Goal: Task Accomplishment & Management: Complete application form

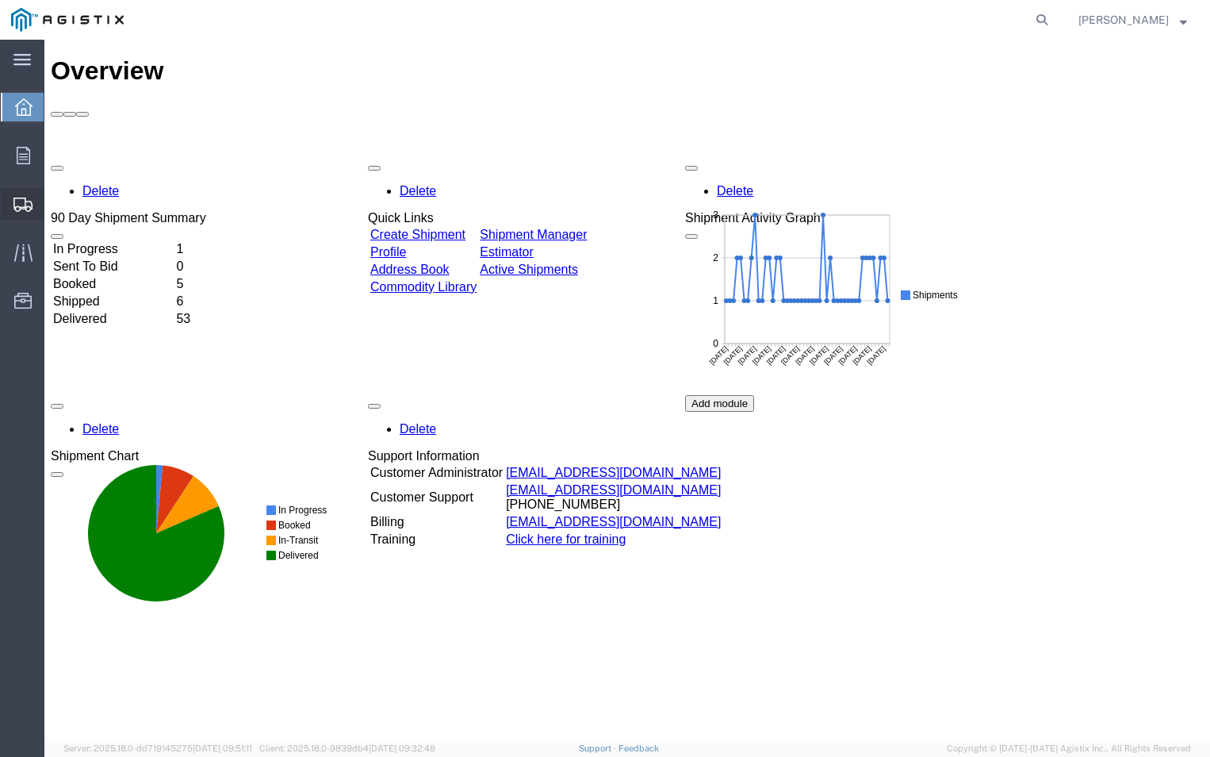
click at [0, 0] on span "Create Shipment" at bounding box center [0, 0] width 0 height 0
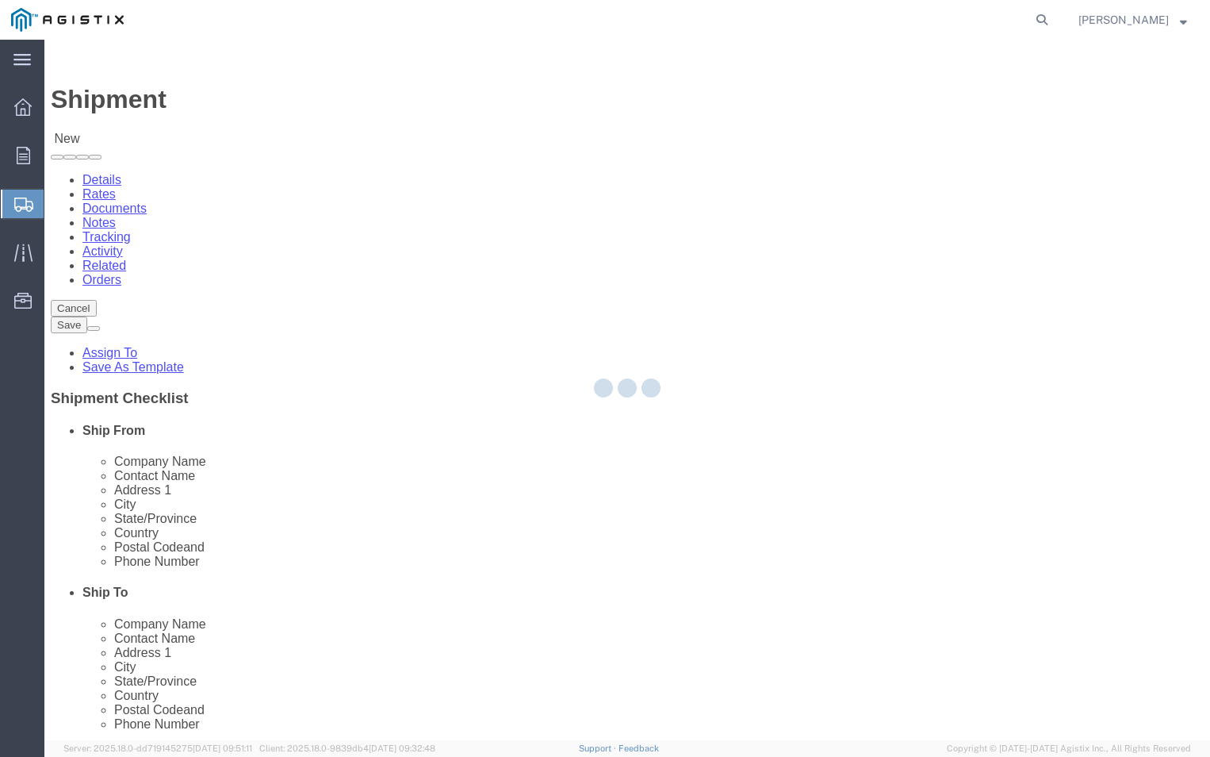
select select
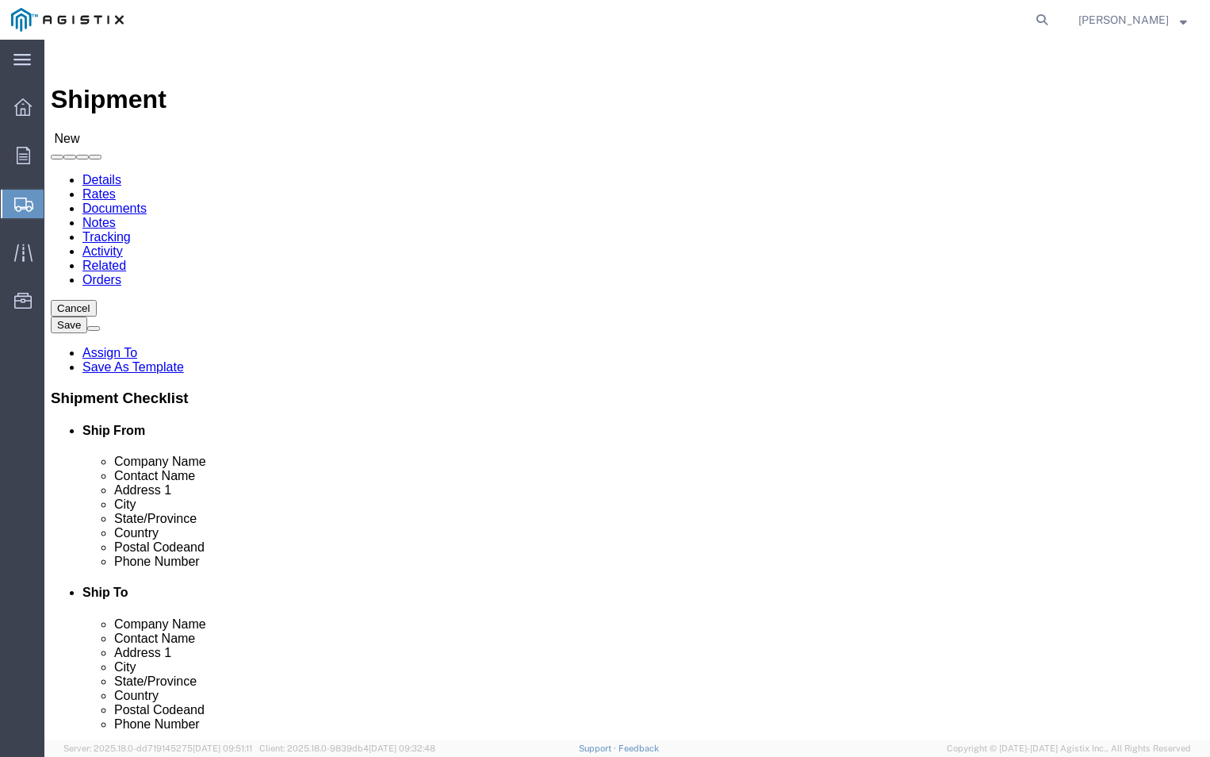
click select "Select ABB Inc PG&E"
select select "9596"
click select "Select ABB Inc PG&E"
select select
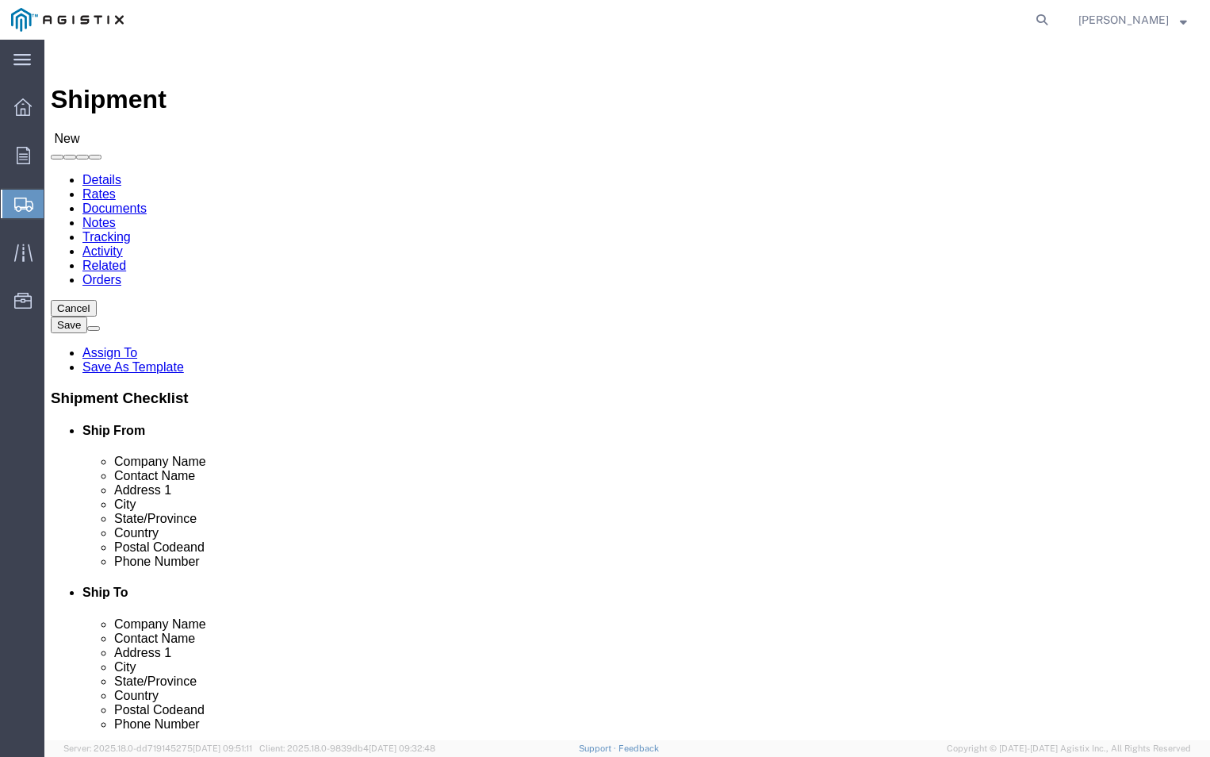
click select "Select All Others [GEOGRAPHIC_DATA] [GEOGRAPHIC_DATA] [GEOGRAPHIC_DATA] [GEOGRA…"
select select "19740"
click select "Select All Others [GEOGRAPHIC_DATA] [GEOGRAPHIC_DATA] [GEOGRAPHIC_DATA] [GEOGRA…"
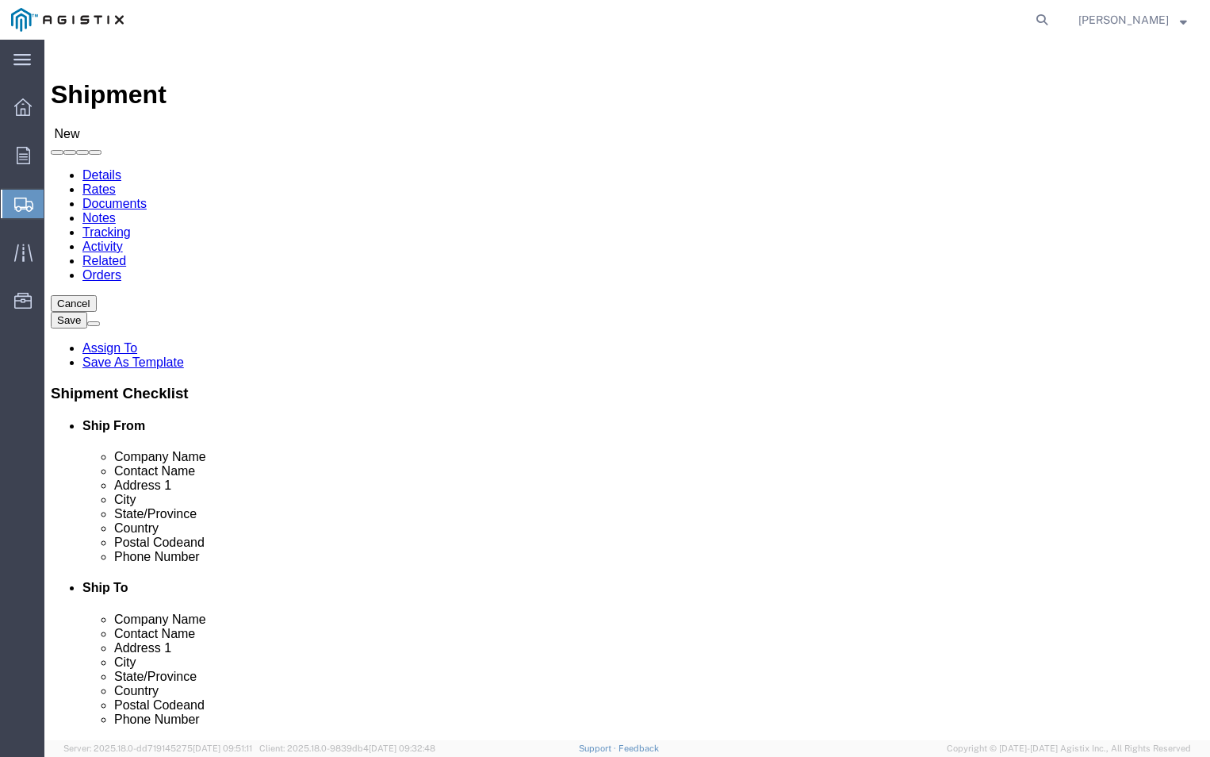
scroll to position [238, 0]
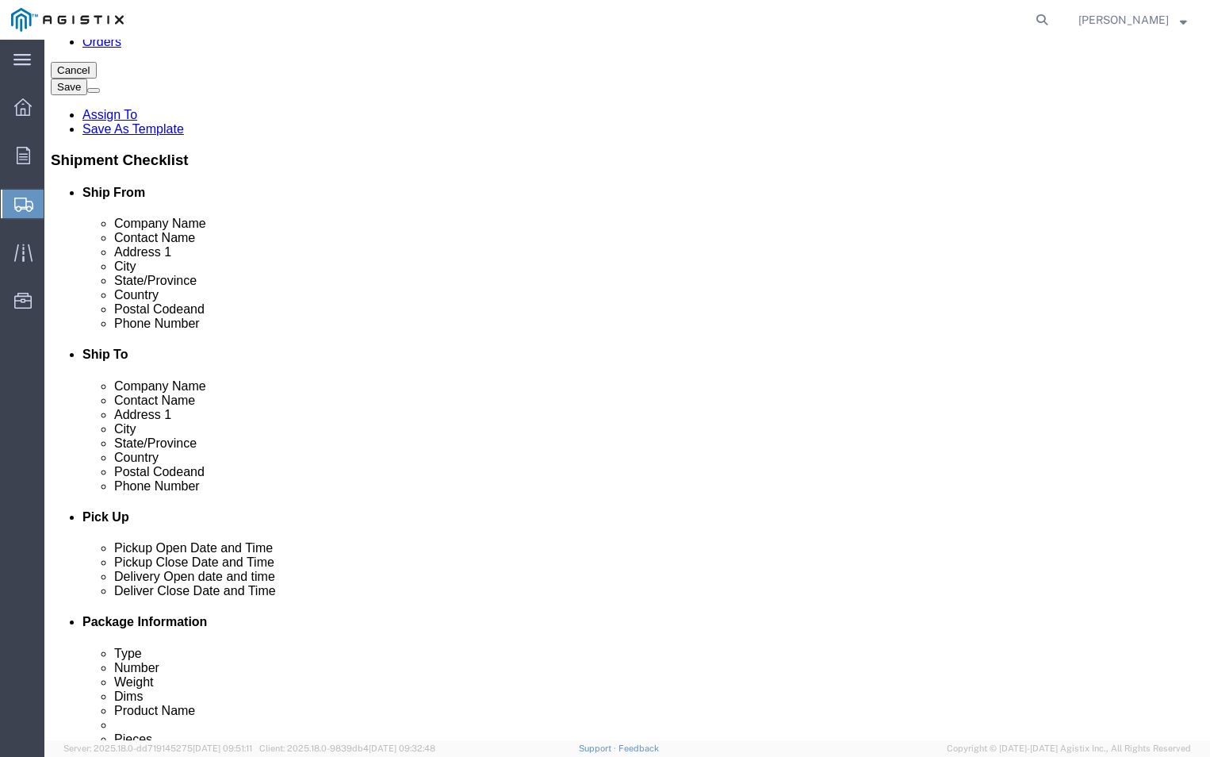
click input "text"
click input "abb"
type input "a"
type input "ABB"
click div "- ABB, Inc - ([PERSON_NAME]) [STREET_ADDRESS]"
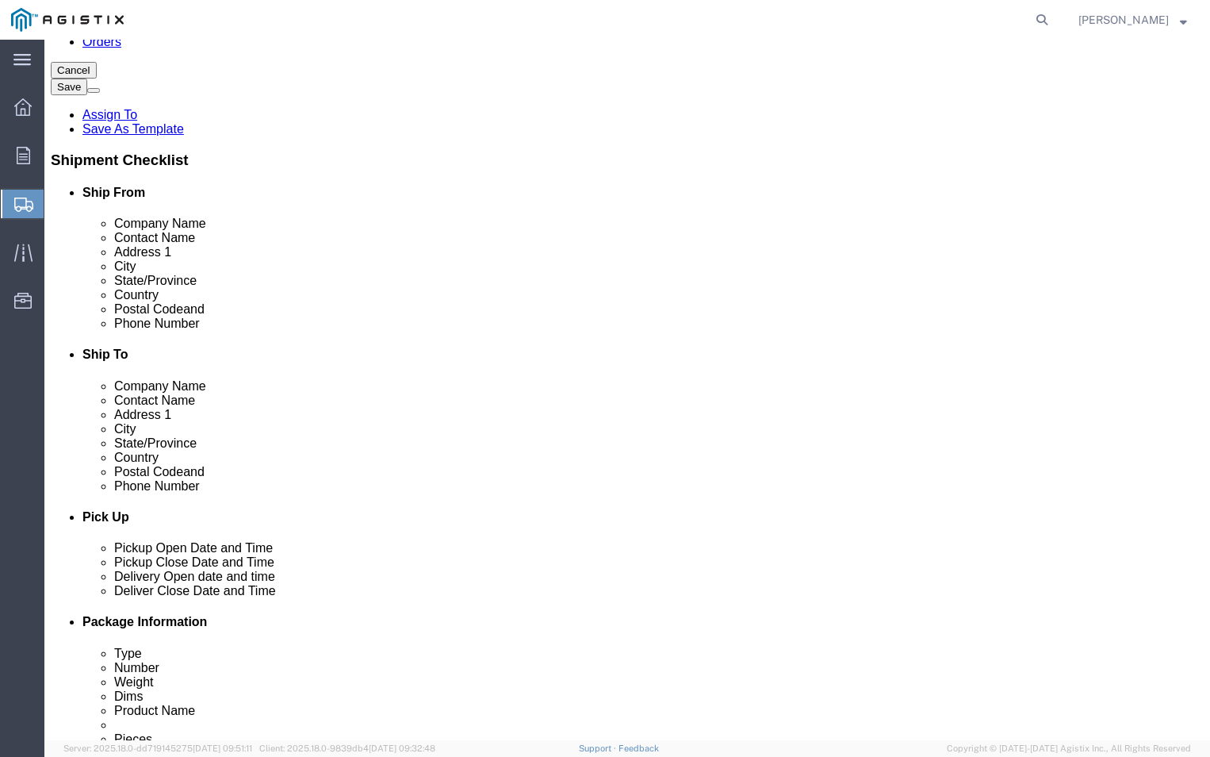
select select "NC"
type input "ABB, Inc"
click input "text"
type input "T"
type input "[PERSON_NAME]"
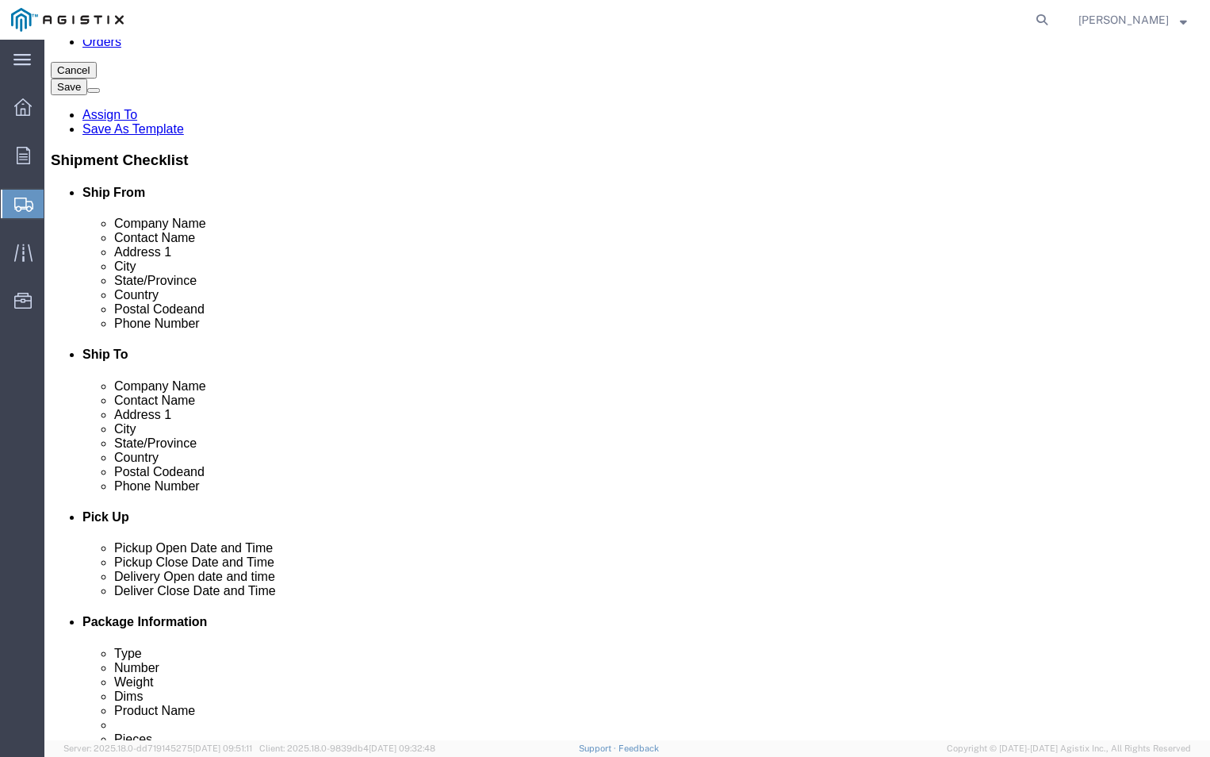
click input "text"
click input "[PERSON_NAME].shoulders@"
type input "a"
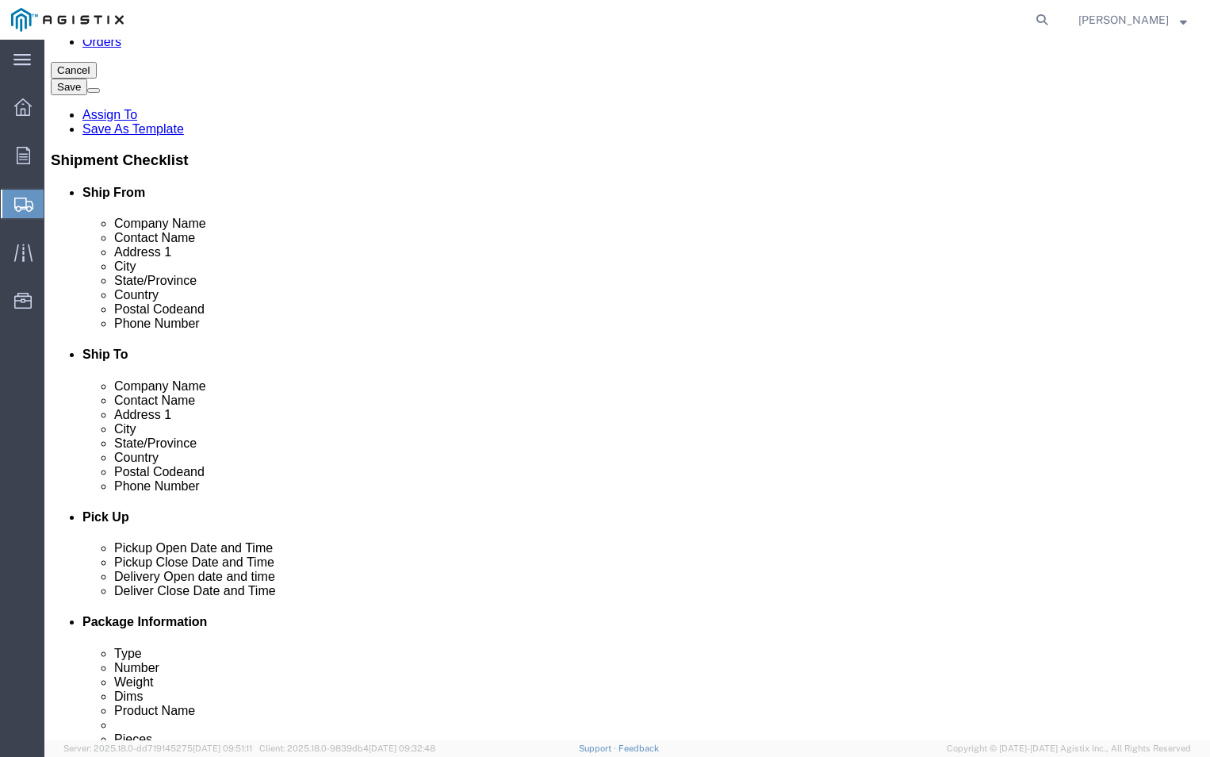
type input "[PERSON_NAME].shoulders@"
click input "text"
type input "[PERSON_NAME][EMAIL_ADDRESS][DOMAIN_NAME]"
click input "[PERSON_NAME].shoulders@"
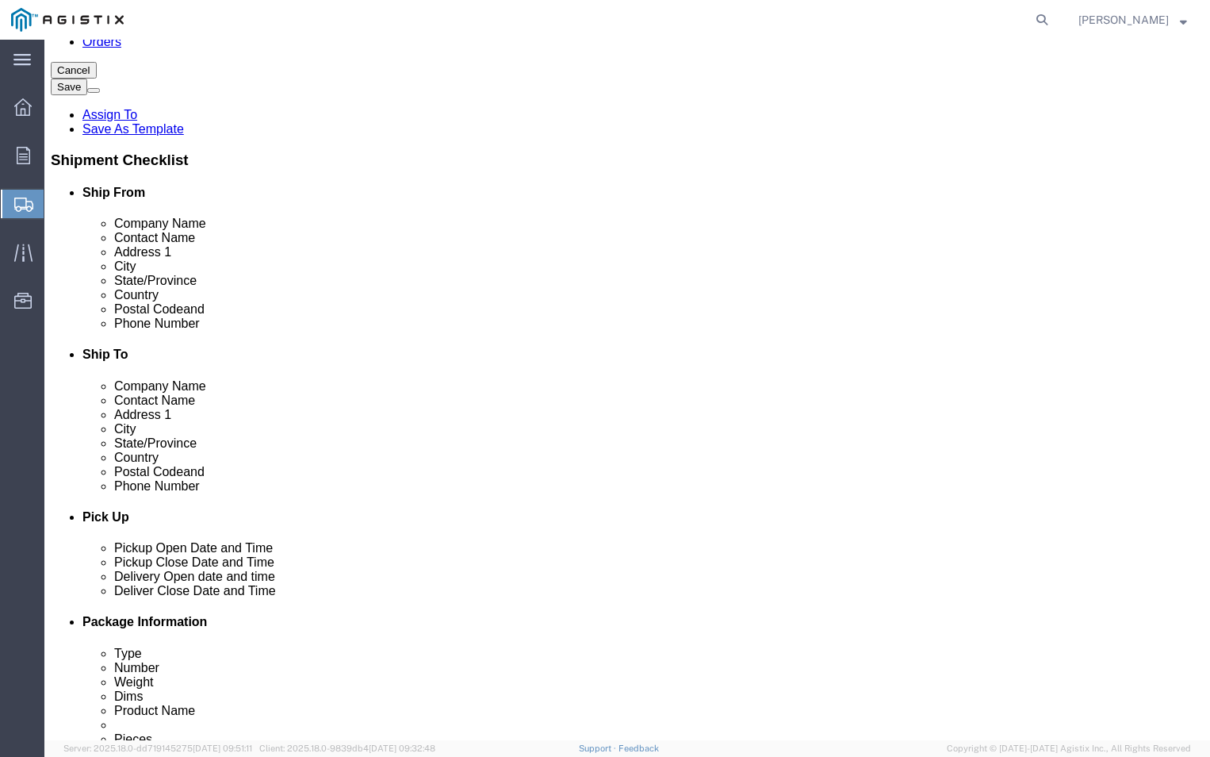
type input "a"
type input "[PHONE_NUMBER]"
click div "Shipment Notification"
click input "text"
type input "PGE"
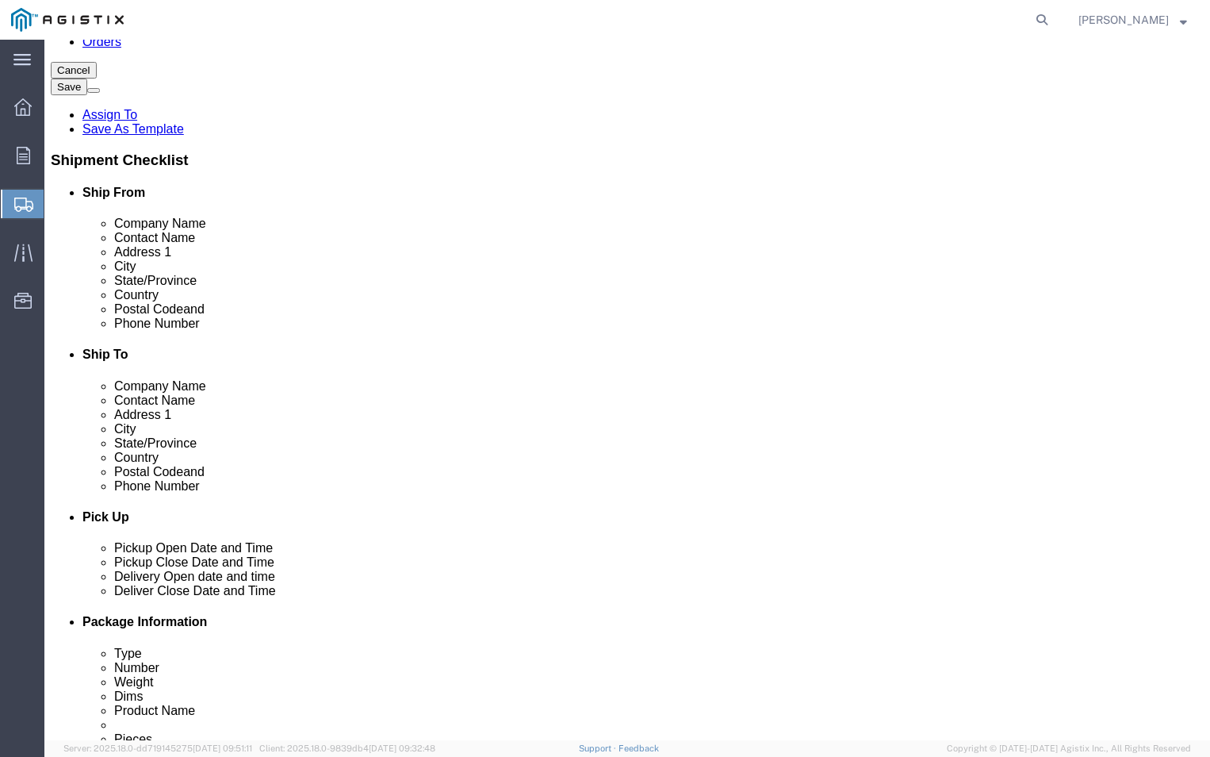
click input "text"
type input "G"
type input "FREMONT RECEIVING"
click input "text"
type input "[STREET_ADDRESS][PERSON_NAME]"
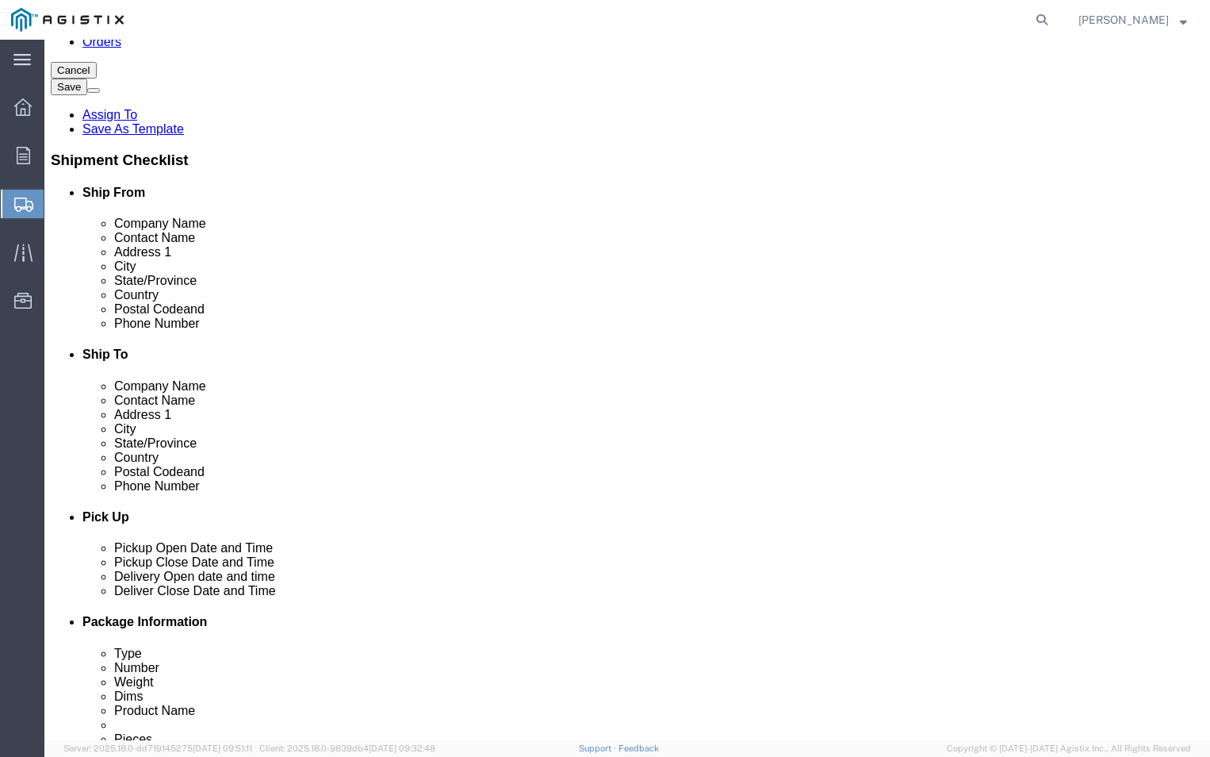
click input "text"
type input "FREMONT"
click label "Address 2"
click input "Postal Code"
type input "94538"
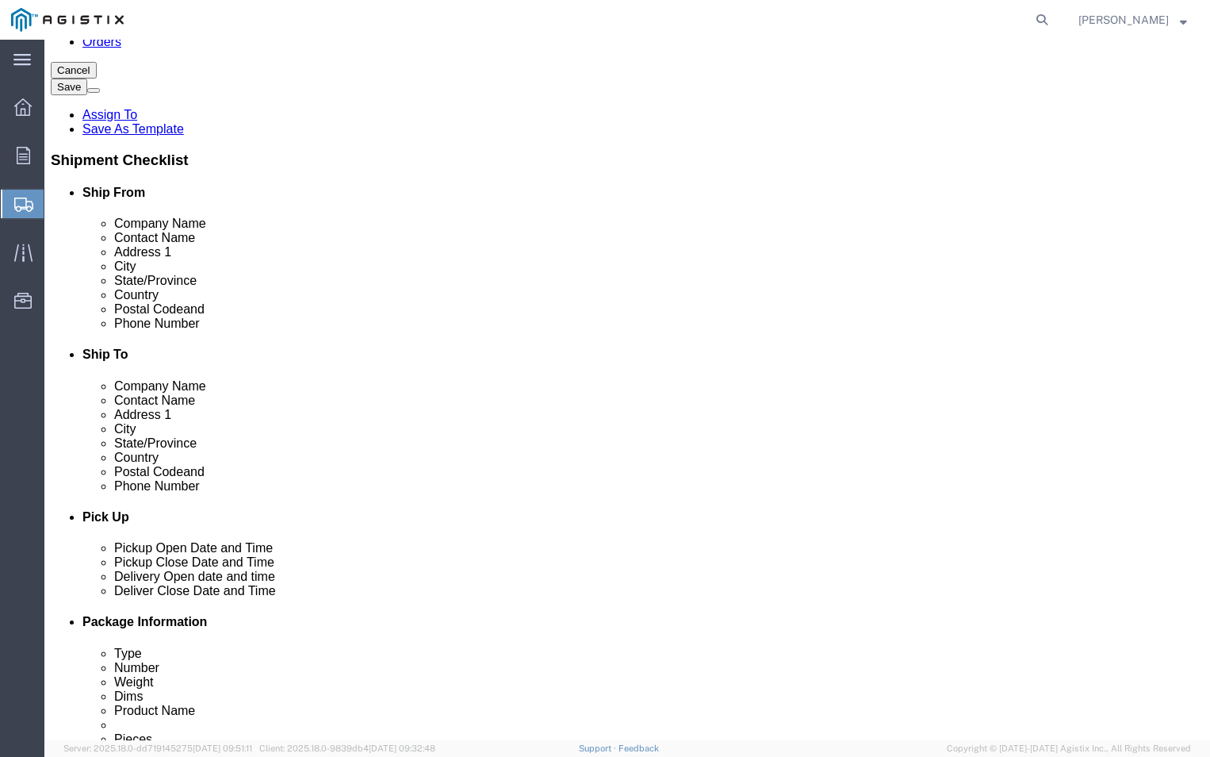
click input "text"
type input "[PHONE_NUMBER]"
click input "text"
type input "[PERSON_NAME][EMAIL_ADDRESS][DOMAIN_NAME]"
click div "ADDITIONAL INFORMATION"
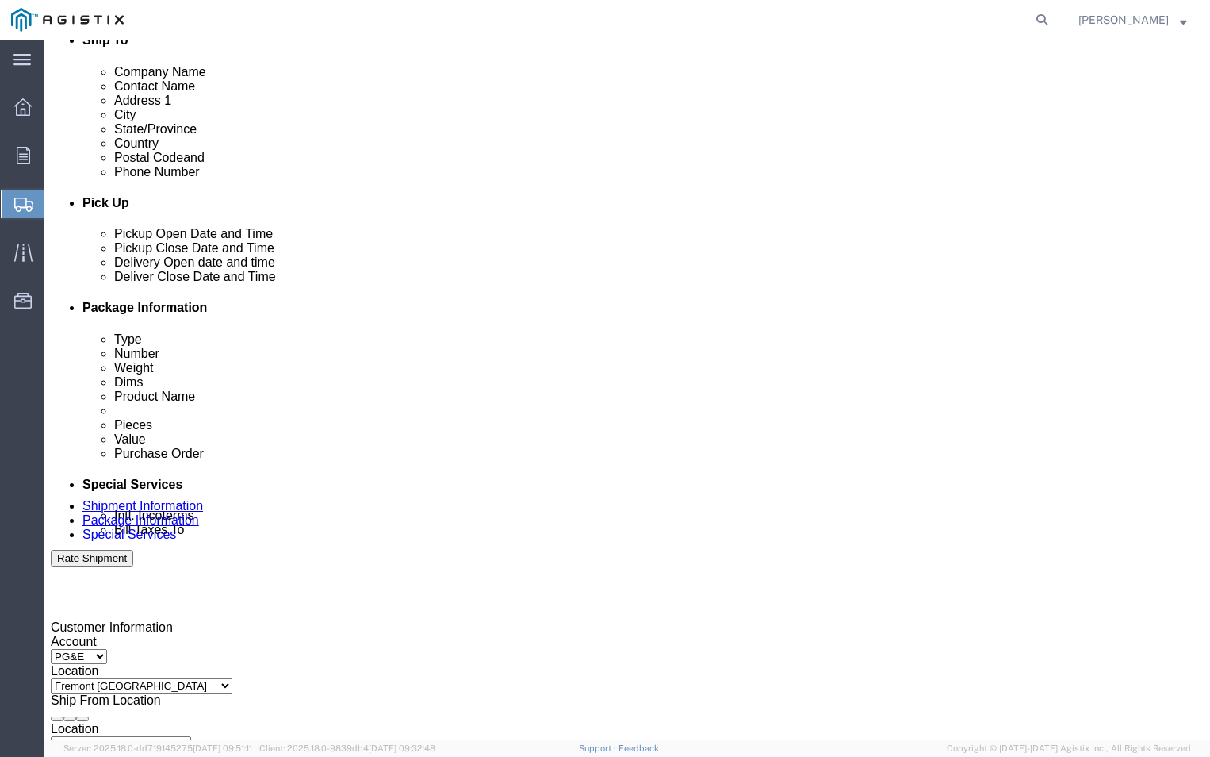
scroll to position [555, 0]
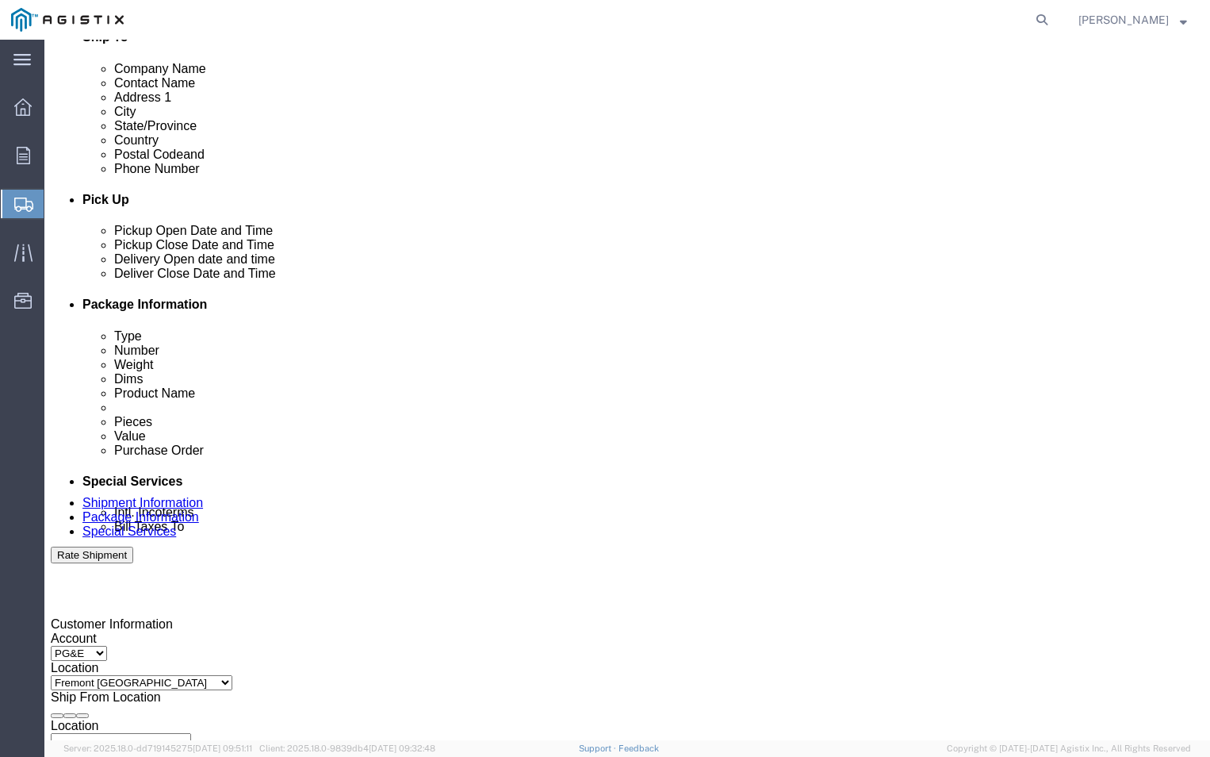
click div "[DATE] 11:00 AM"
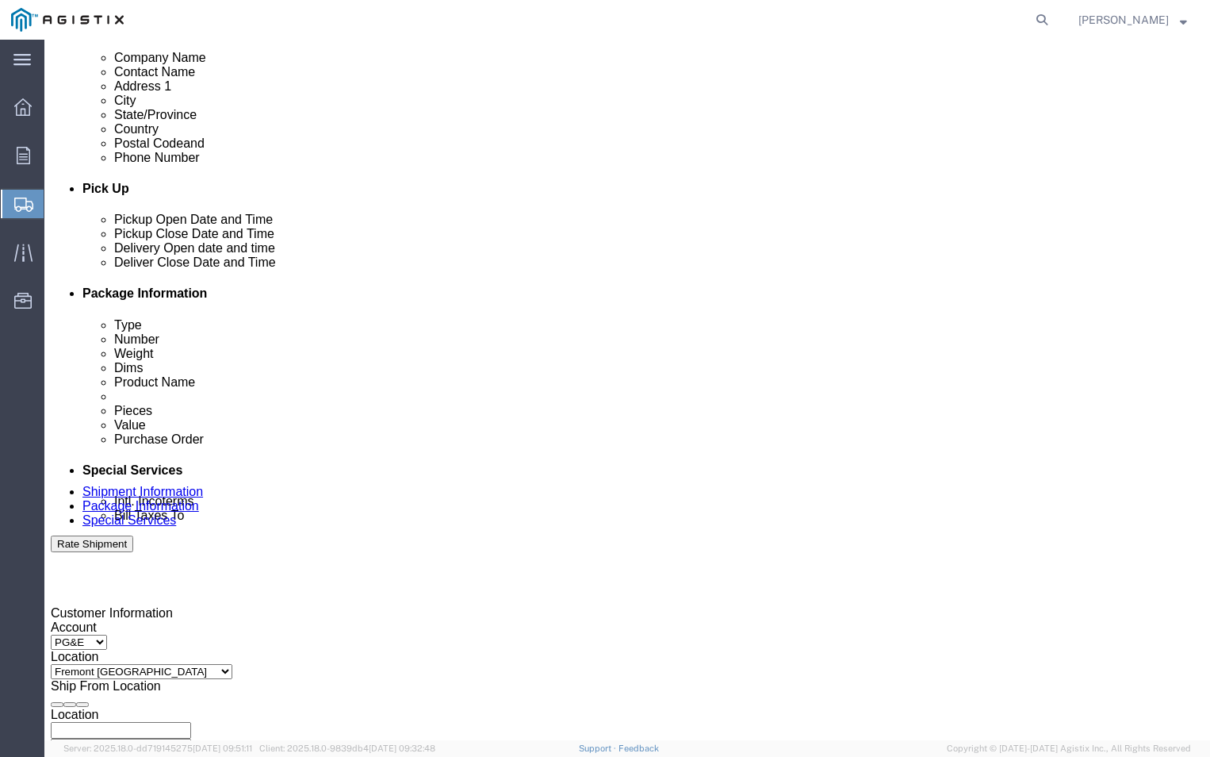
click button "Apply"
click div "[DATE] 12:00 PM"
click input "12:00 PM"
type input "4:00 PM"
click button "Apply"
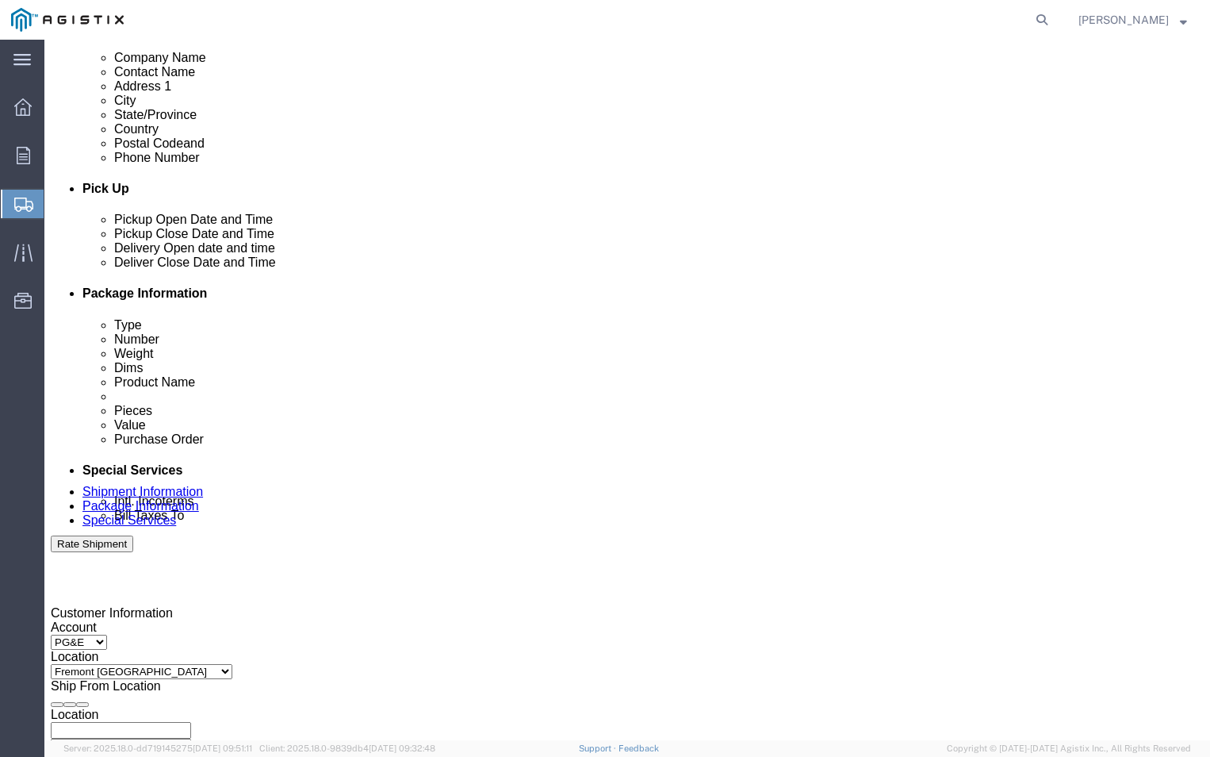
click div
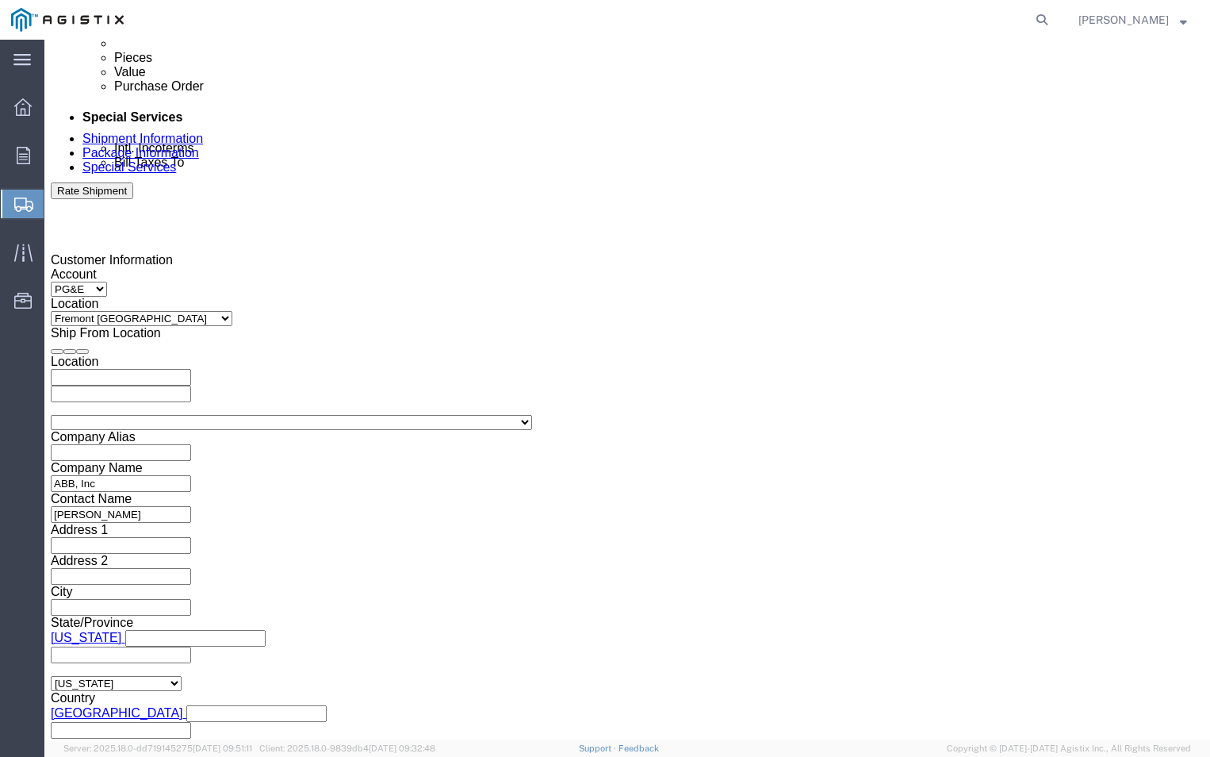
click input "5:00 PM"
click input "9:00 PM"
type input "9:00 AM"
click button "Apply"
click div
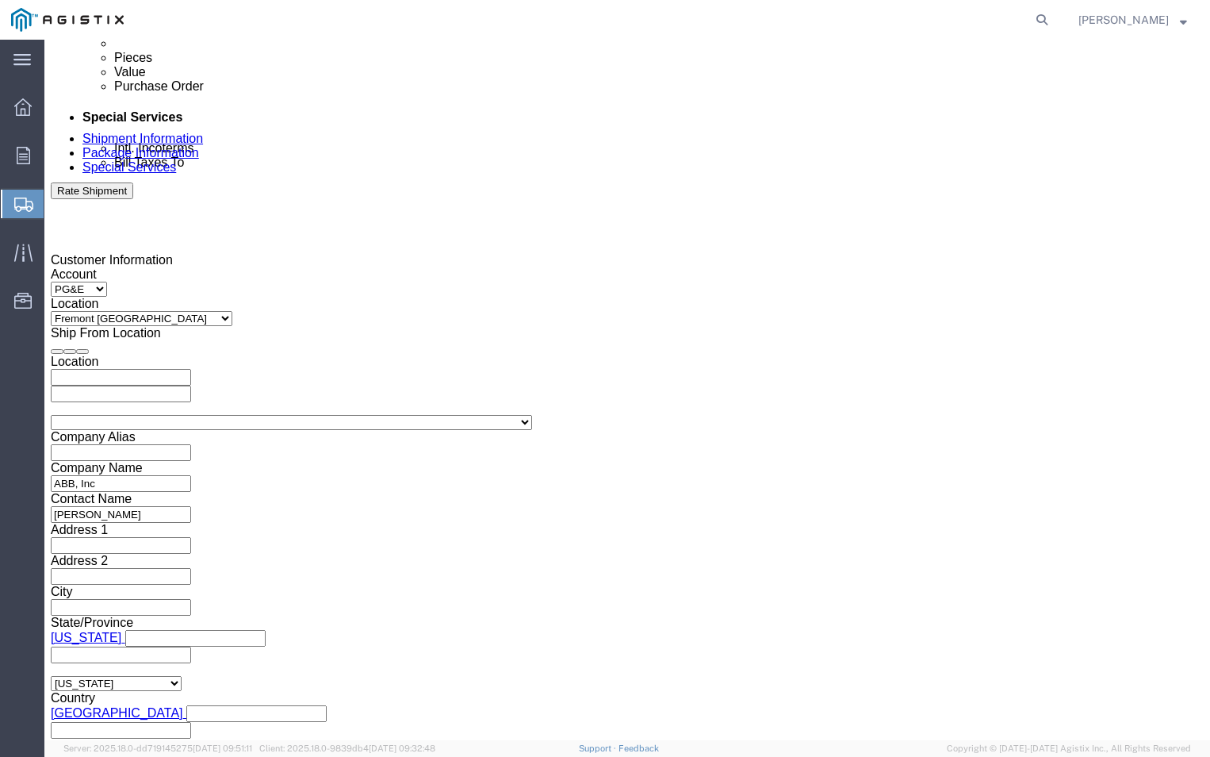
click input "10:00 AM"
click input "4:00 AM"
type input "4:00 APM"
click button "Apply"
click input "text"
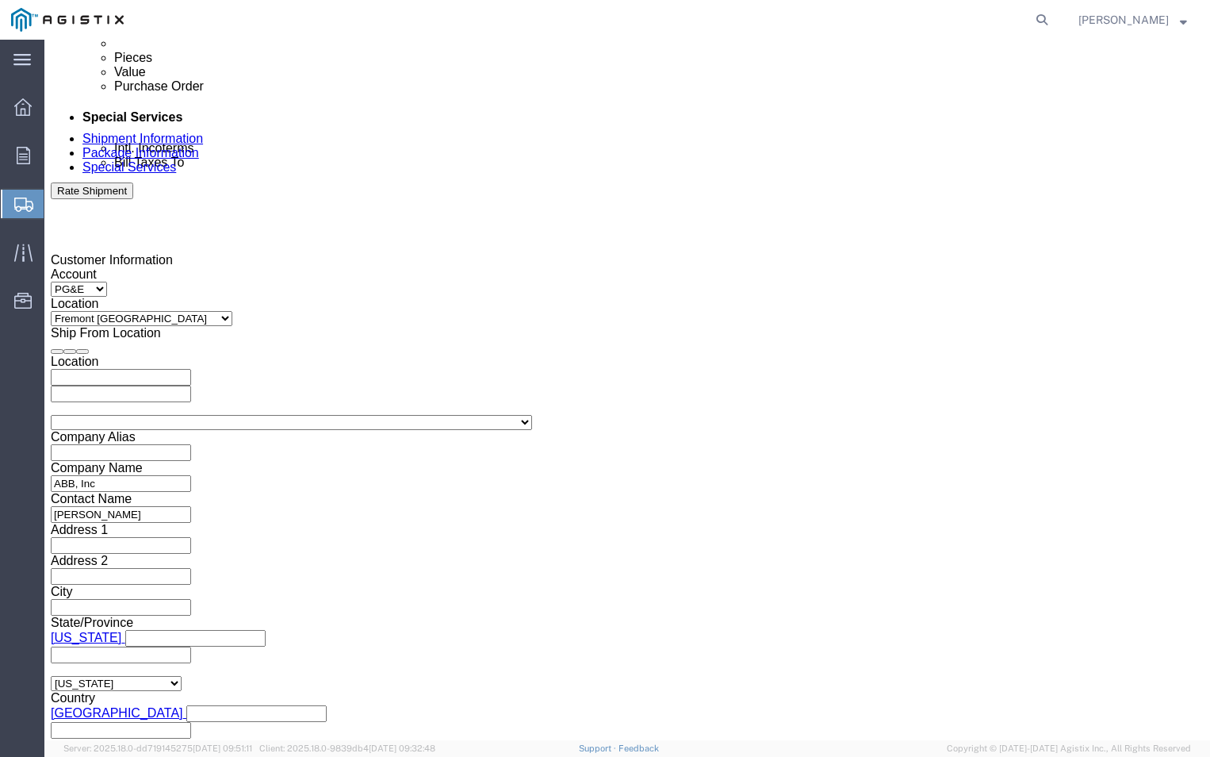
click input "text"
type input "350180238"
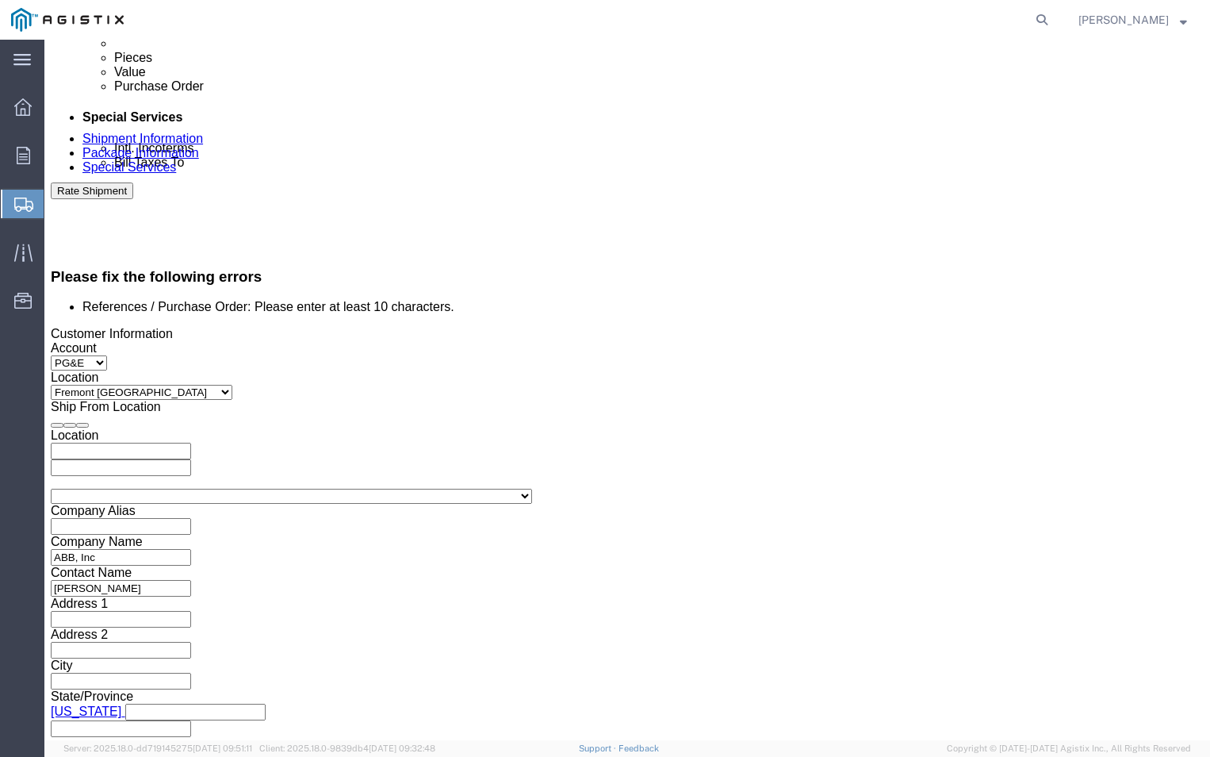
scroll to position [986, 0]
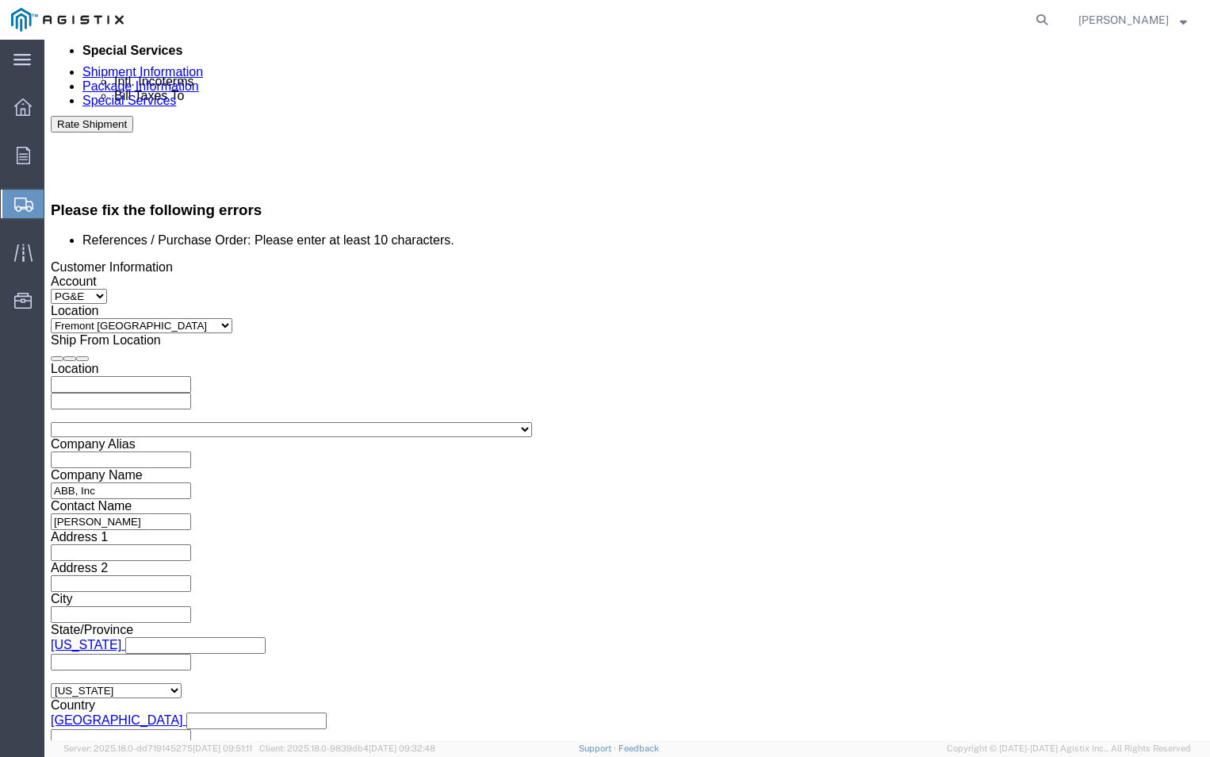
click select "Select Account Type Activity ID Airline Appointment Number ASN Batch Request # …"
select select "PURCHORD"
click select "Select Account Type Activity ID Airline Appointment Number ASN Batch Request # …"
click input "text"
type input "3501393820"
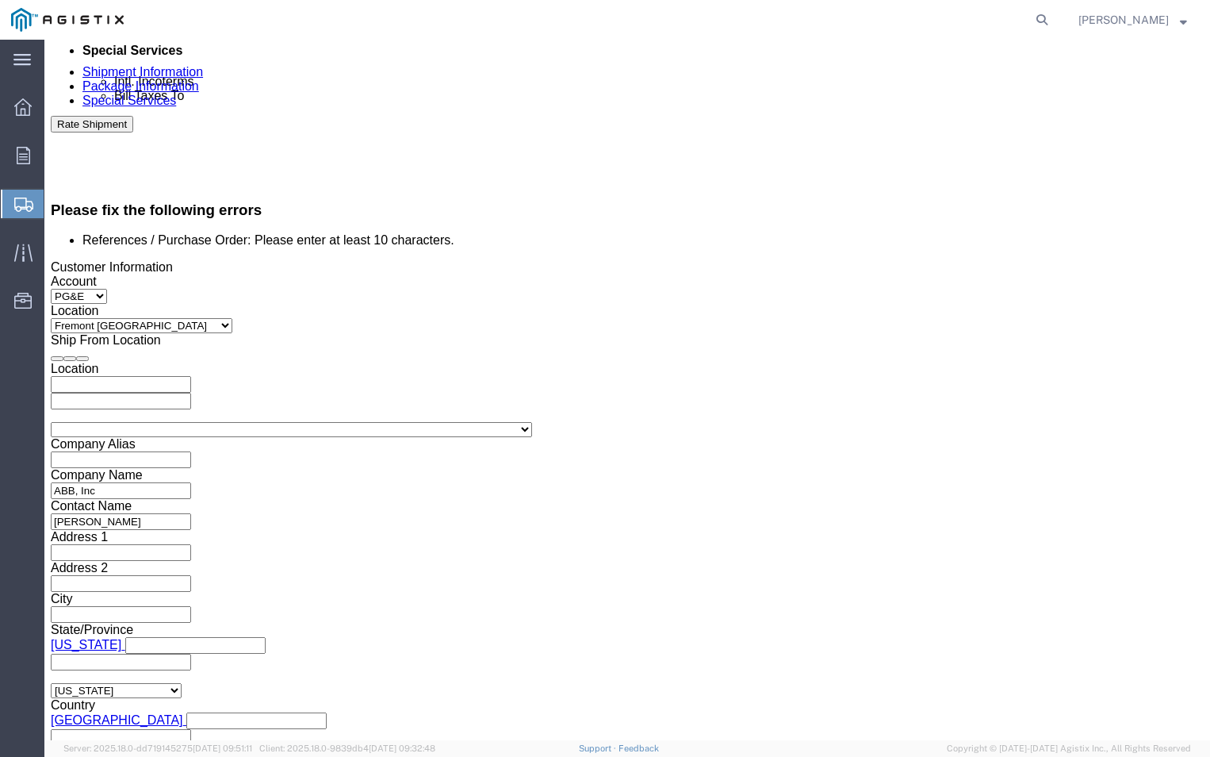
click div "Shipping Mode (Optional)"
click select "Select Air Less than Truckload Multi-Leg Ocean Freight Rail Small Parcel Truckl…"
select select "LTL"
click select "Select Air Less than Truckload Multi-Leg Ocean Freight Rail Small Parcel Truckl…"
click button "Continue"
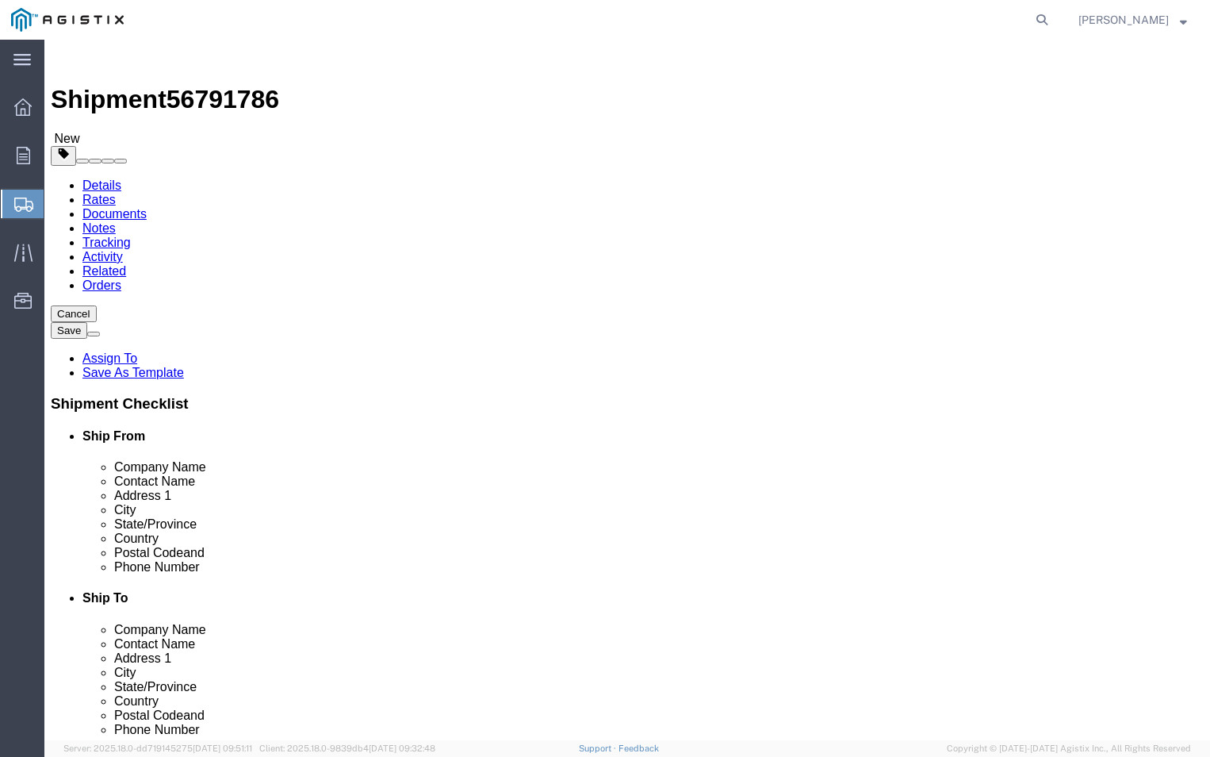
click select "Select Bulk Bundle(s) Cardboard Box(es) Carton(s) Crate(s) Drum(s) (Fiberboard)…"
select select "PSNS"
click select "Select Bulk Bundle(s) Cardboard Box(es) Carton(s) Crate(s) Drum(s) (Fiberboard)…"
click input "text"
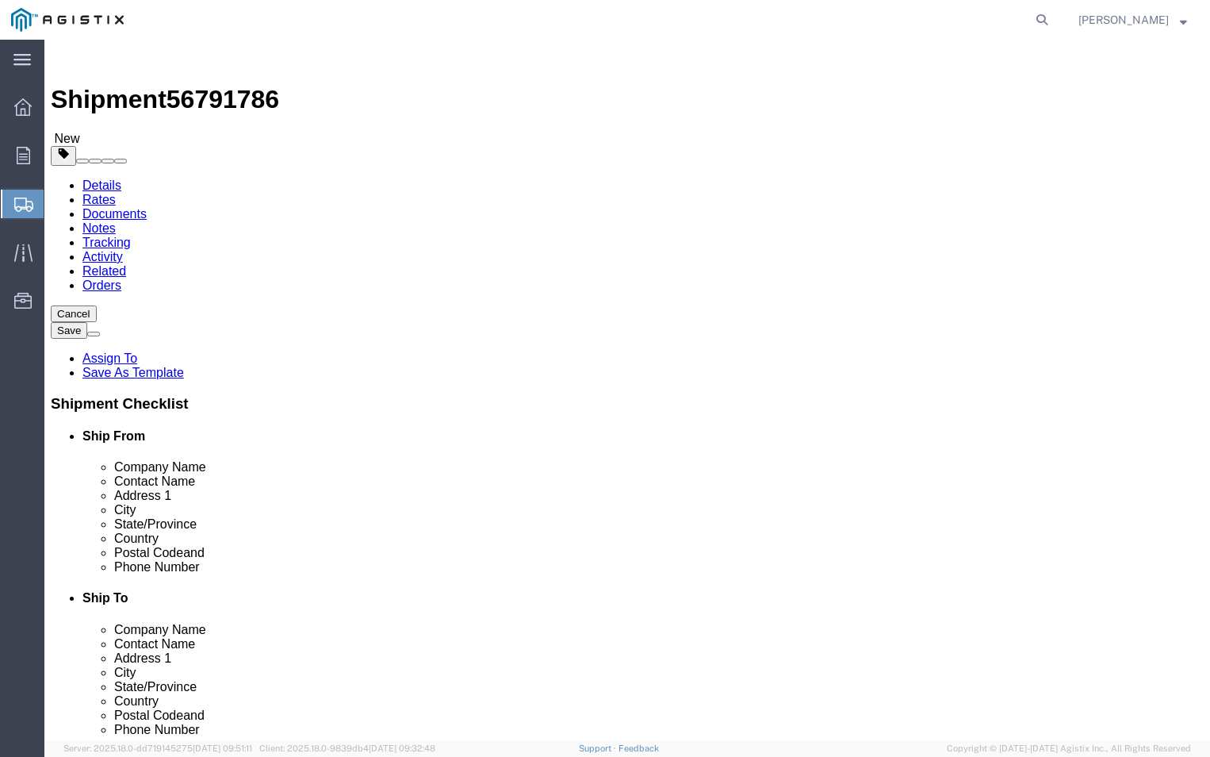
type input "5"
click input "Length : This field is required."
type input "42"
click input "Width : This field is required."
type input "20"
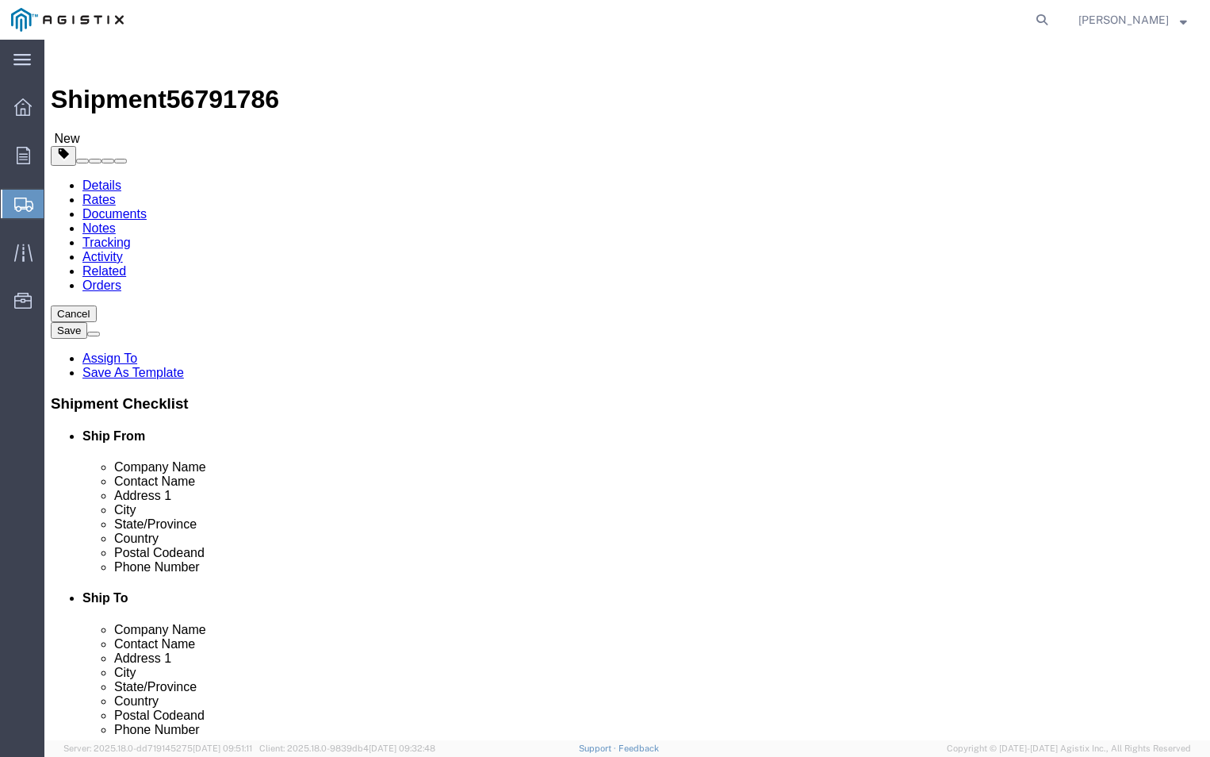
click input "Height : This field is required."
type input "40"
click ul
click input "0.00"
type input "0"
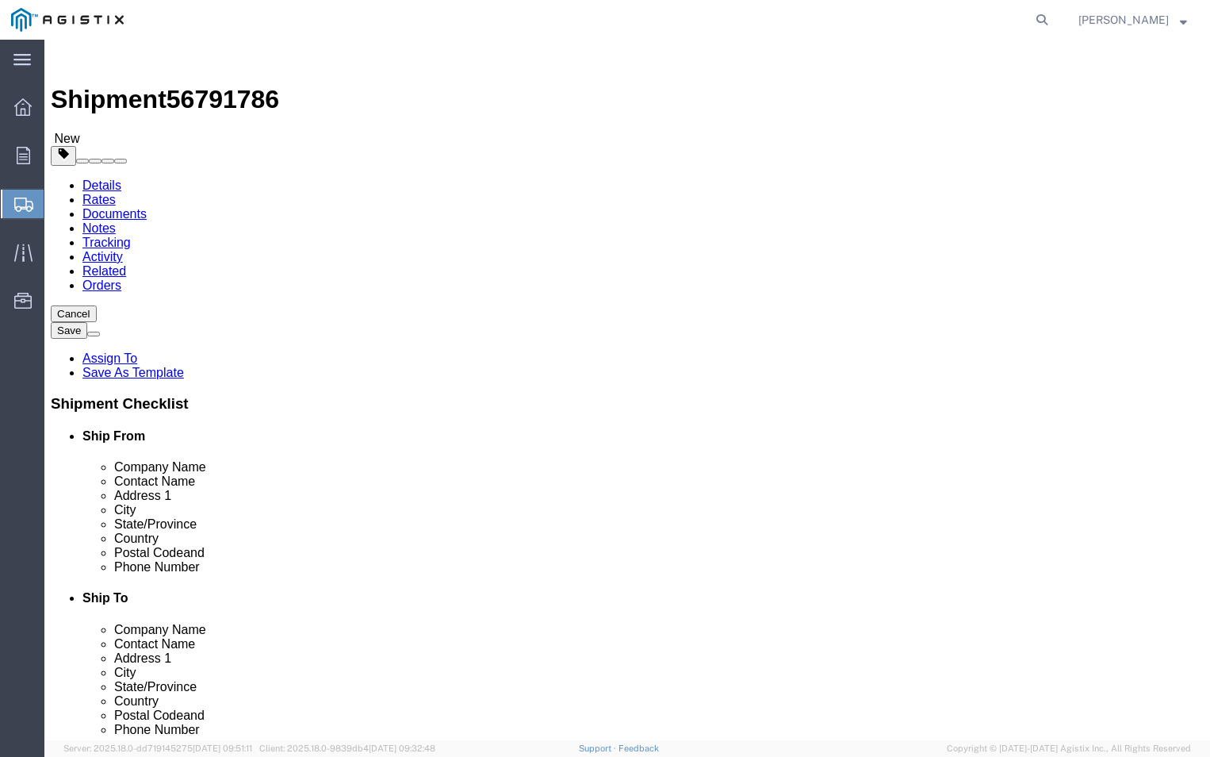
type input "381"
click link "Add Content"
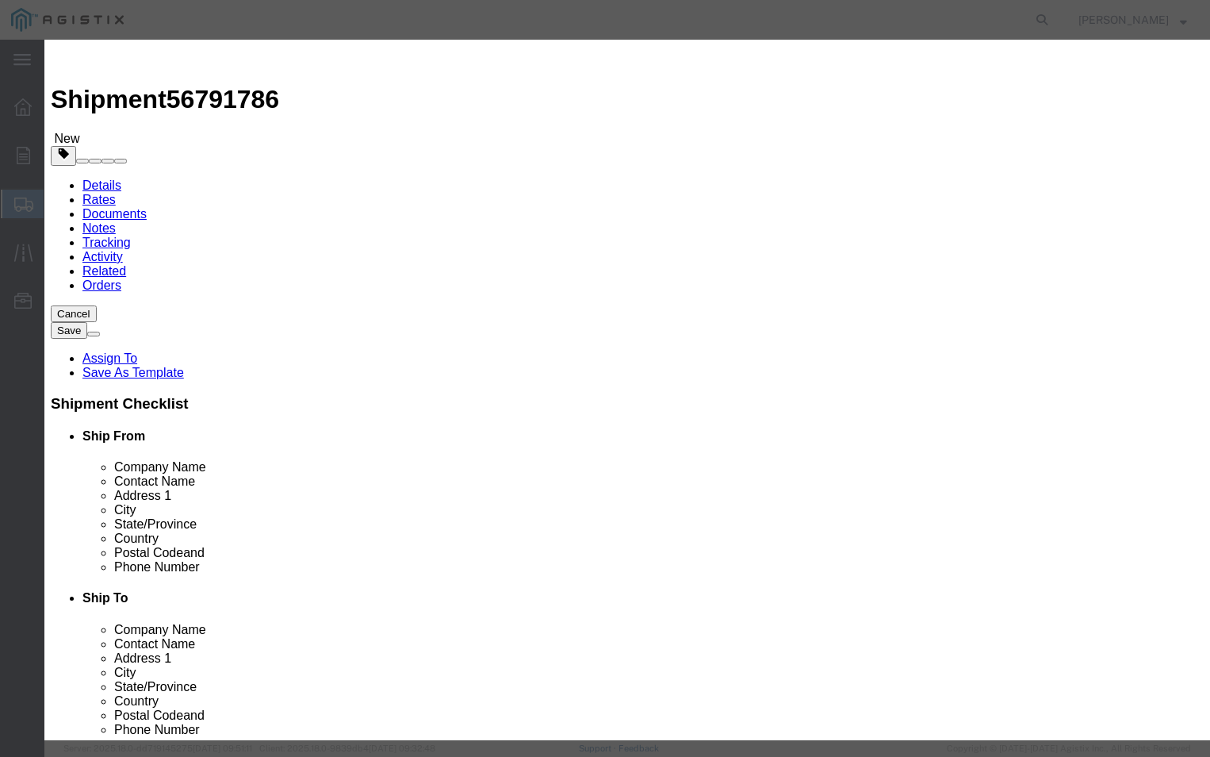
click input "text"
type input "e-pgem250085"
click input "0"
type input "5"
click input "text"
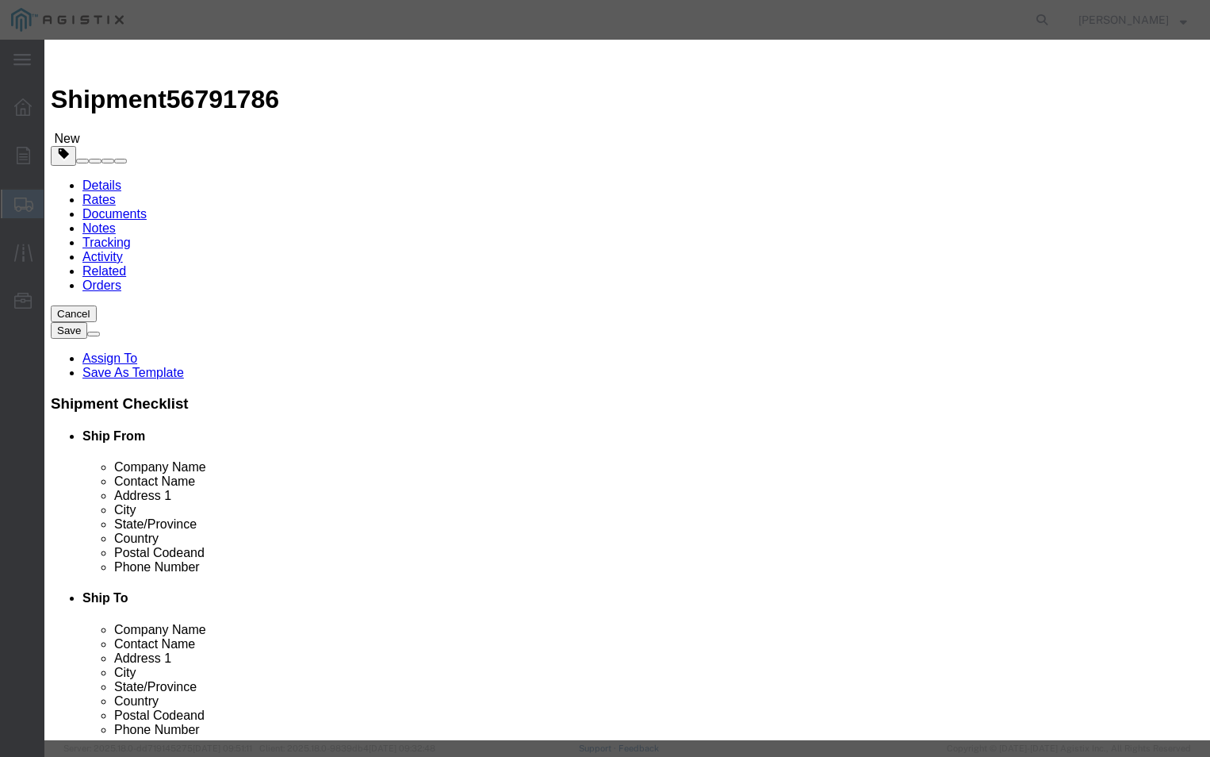
type input "500"
click select "Select 50 55 60 65 70 85 92.5 100 125 175 250 300 400"
select select "70"
click select "Select 50 55 60 65 70 85 92.5 100 125 175 250 300 400"
click textarea
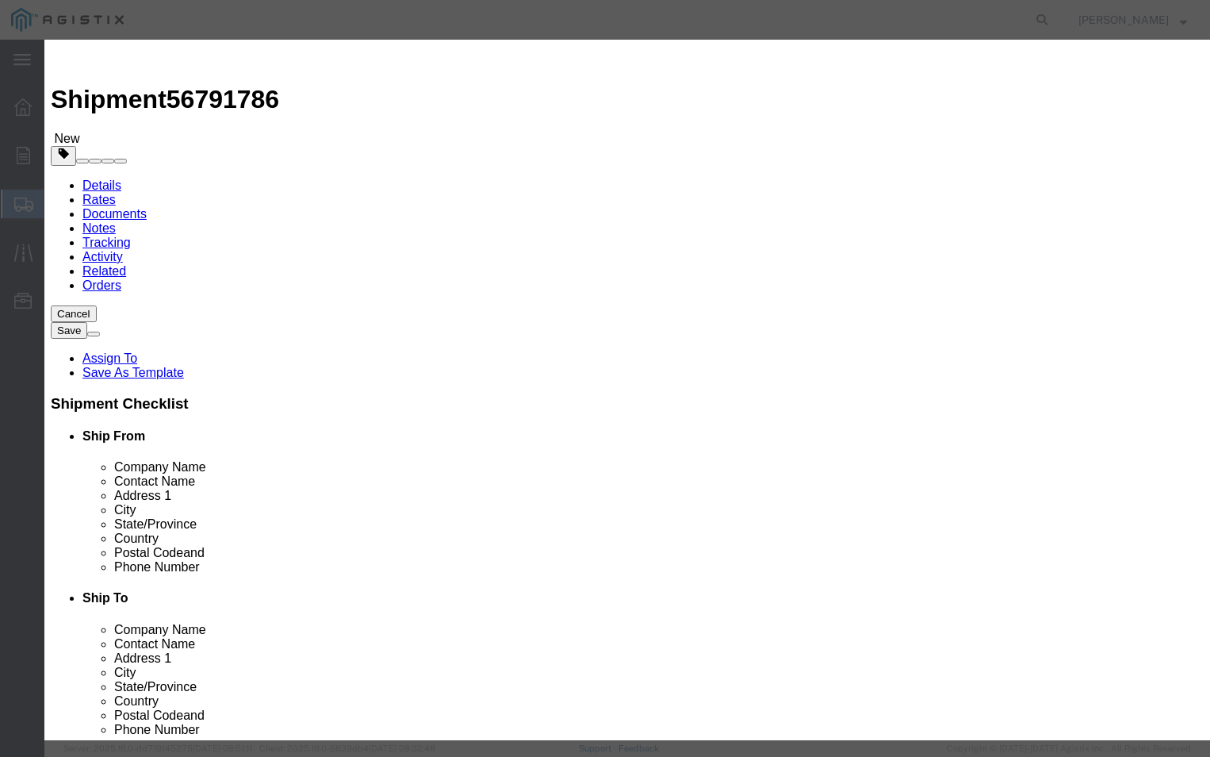
type textarea "please call [PHONE_NUMBER]"
click label
click input "checkbox"
checkbox input "true"
click button "Save & Close"
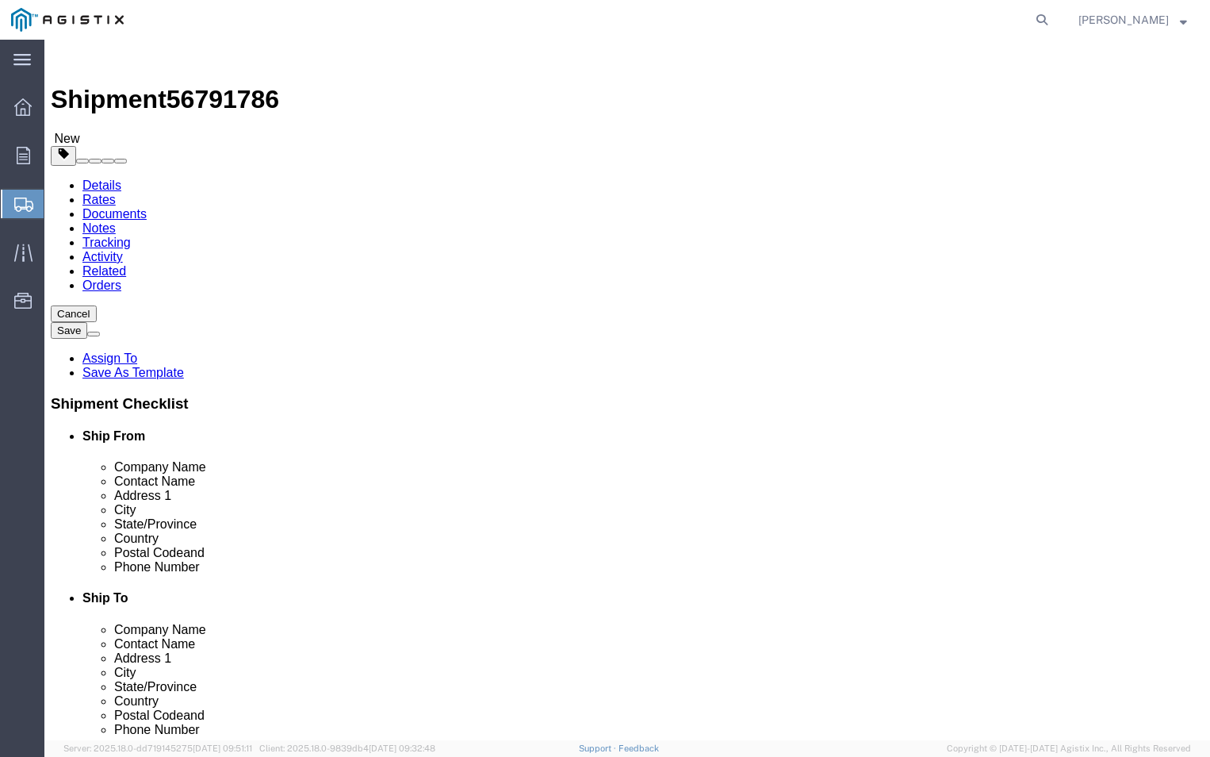
click dd "500.00 USD"
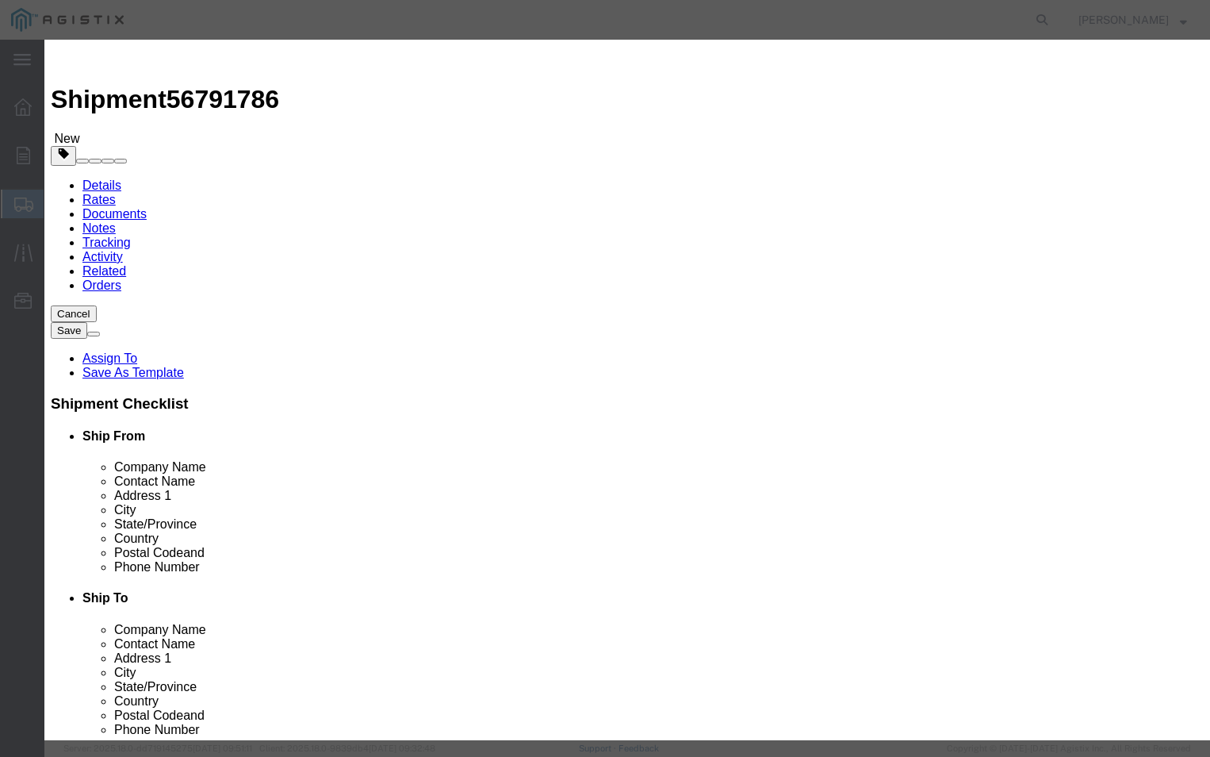
click input "checkbox"
checkbox input "false"
click button "Save & Close"
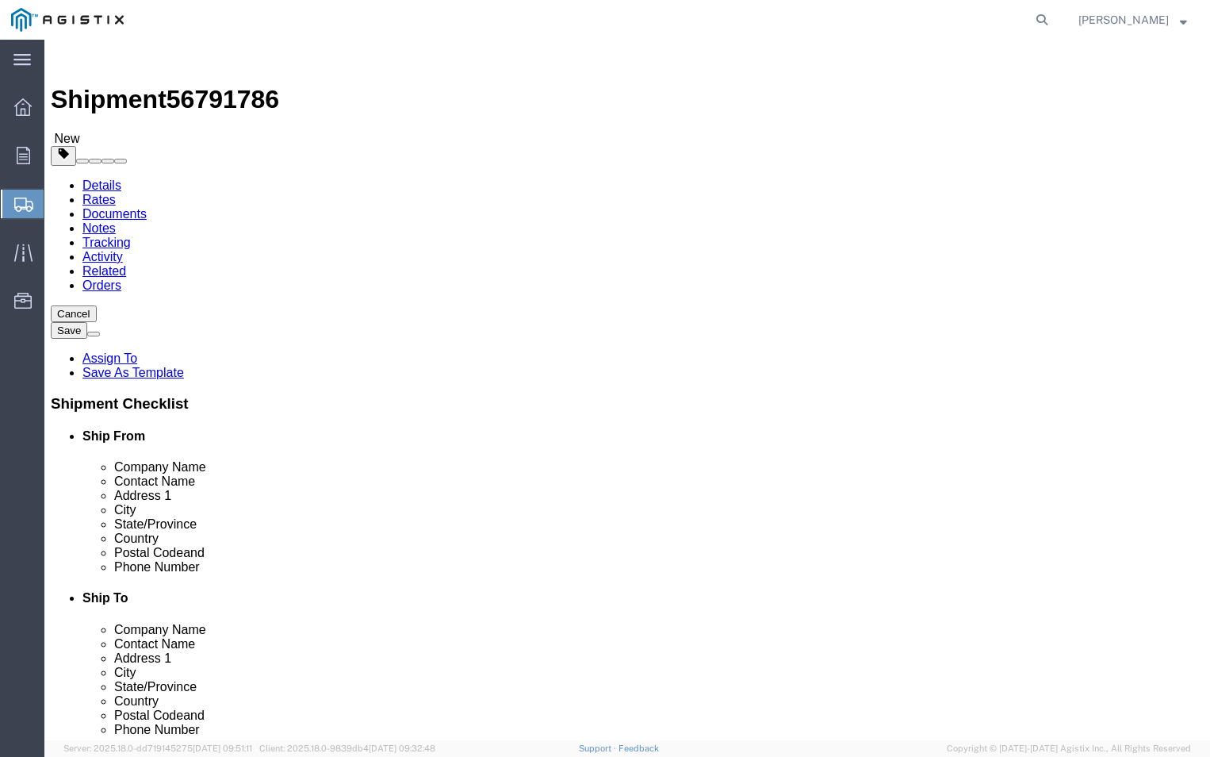
click link "Details"
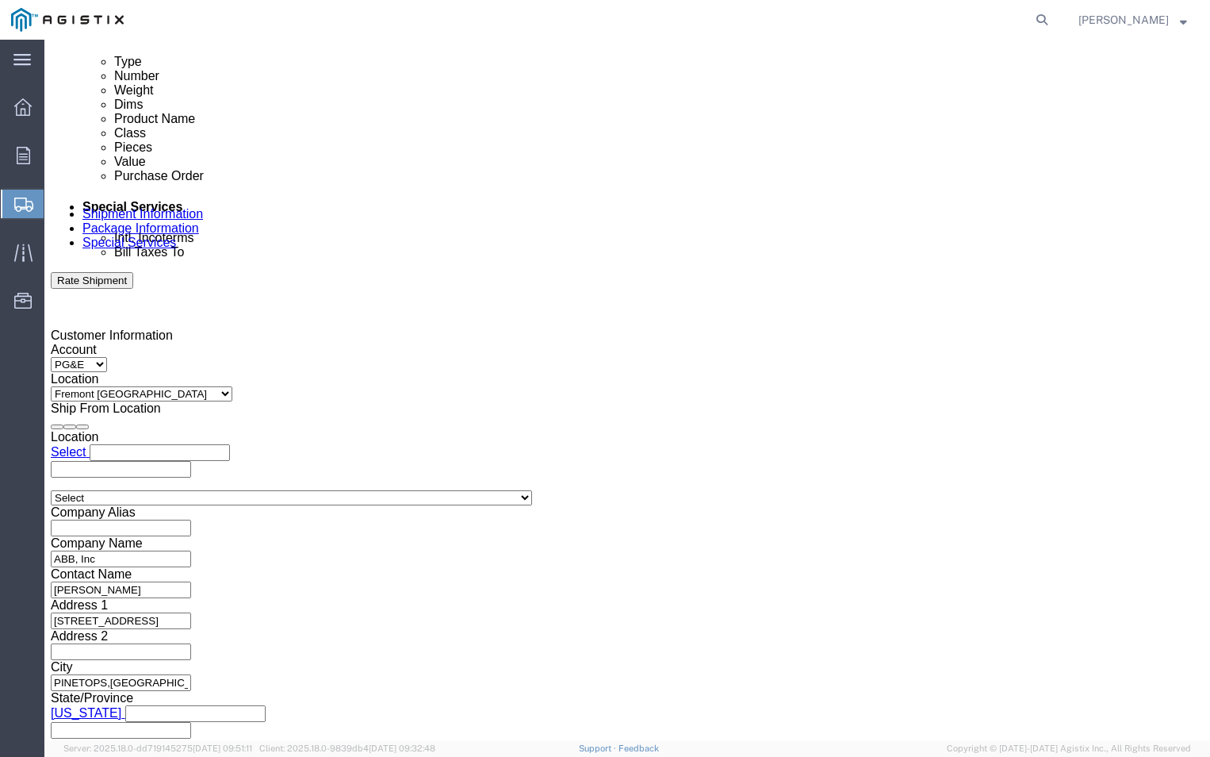
scroll to position [872, 0]
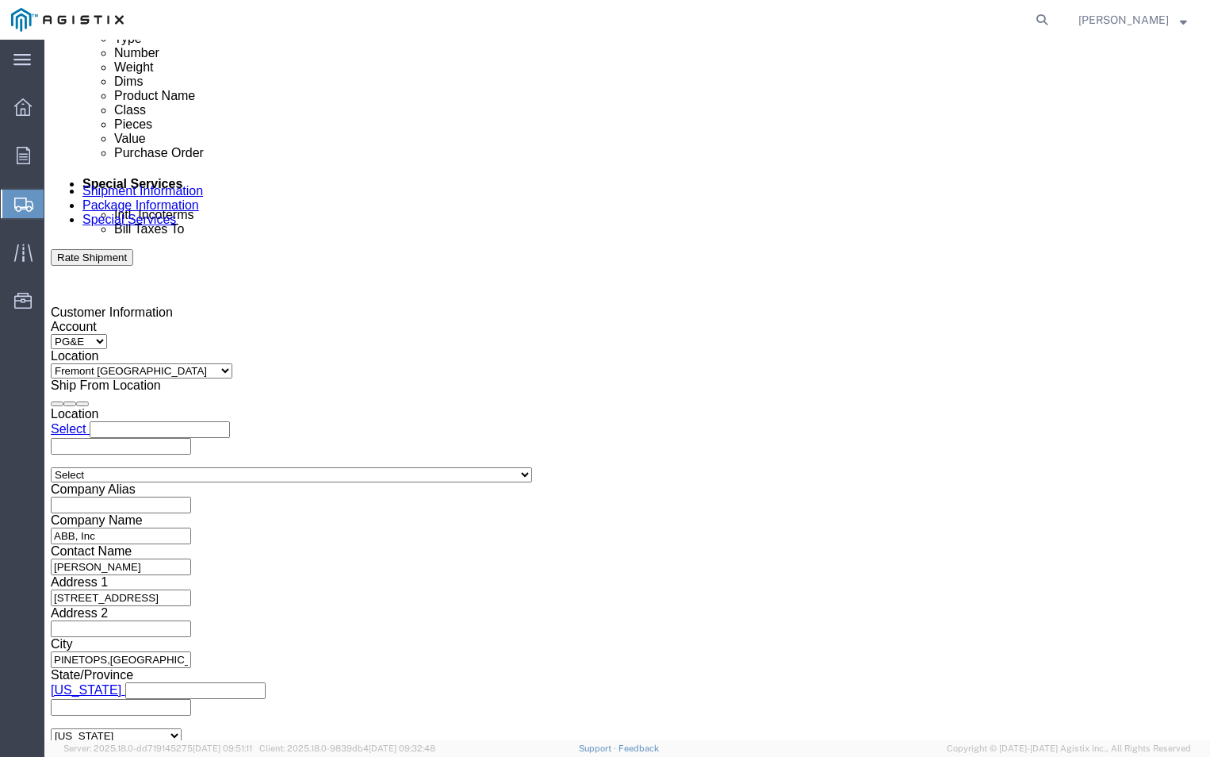
click input "350180238"
type input "3501380238"
click div "Vehicle Select Straight Truck Size Select 20 Feet 35 Feet 48 Feet 53 Feet Conta…"
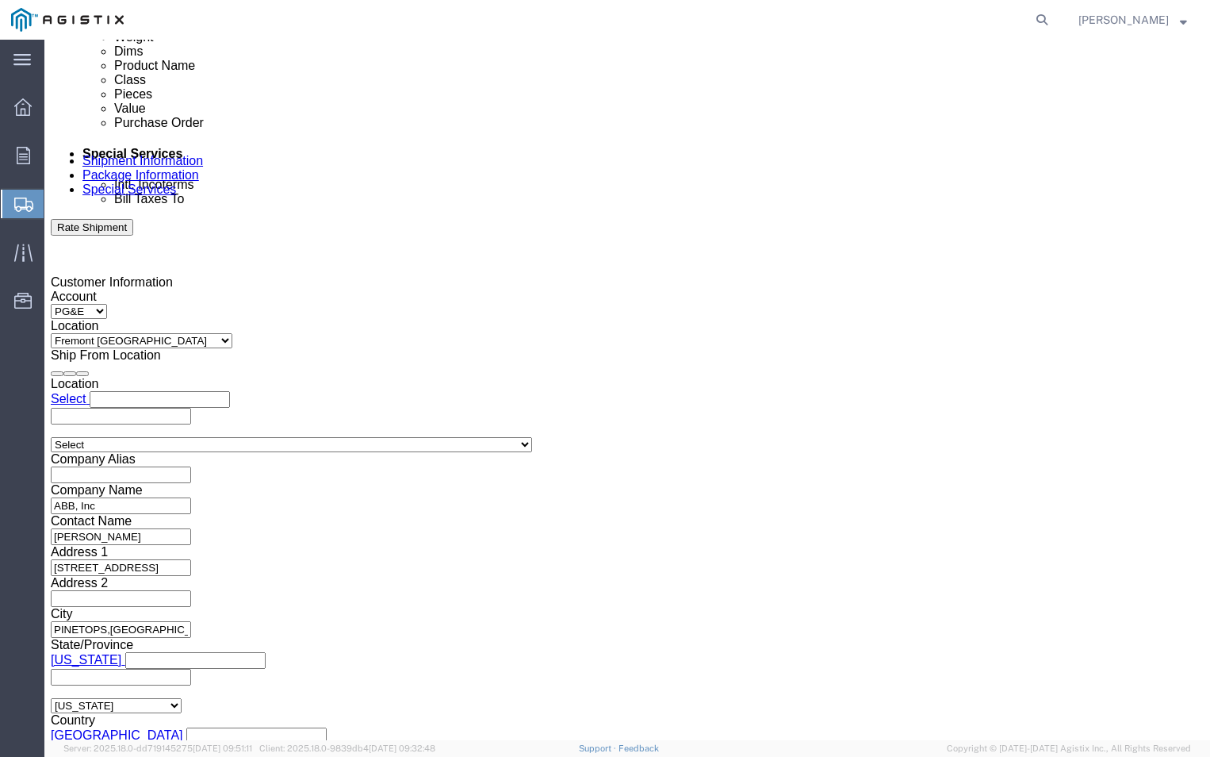
scroll to position [919, 0]
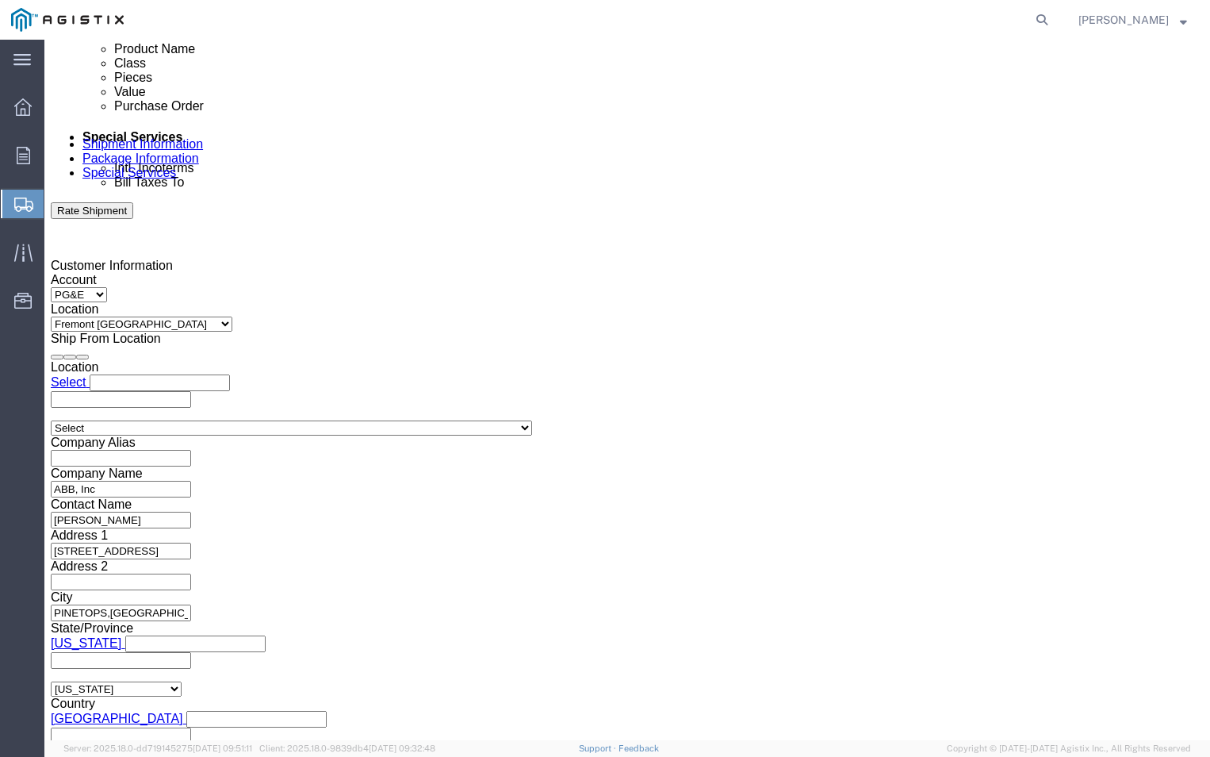
click button "Continue"
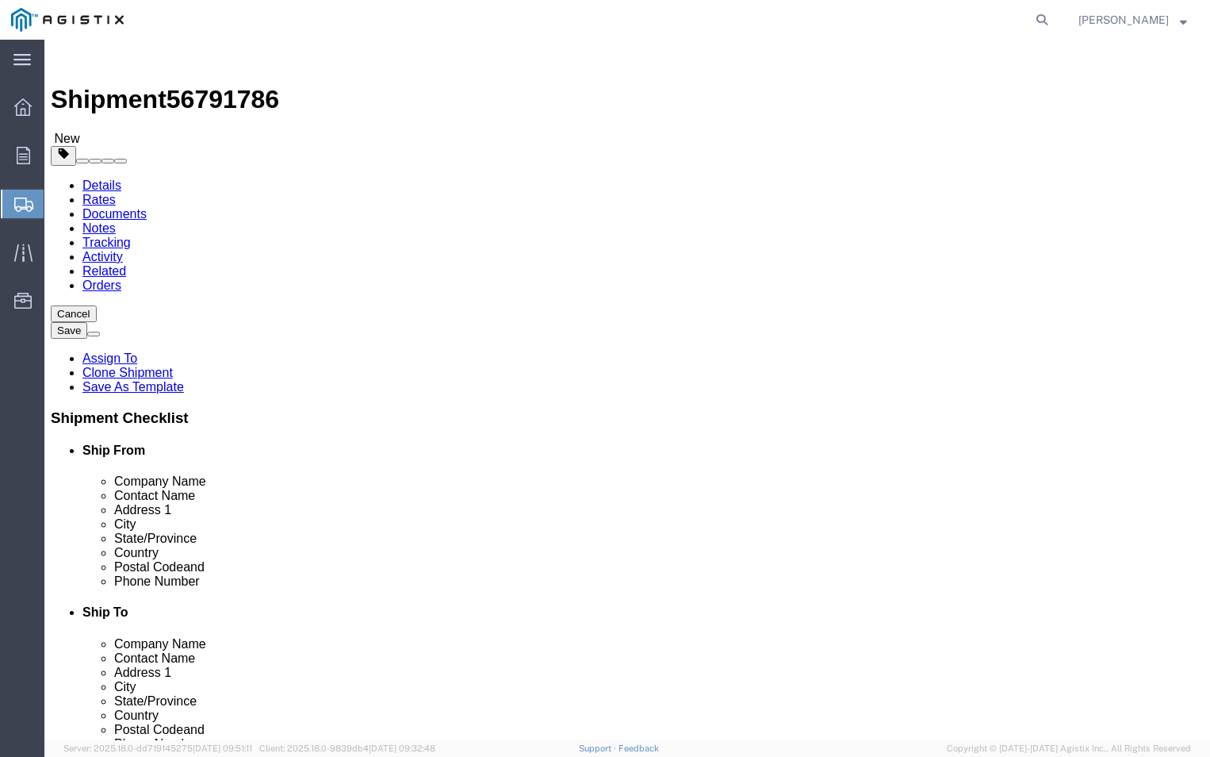
click link "Add Package"
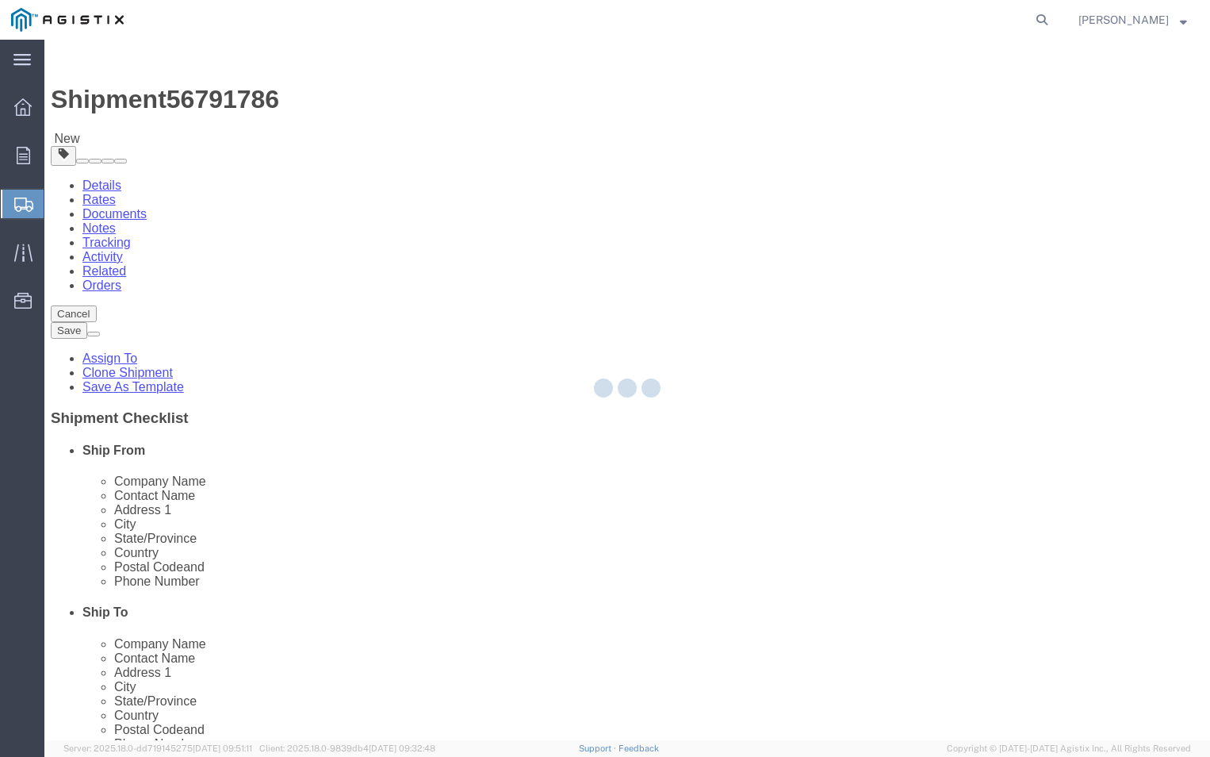
select select "PSNS"
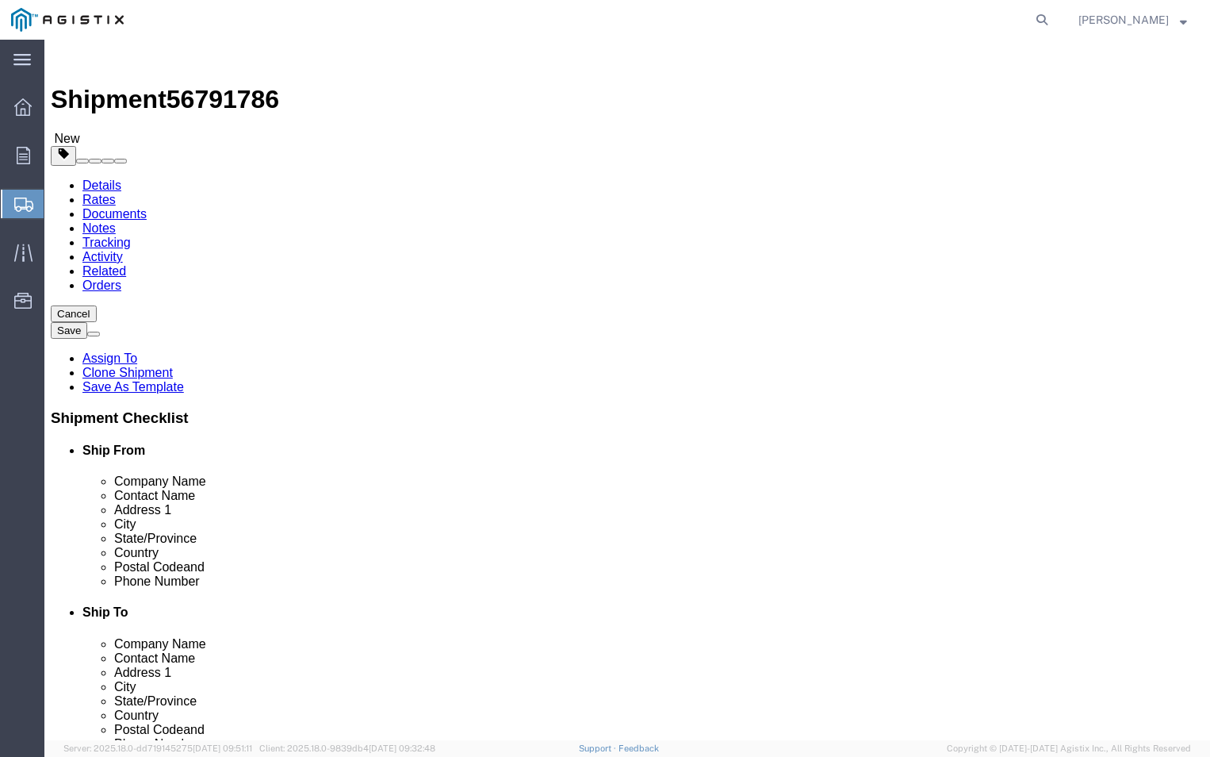
click select "Select Bulk Bundle(s) Cardboard Box(es) Carton(s) Crate(s) Drum(s) (Fiberboard)…"
select select "PSNS"
click select "Select Bulk Bundle(s) Cardboard Box(es) Carton(s) Crate(s) Drum(s) (Fiberboard)…"
click input "text"
type input "2"
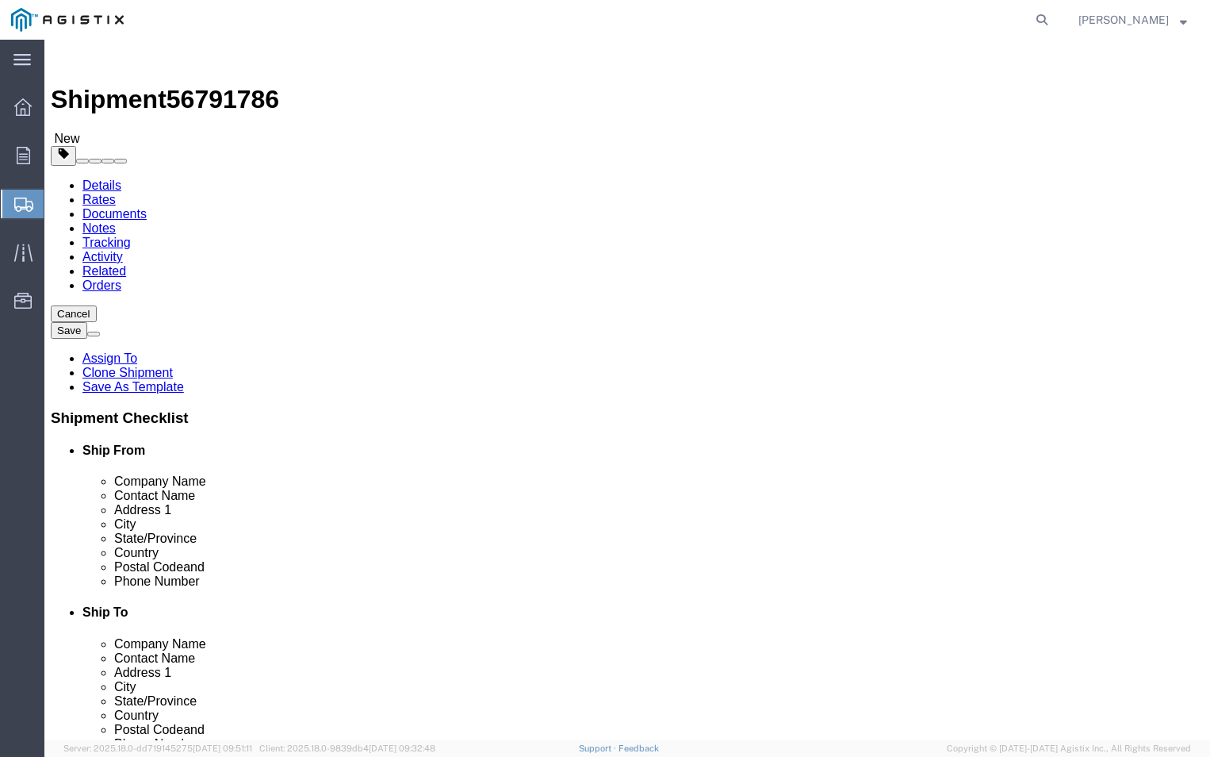
click input "2"
type input "72"
click input "1"
type input "2"
click div "Package Type Select Bulk Bundle(s) Cardboard Box(es) Carton(s) Crate(s) Drum(s)…"
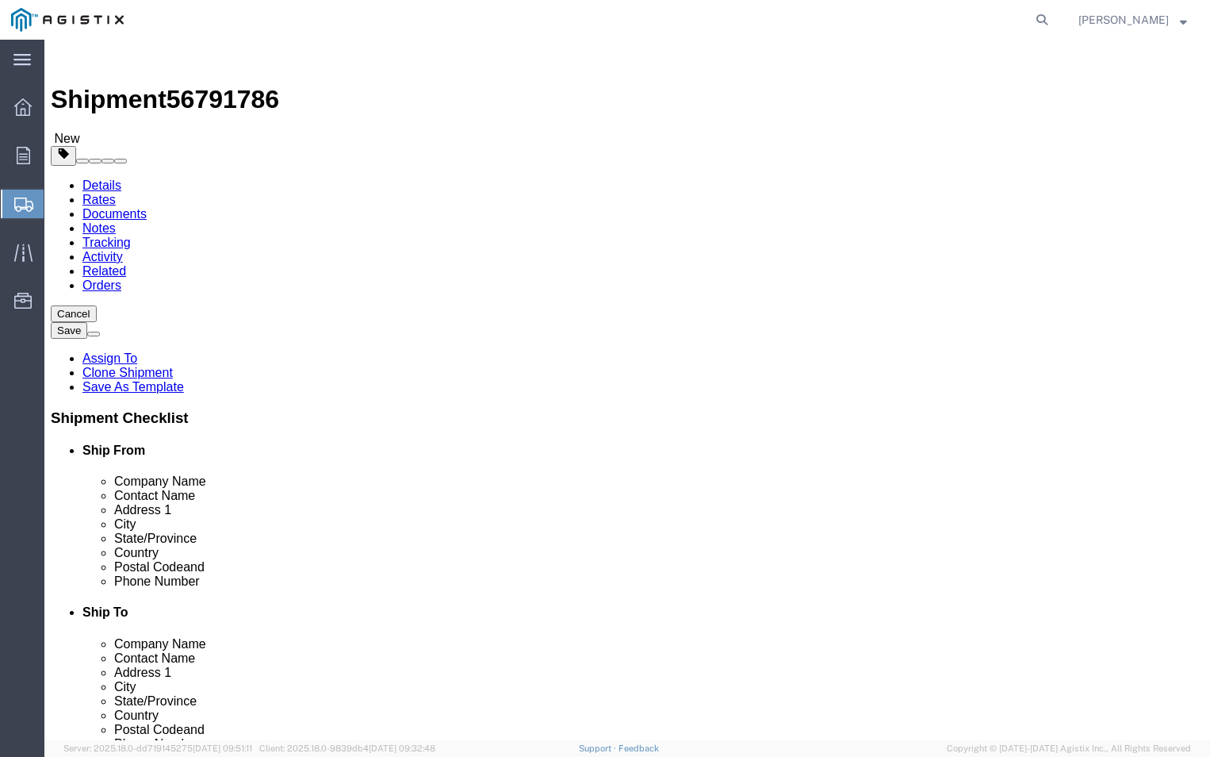
click input "text"
type input "42"
click input "text"
type input "20"
click input "text"
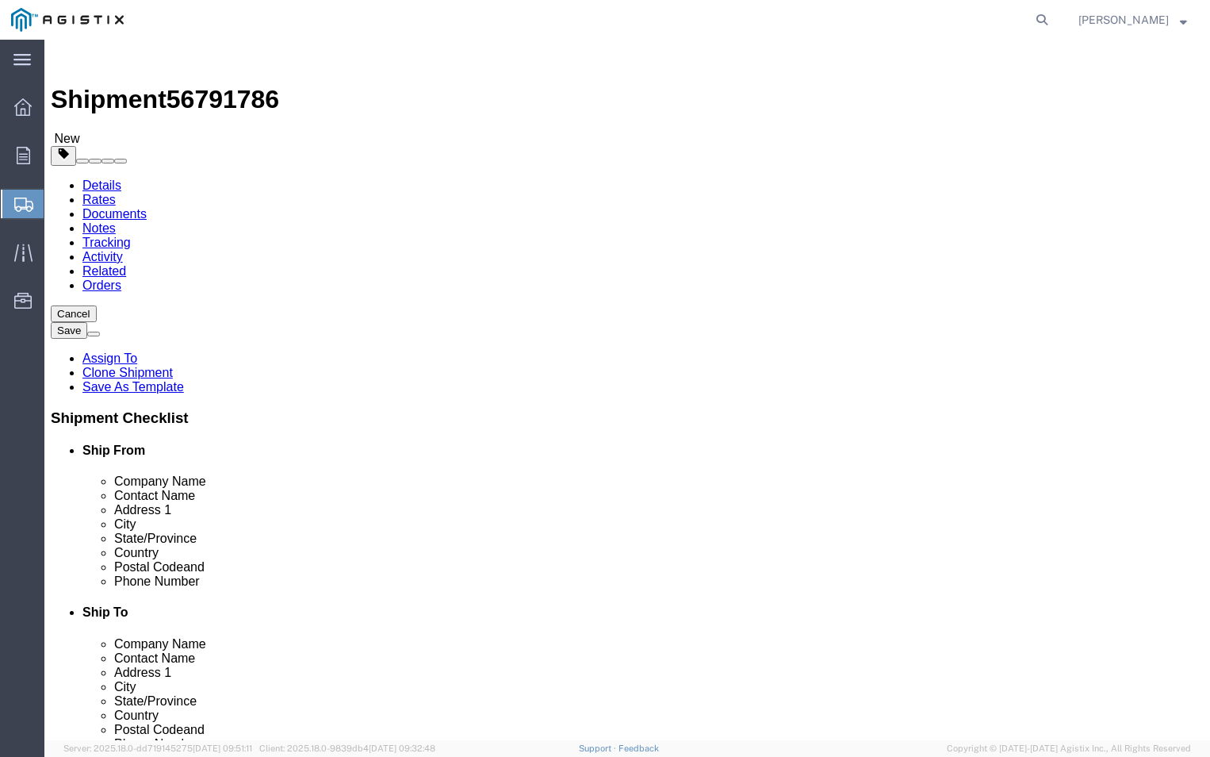
type input "54"
click label "Weight"
click input "0.00"
type input "0"
type input "1385"
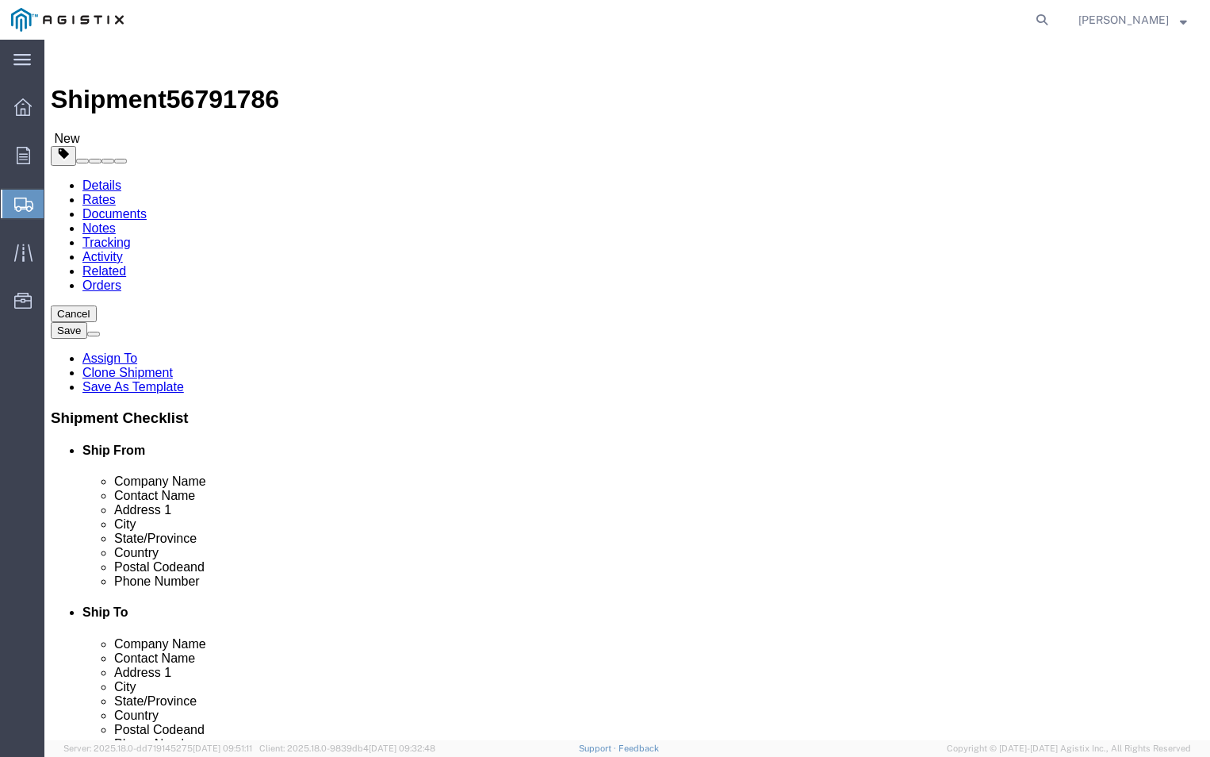
click ul
click div "1 x Pallet(s) Standard (Not Stackable) Package Type Select Bulk Bundle(s) Cardb…"
click link "Add Content"
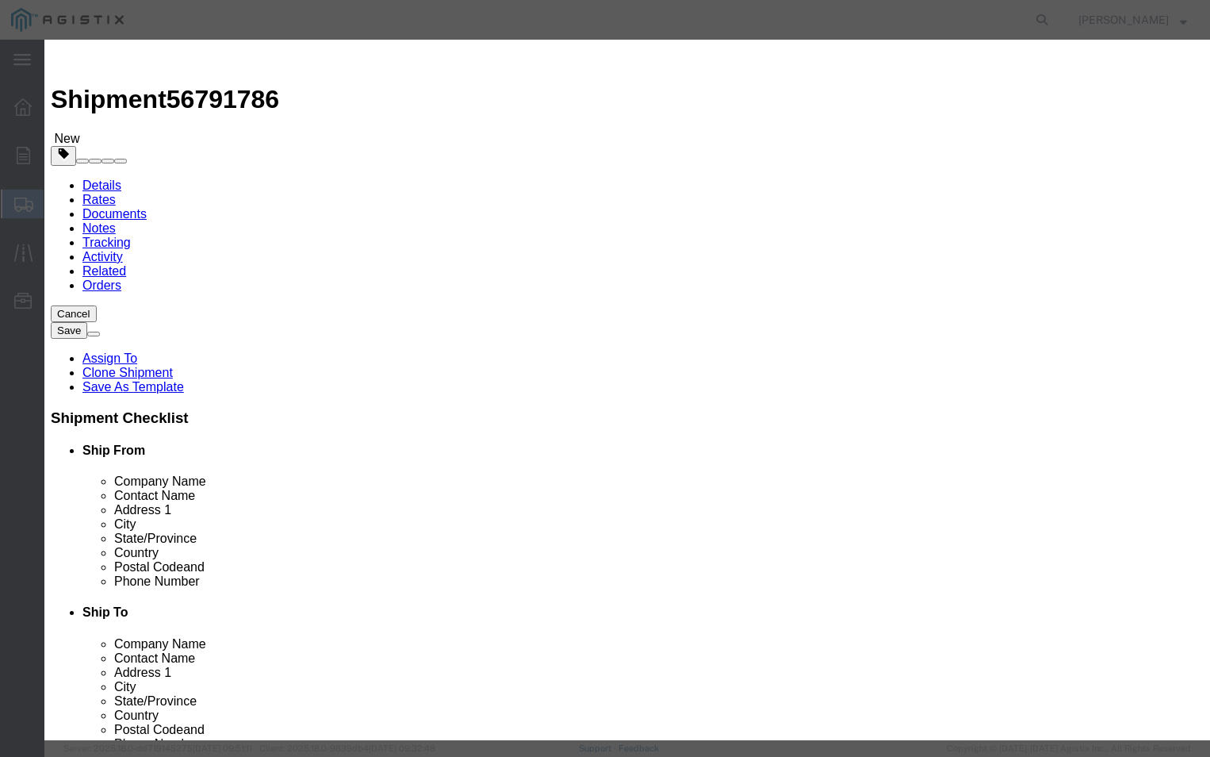
click input "text"
type input "PGEM251168CLE"
click input "0"
type input "72"
click div "Product Name PGEM251168CLE"
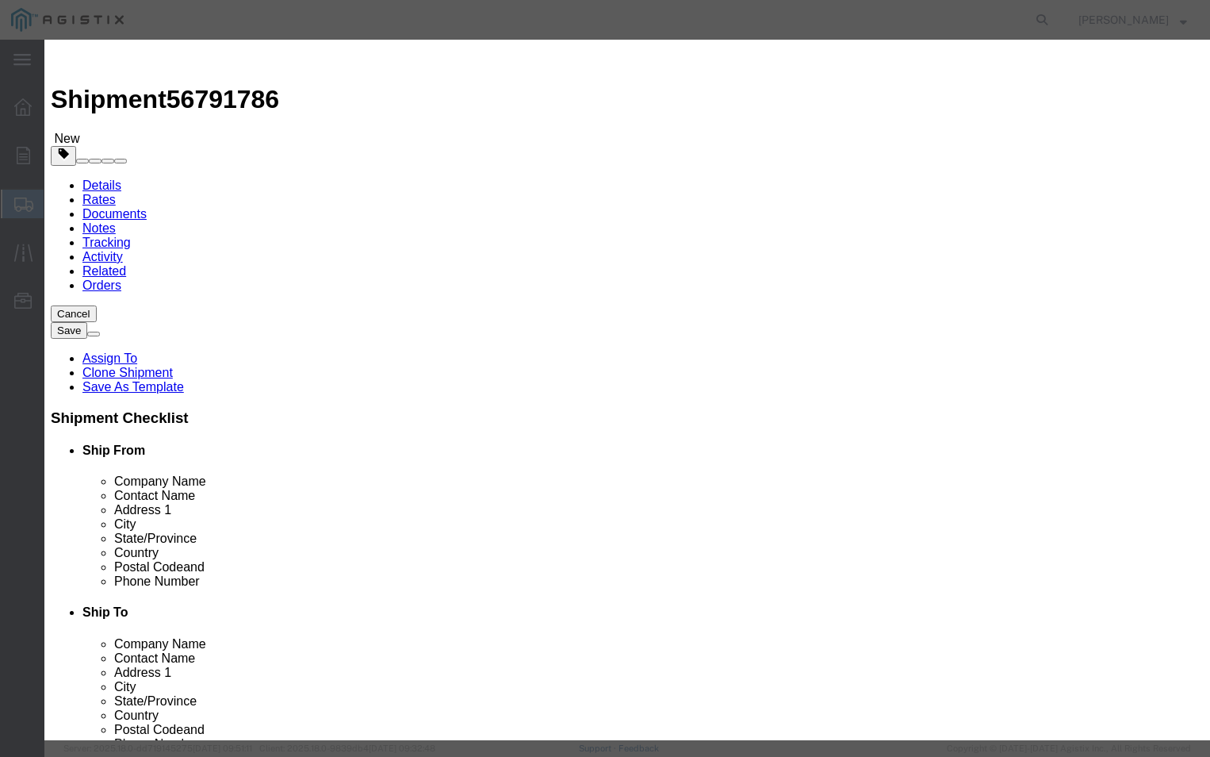
click input "text"
type input "1500"
click select "Select 50 55 60 65 70 85 92.5 100 125 175 250 300 400"
select select "70"
click select "Select 50 55 60 65 70 85 92.5 100 125 175 250 300 400"
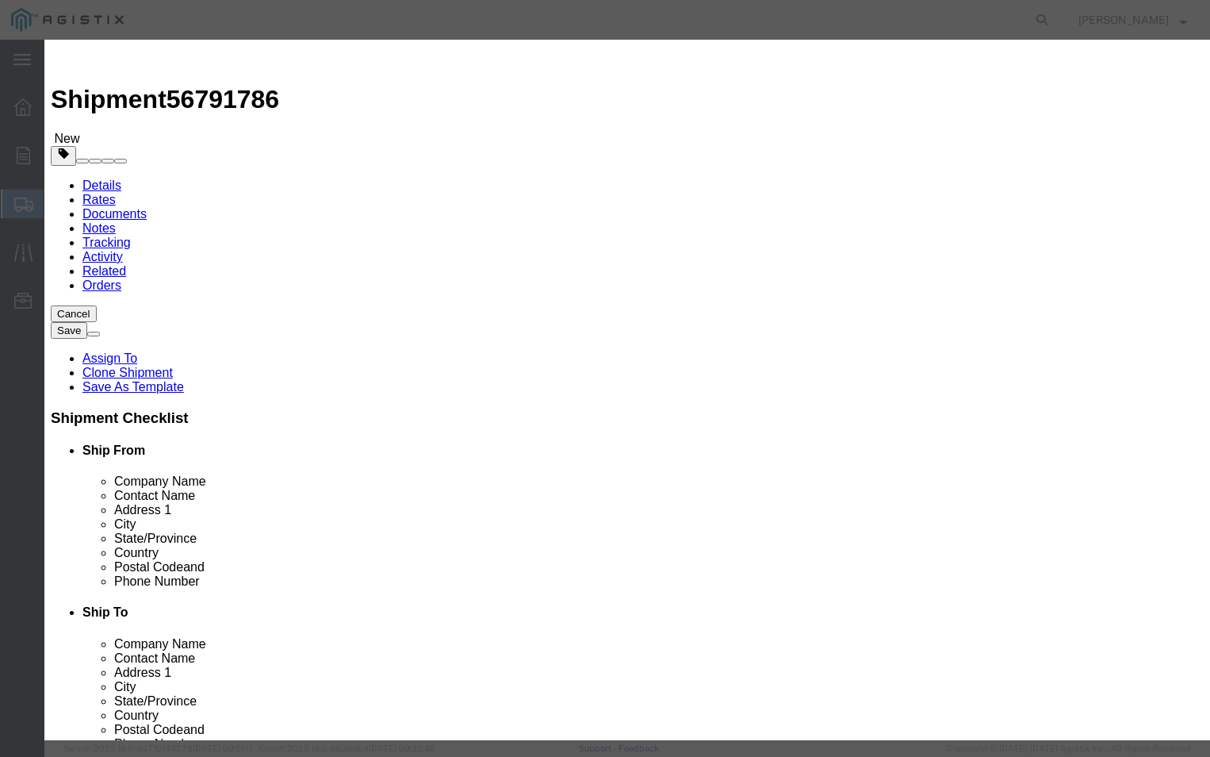
click button "Save & Close"
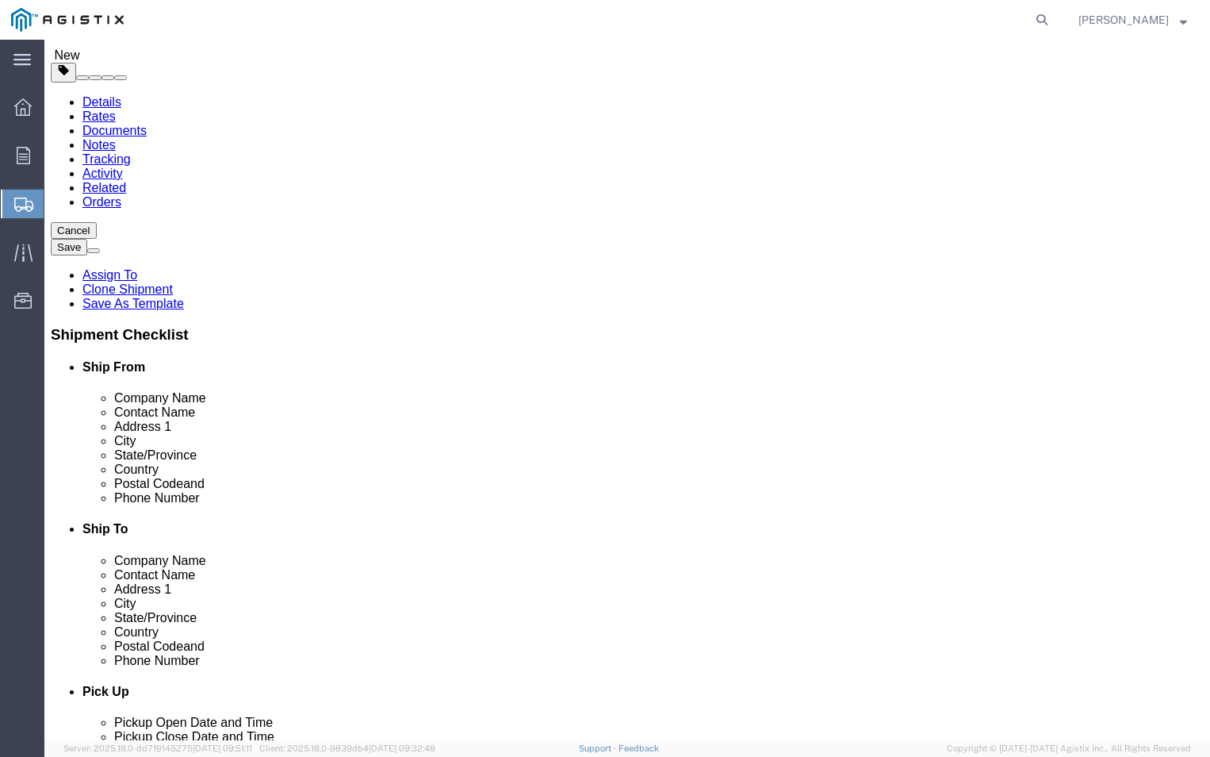
scroll to position [163, 0]
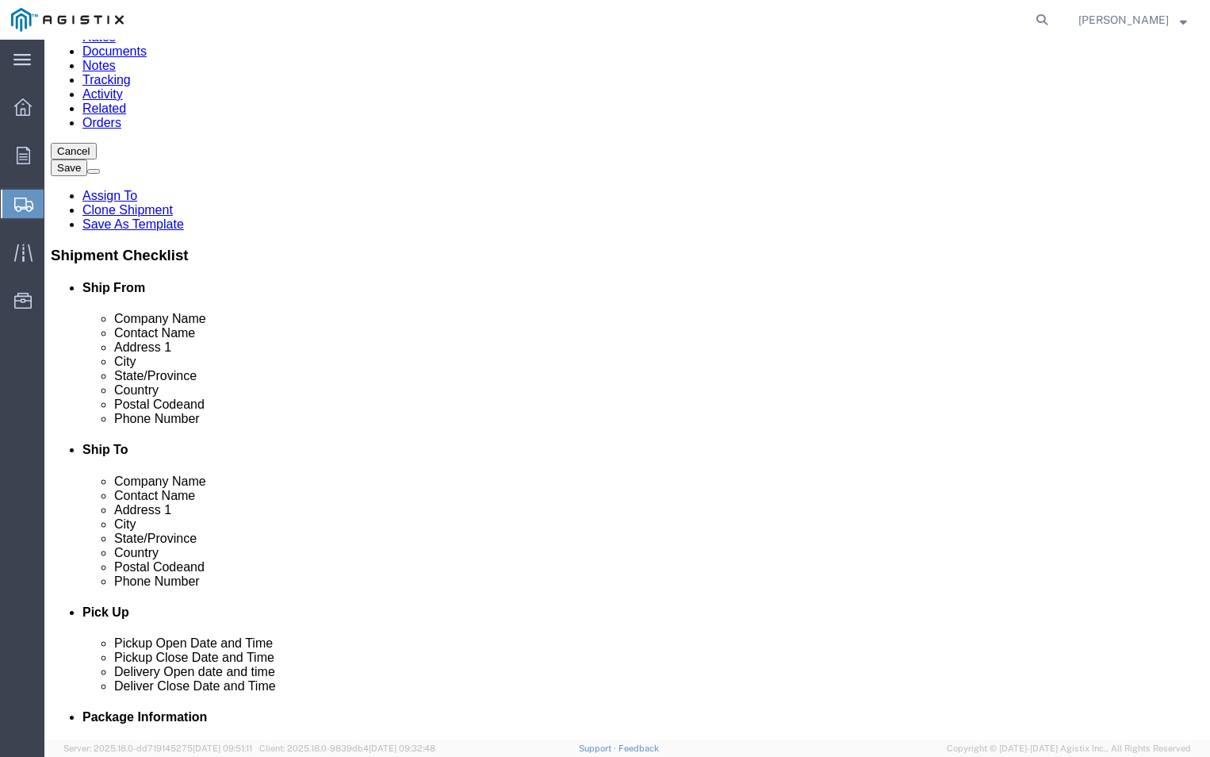
click button "Continue"
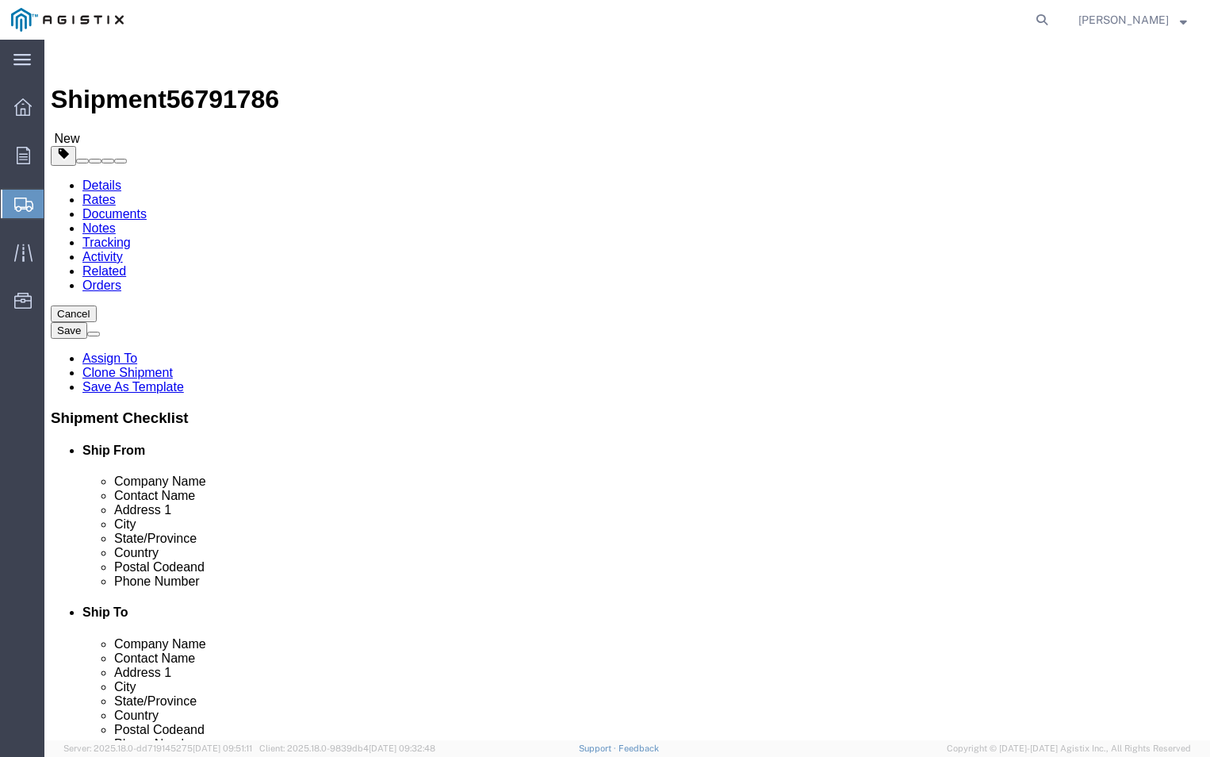
click input "text"
type input "[PERSON_NAME][EMAIL_ADDRESS][DOMAIN_NAME]"
click input "BOL"
checkbox input "true"
click input "Packing List"
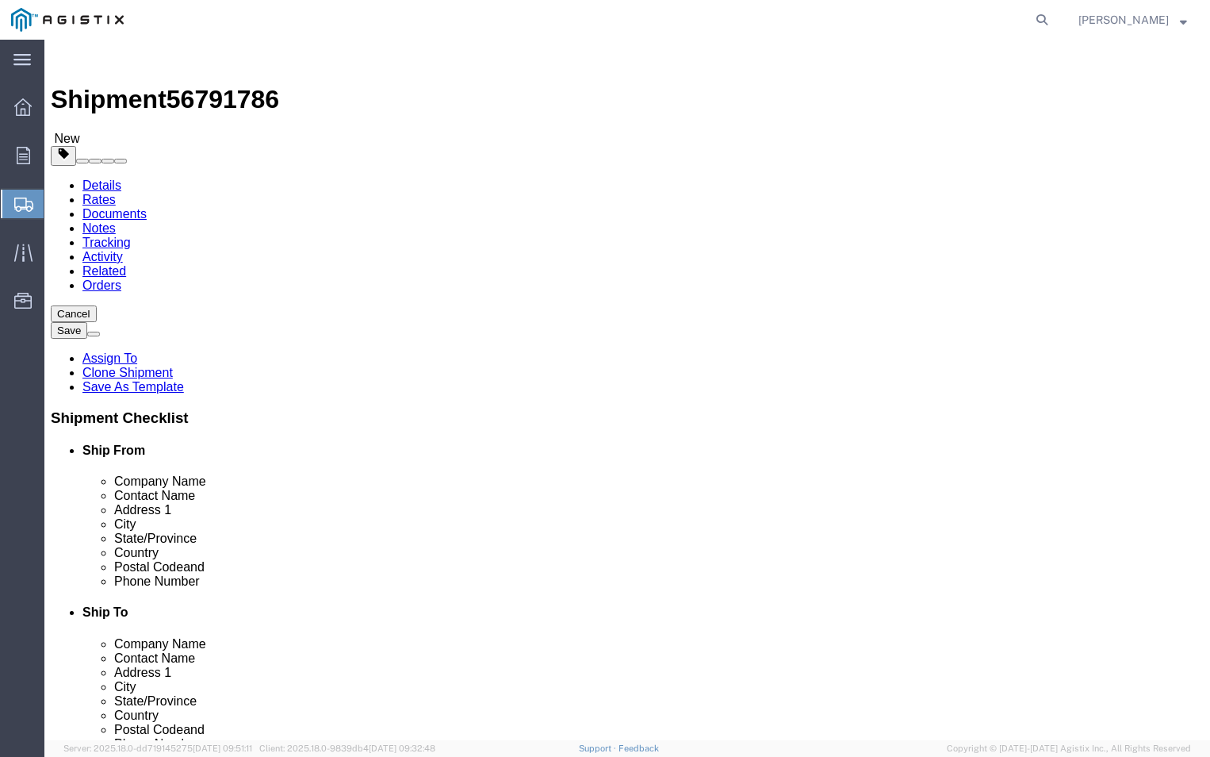
checkbox input "true"
click div "To [PERSON_NAME][EMAIL_ADDRESS][DOMAIN_NAME] (new) Include shipping documents W…"
click button "Rate Shipment"
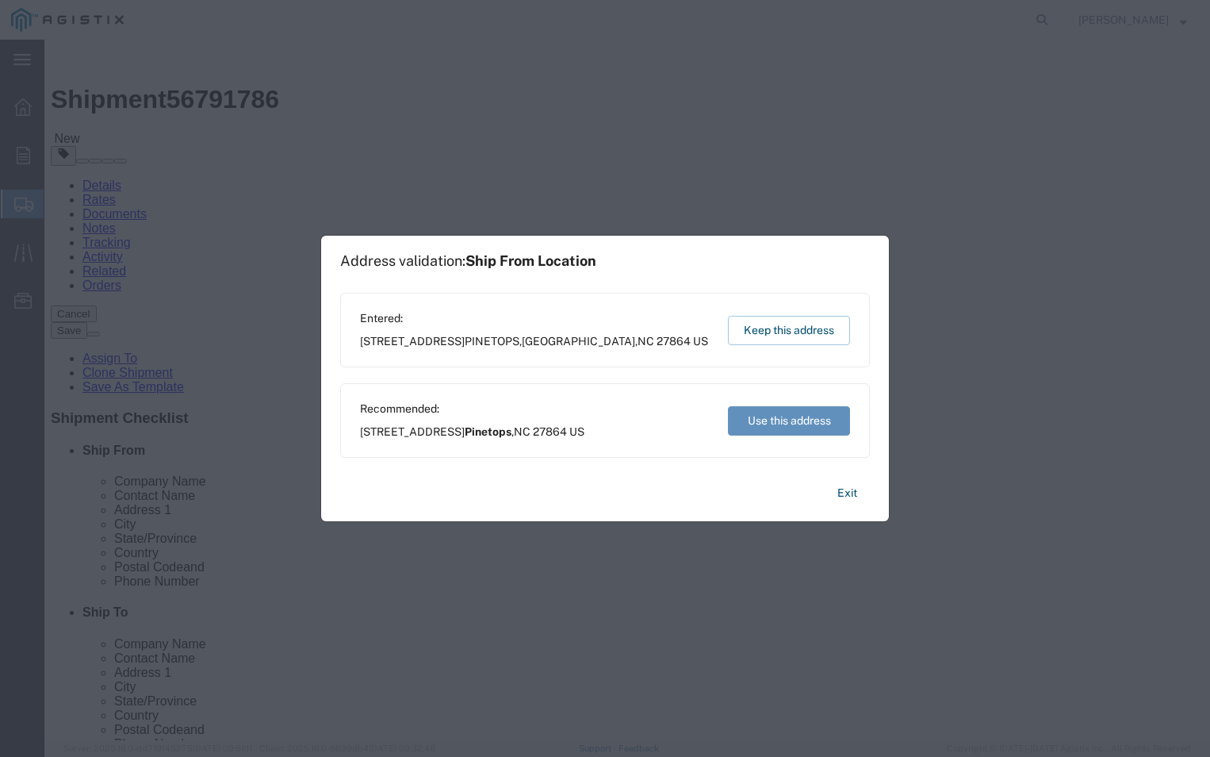
click at [761, 431] on button "Use this address" at bounding box center [789, 420] width 122 height 29
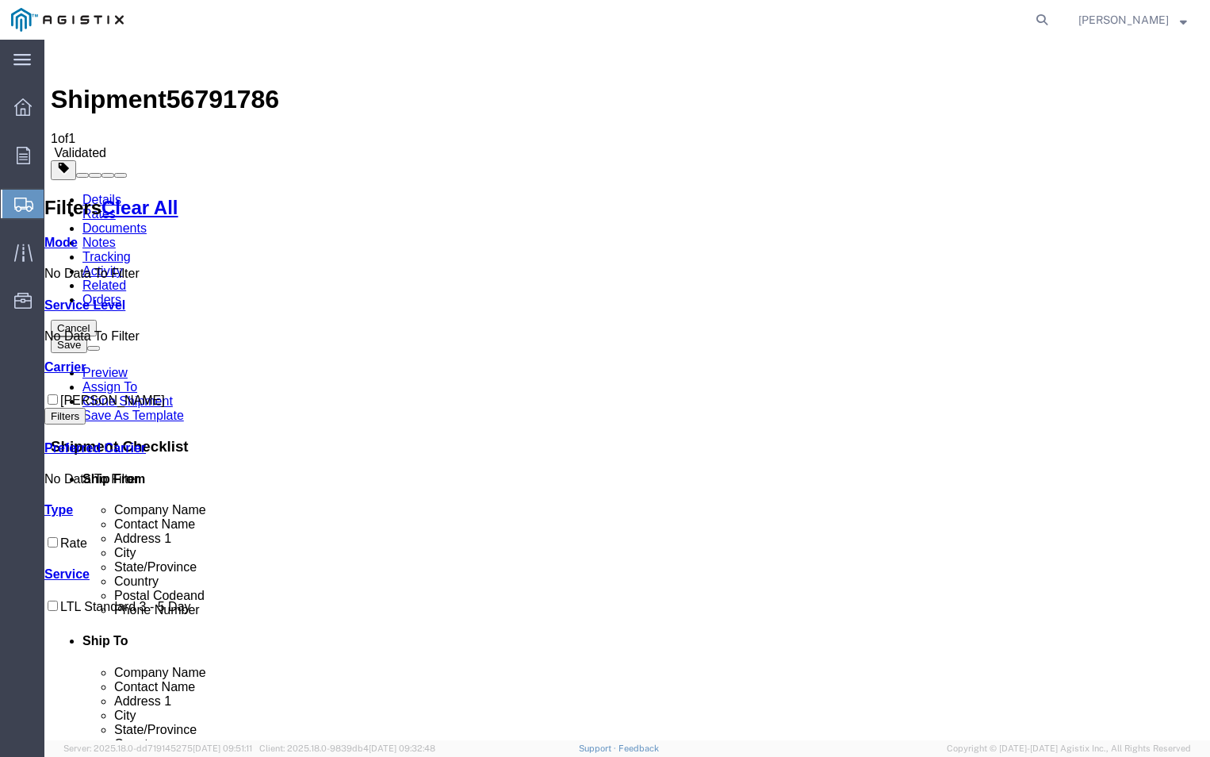
checkbox input "true"
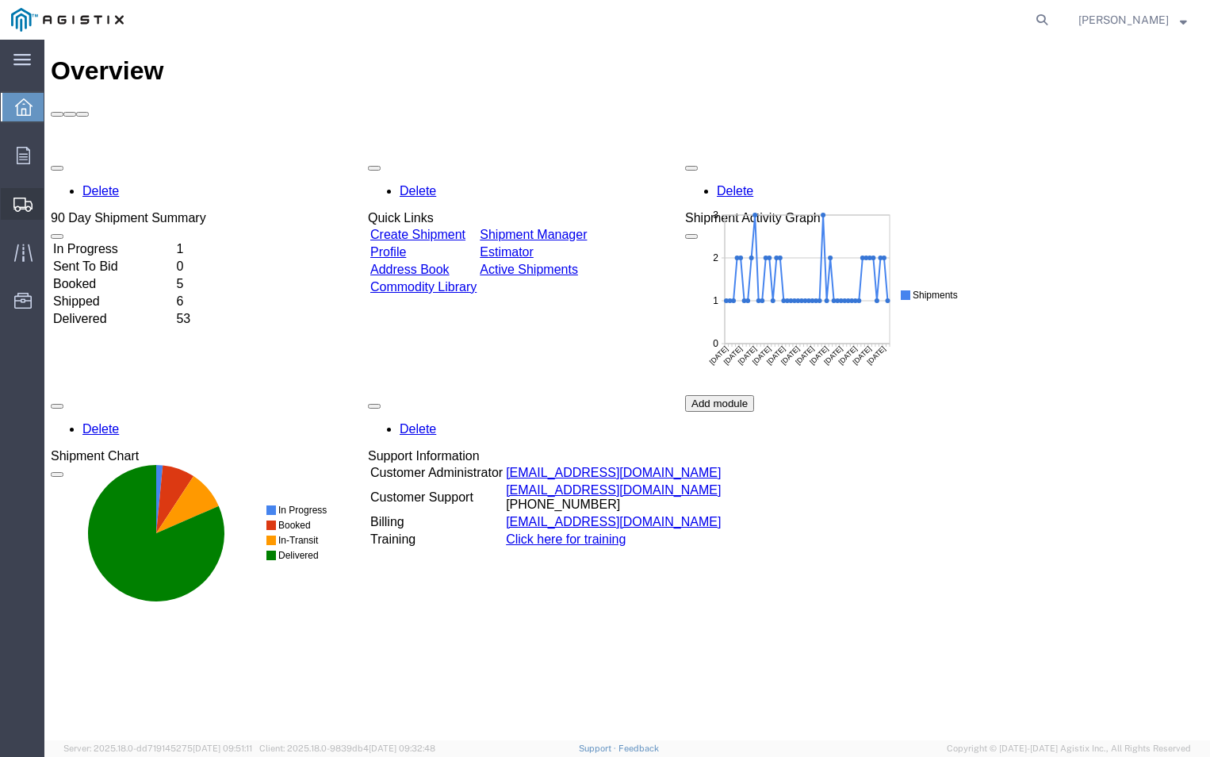
click at [0, 0] on span "Create Shipment" at bounding box center [0, 0] width 0 height 0
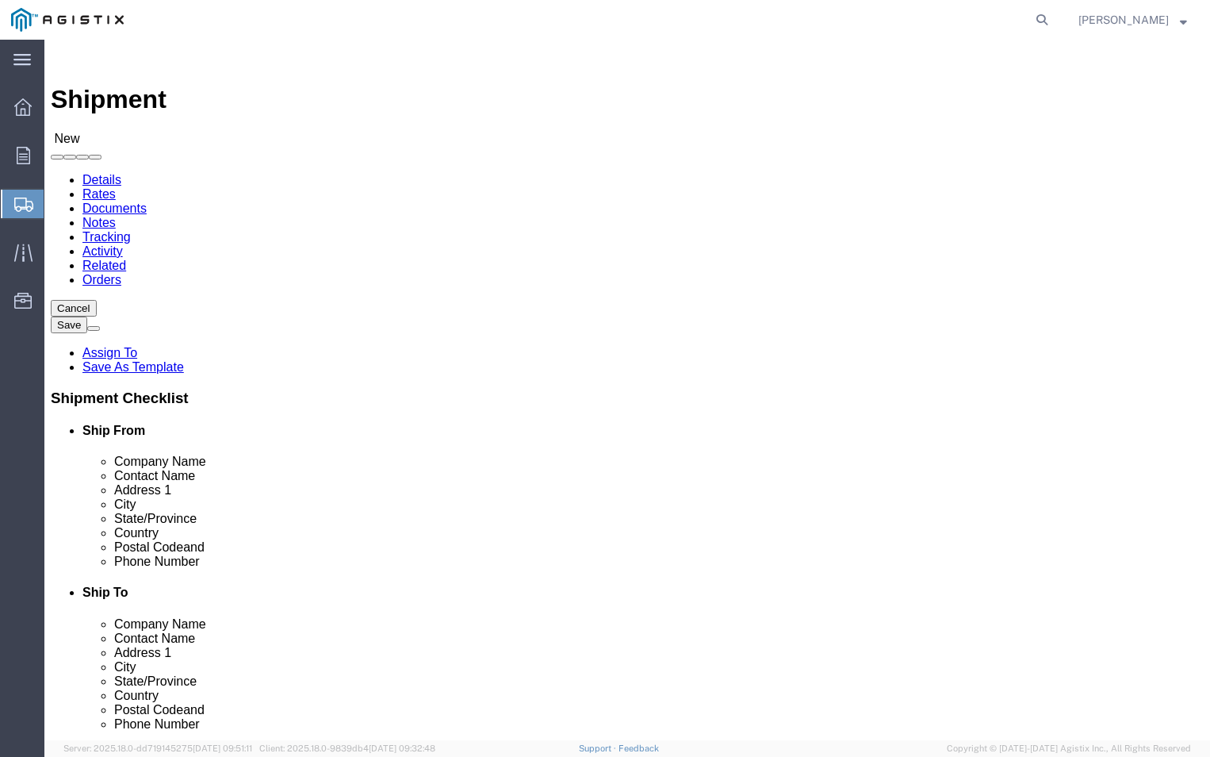
select select
click select "Select ABB Inc PG&E"
select select "9596"
click select "Select ABB Inc PG&E"
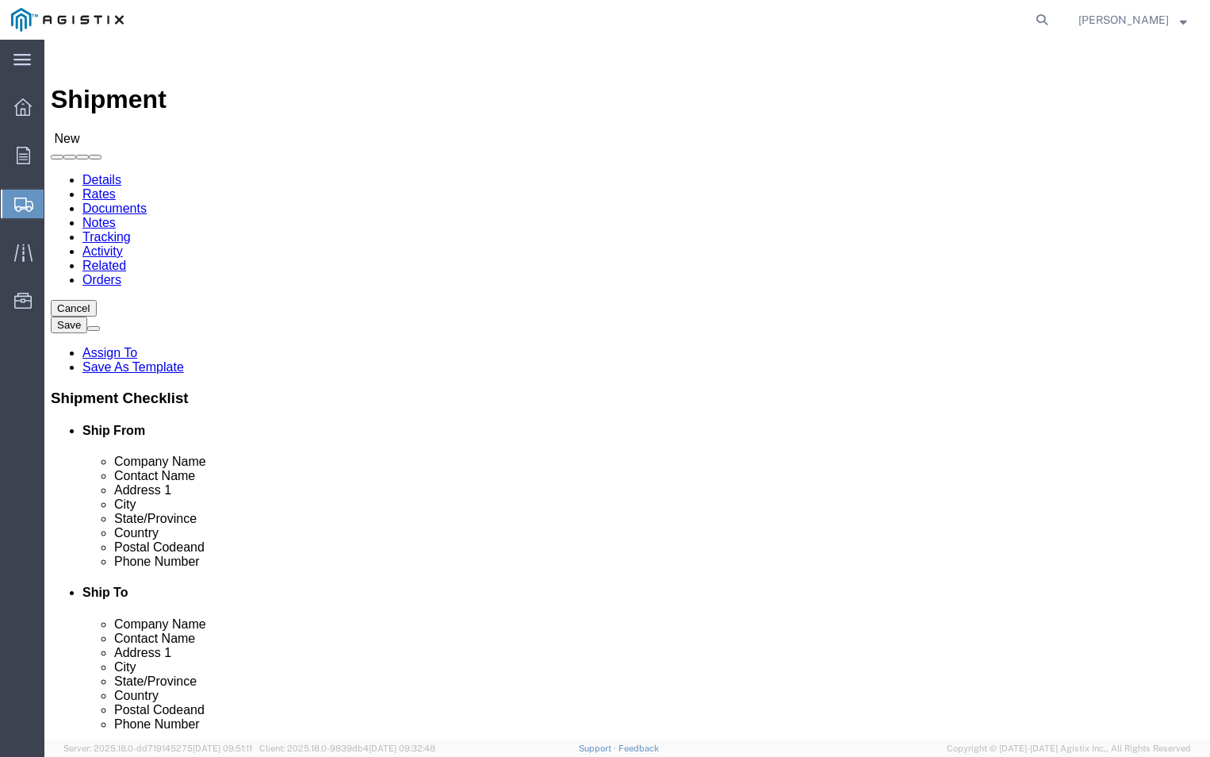
select select
click select "Select All Others [GEOGRAPHIC_DATA] [GEOGRAPHIC_DATA] [GEOGRAPHIC_DATA] [GEOGRA…"
select select "19740"
click select "Select All Others [GEOGRAPHIC_DATA] [GEOGRAPHIC_DATA] [GEOGRAPHIC_DATA] [GEOGRA…"
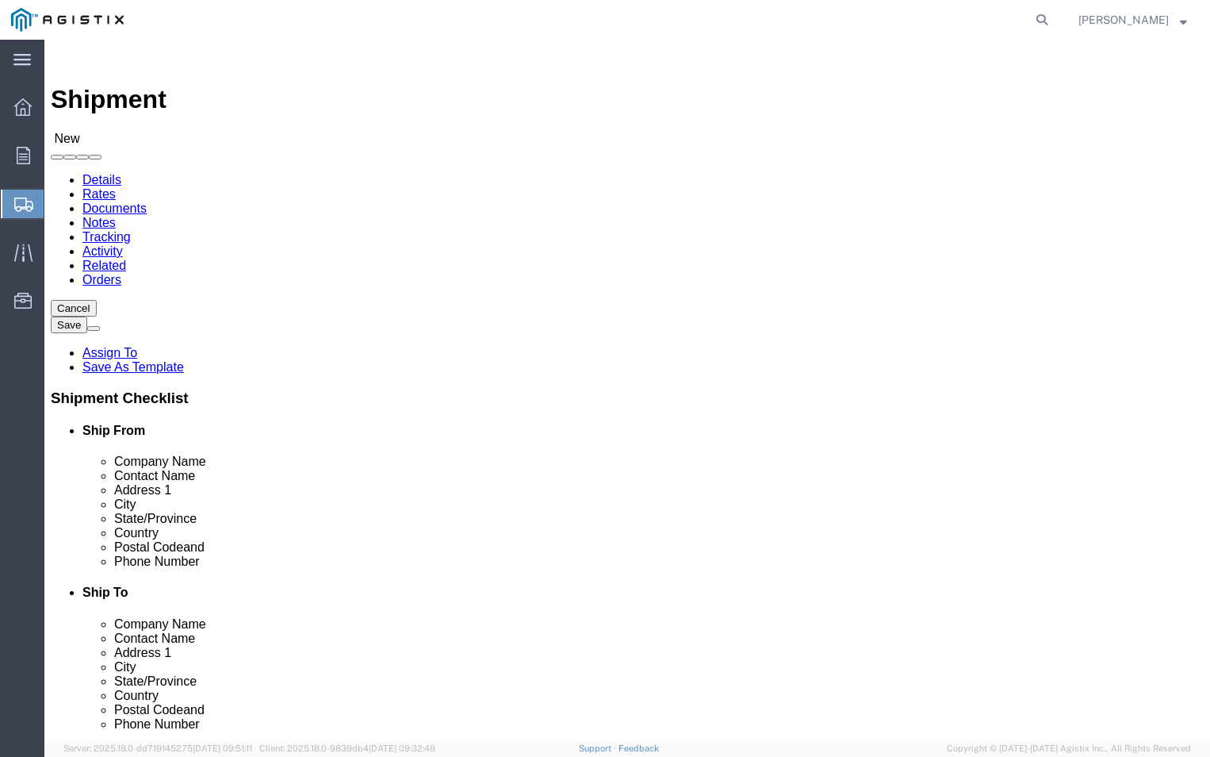
click input "text"
type input "ABB"
click p "- ABB, Inc - ([PERSON_NAME]) [STREET_ADDRESS]"
select select "NC"
type input "ABB, Inc"
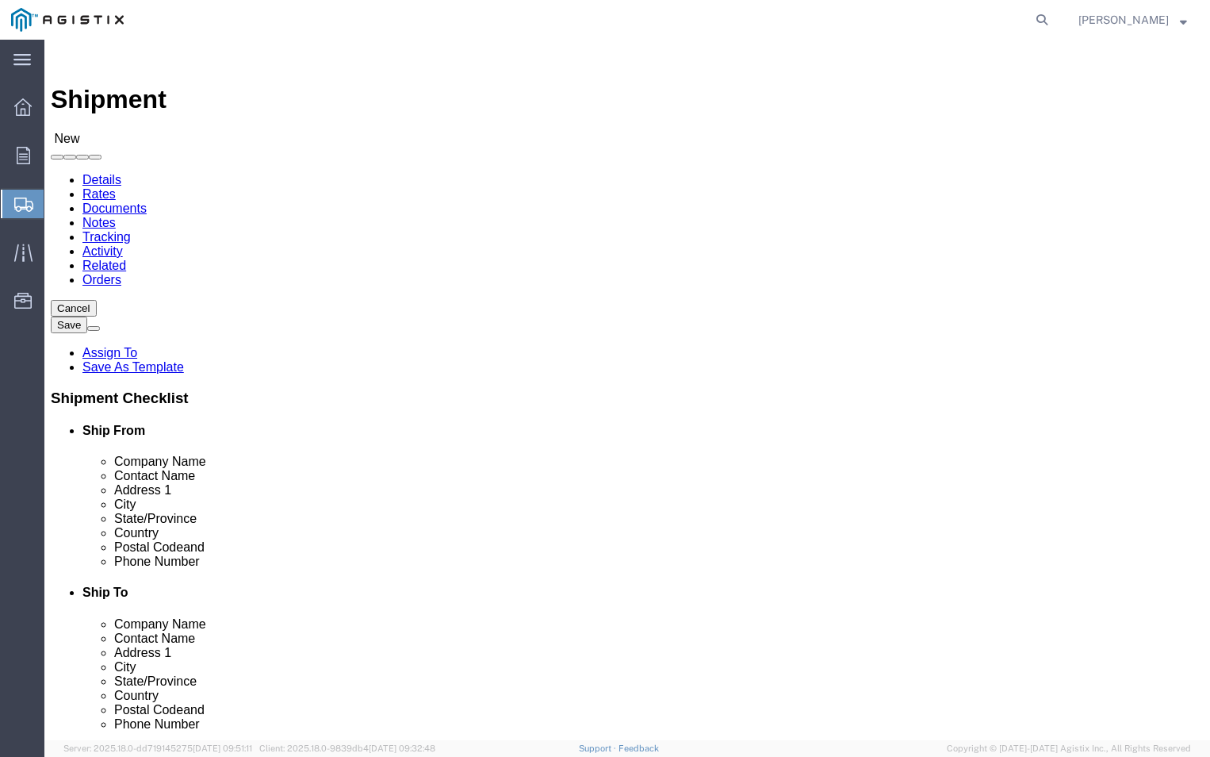
click input "text"
type input "T"
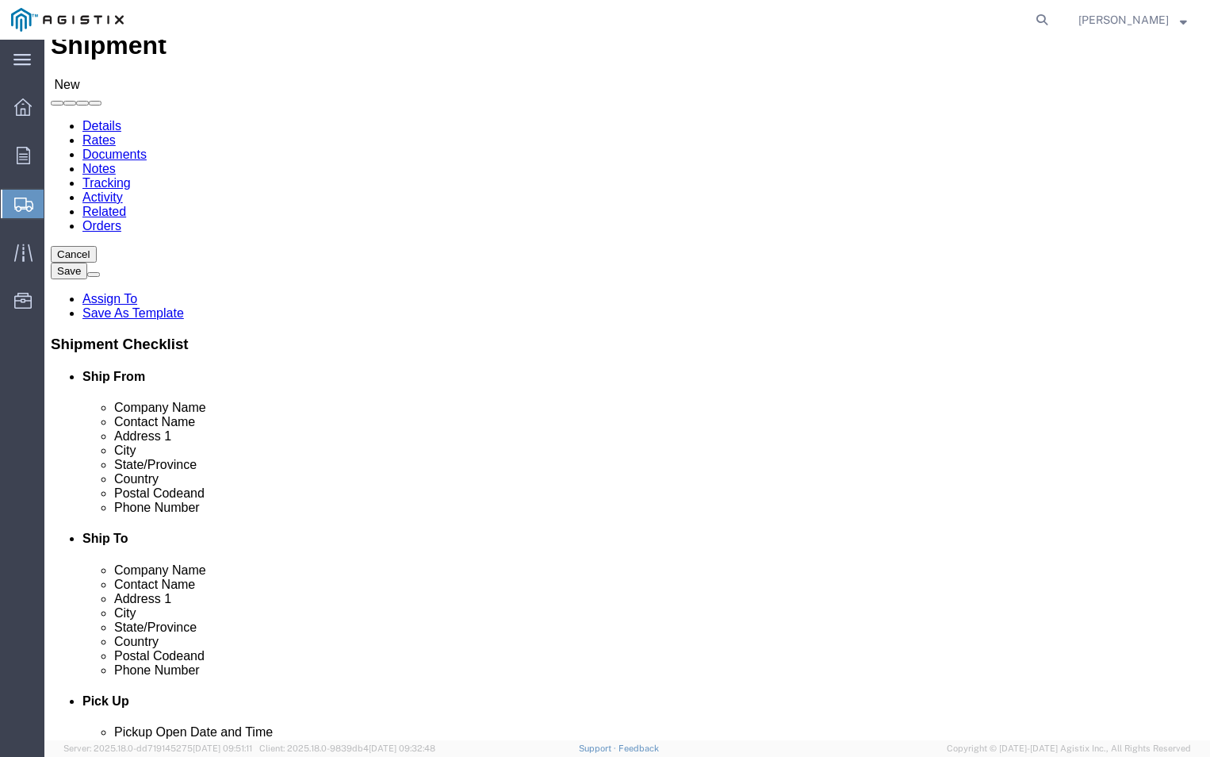
scroll to position [159, 0]
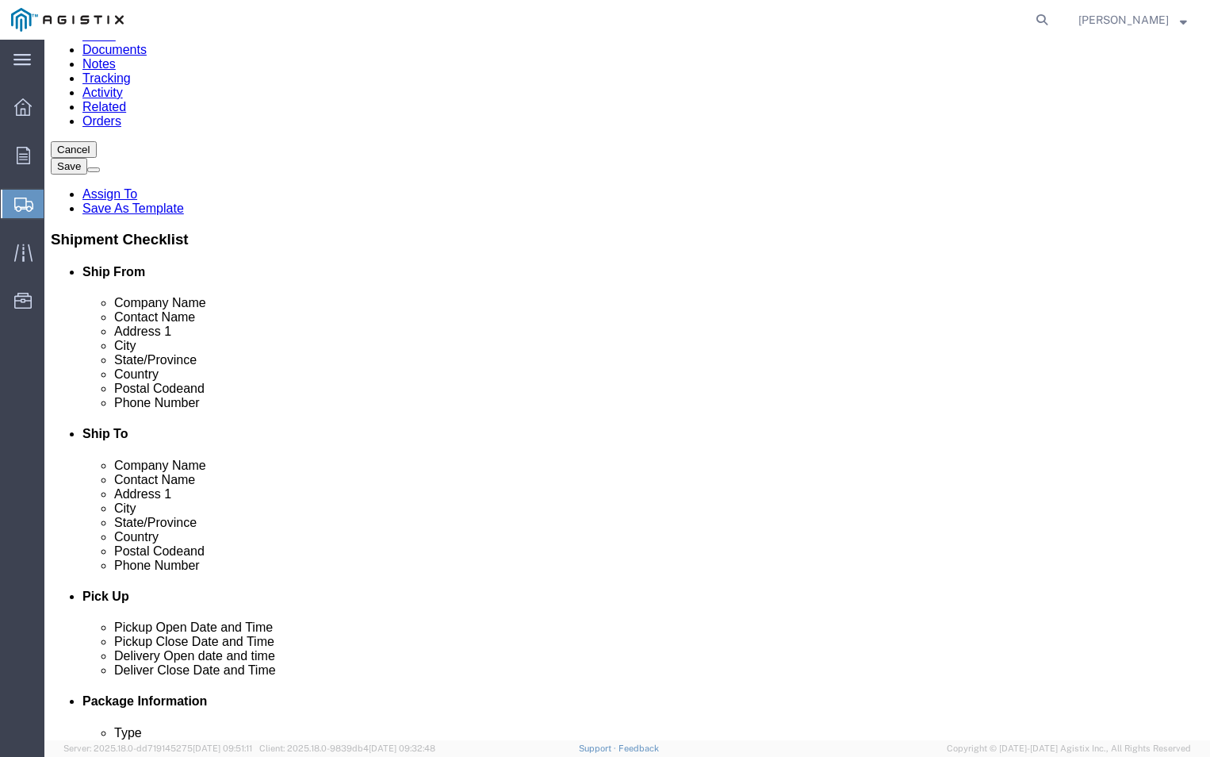
type input "[PERSON_NAME]"
click input "text"
type input "[PHONE_NUMBER]"
click input "text"
type input "[PERSON_NAME][EMAIL_ADDRESS][DOMAIN_NAME]"
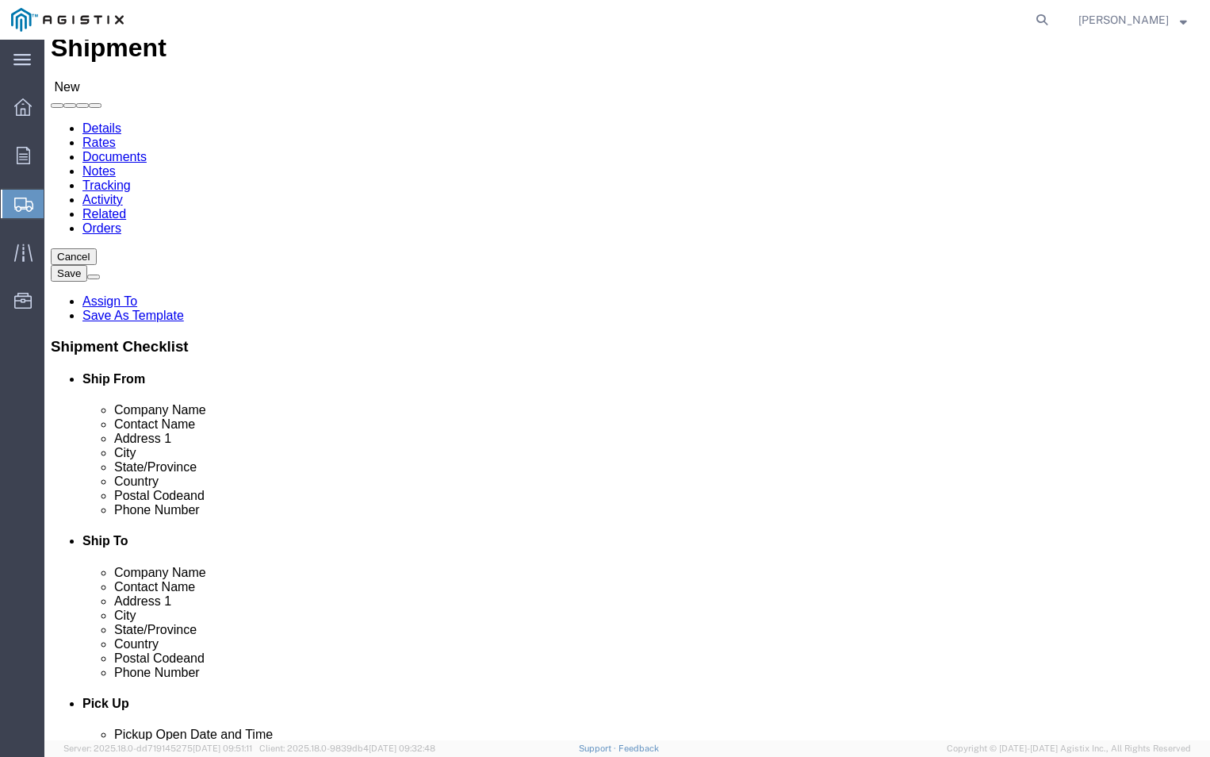
scroll to position [79, 0]
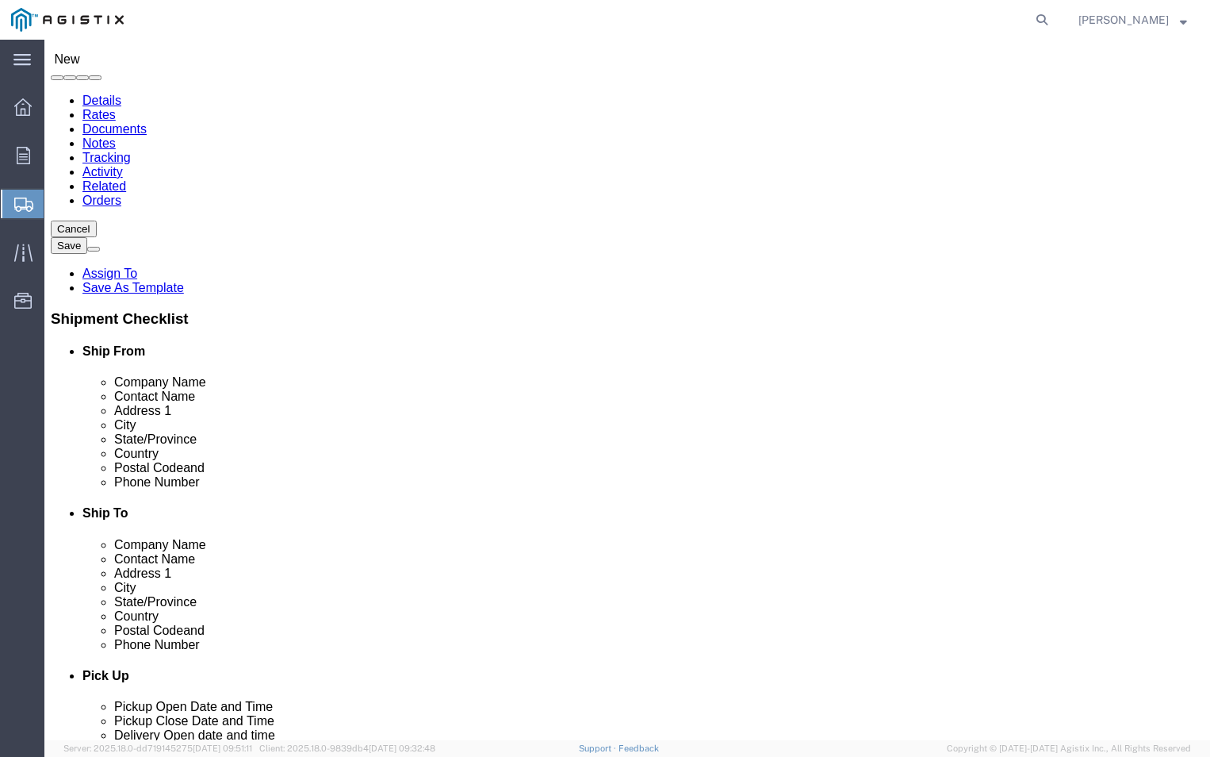
click input "text"
type input "PGE"
click input "text"
type input "Fremont Receiving"
click input "text"
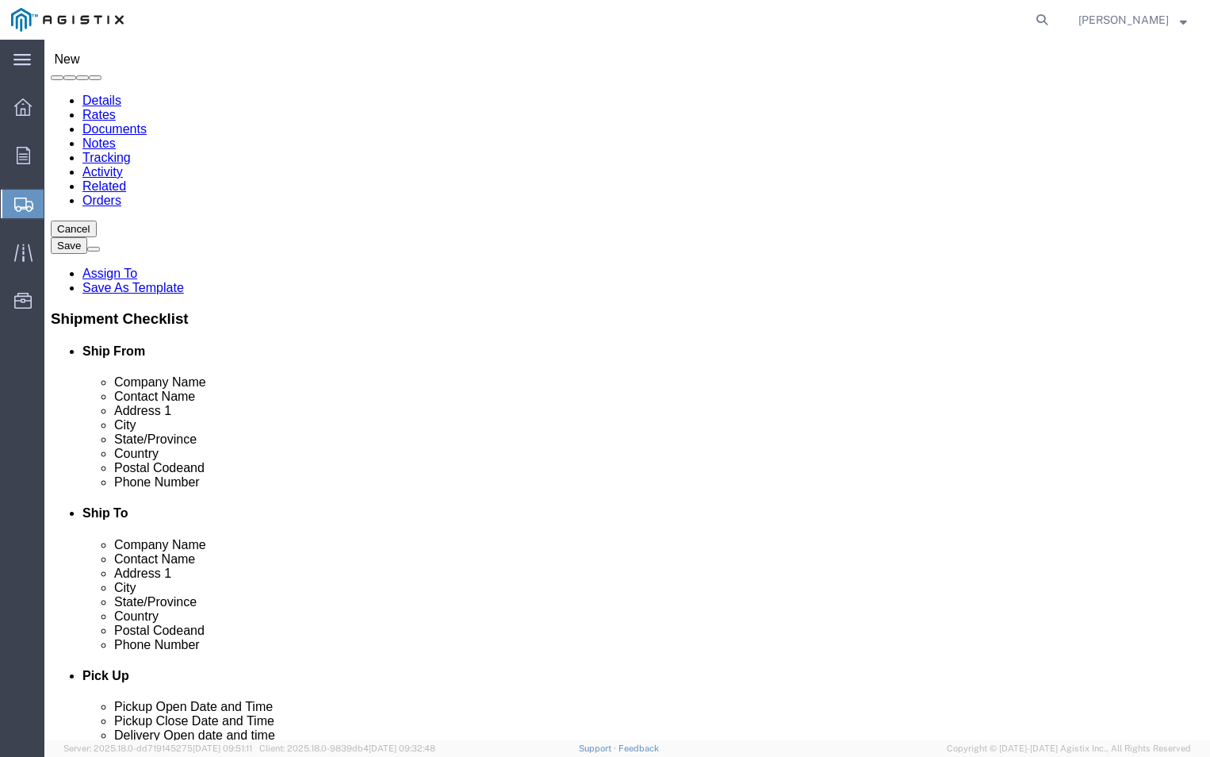
type input "42105 Boyce Road"
click input "text"
type input "fremont"
click div "Location My Profile Location (OBSOLETE) BURNEY SC - GC TRAILER (OBSOLETE) BURNE…"
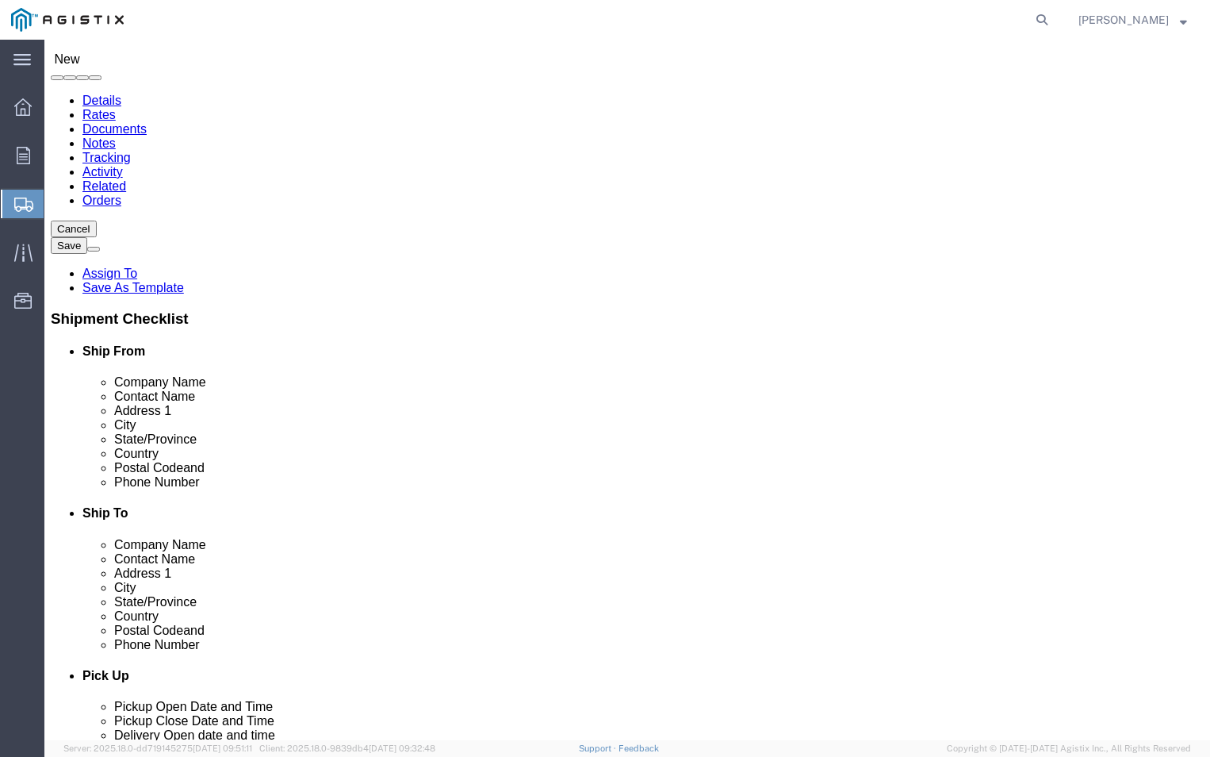
click input "Postal Code"
type input "94538"
click input "text"
type input "550-770-2025"
click label "Email"
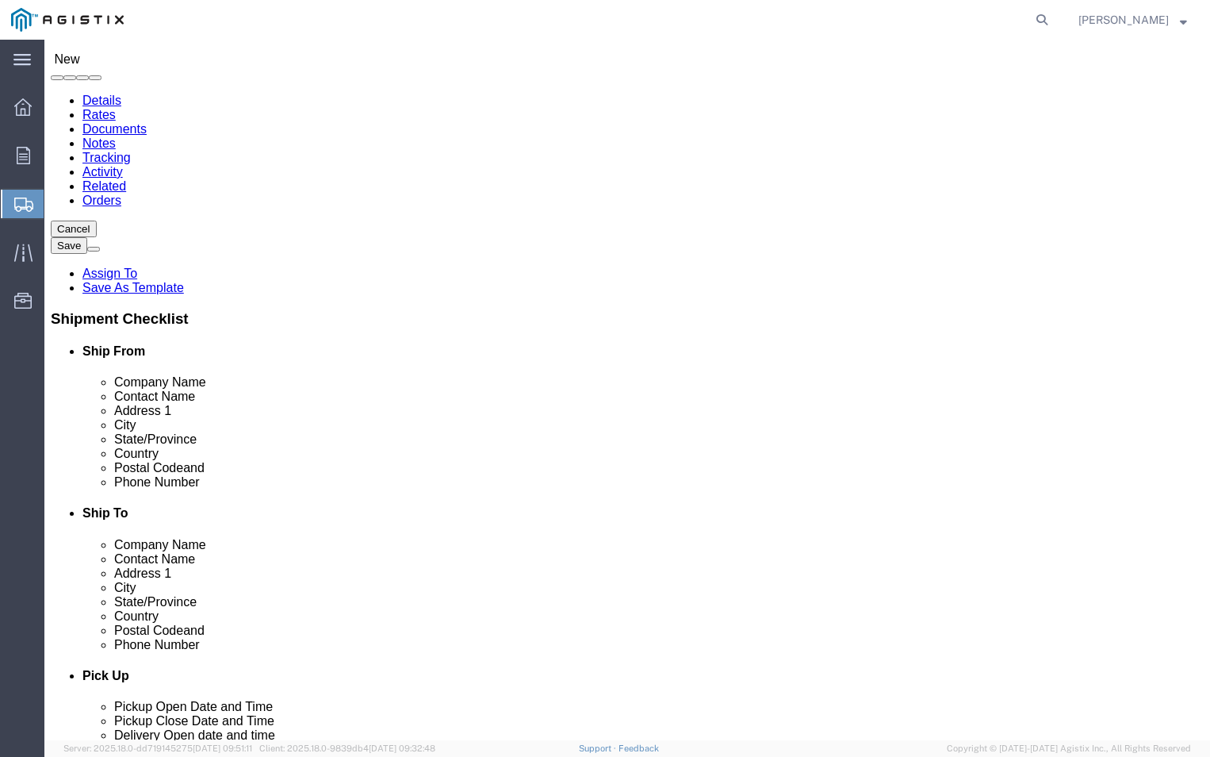
click input "text"
type input "[PERSON_NAME][EMAIL_ADDRESS][DOMAIN_NAME]"
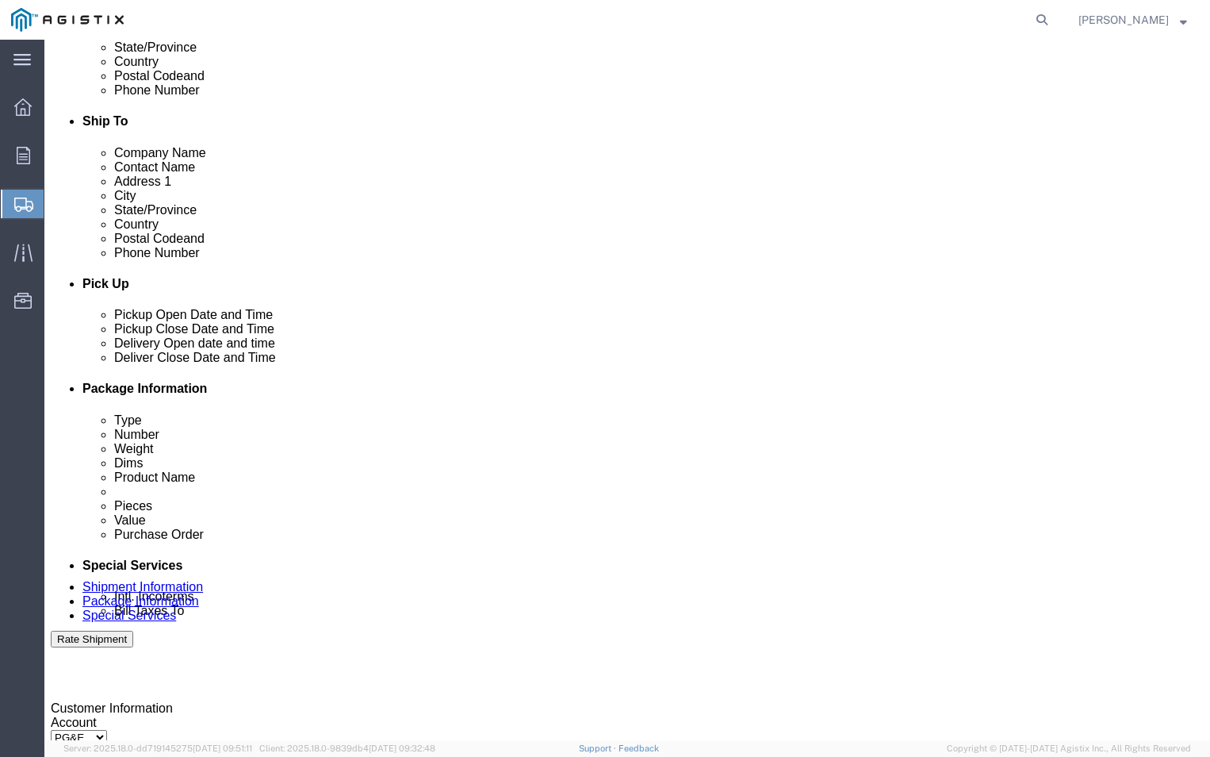
scroll to position [476, 0]
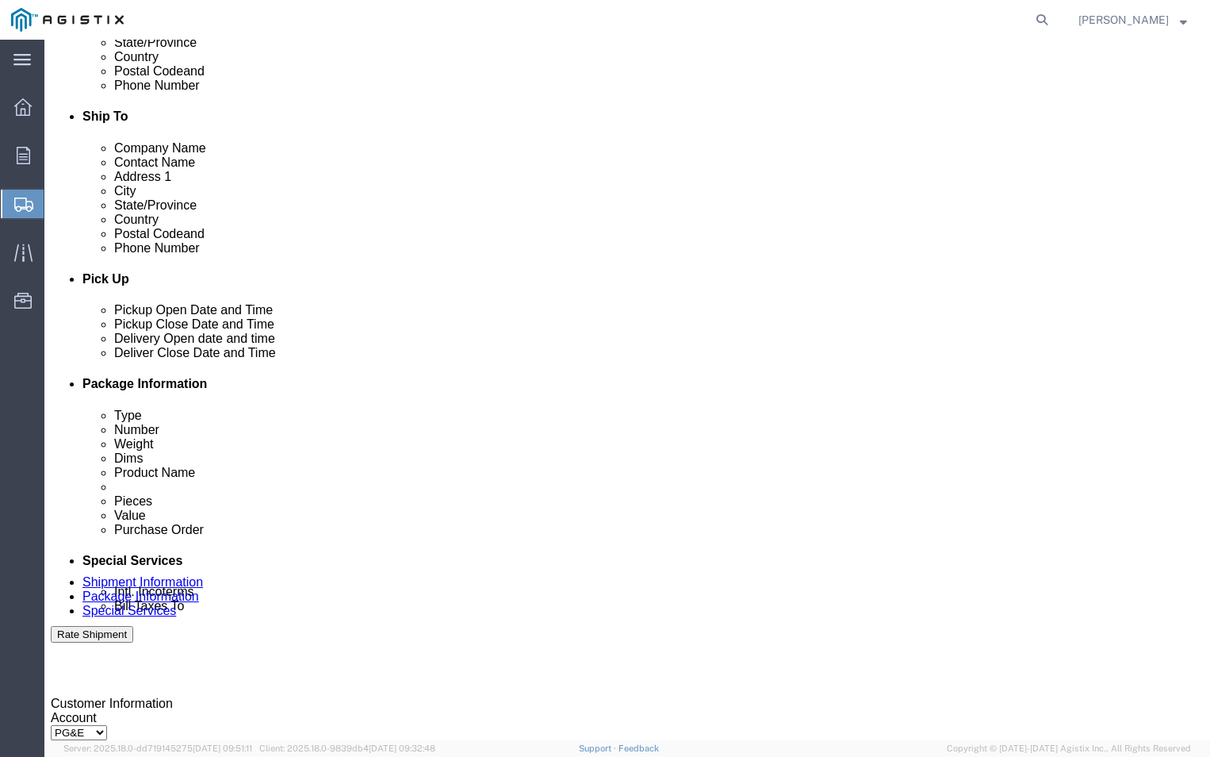
click div "[DATE] 12:00 PM"
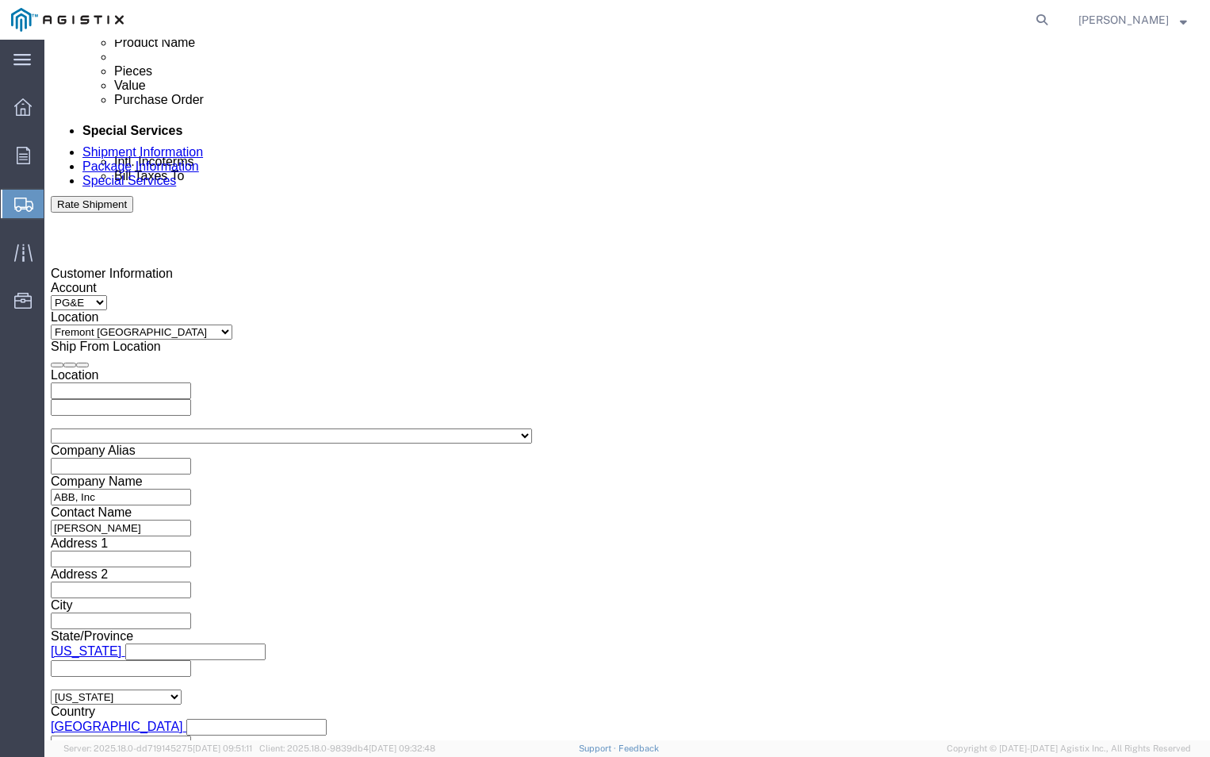
click input "12:00 PM"
click button "Apply"
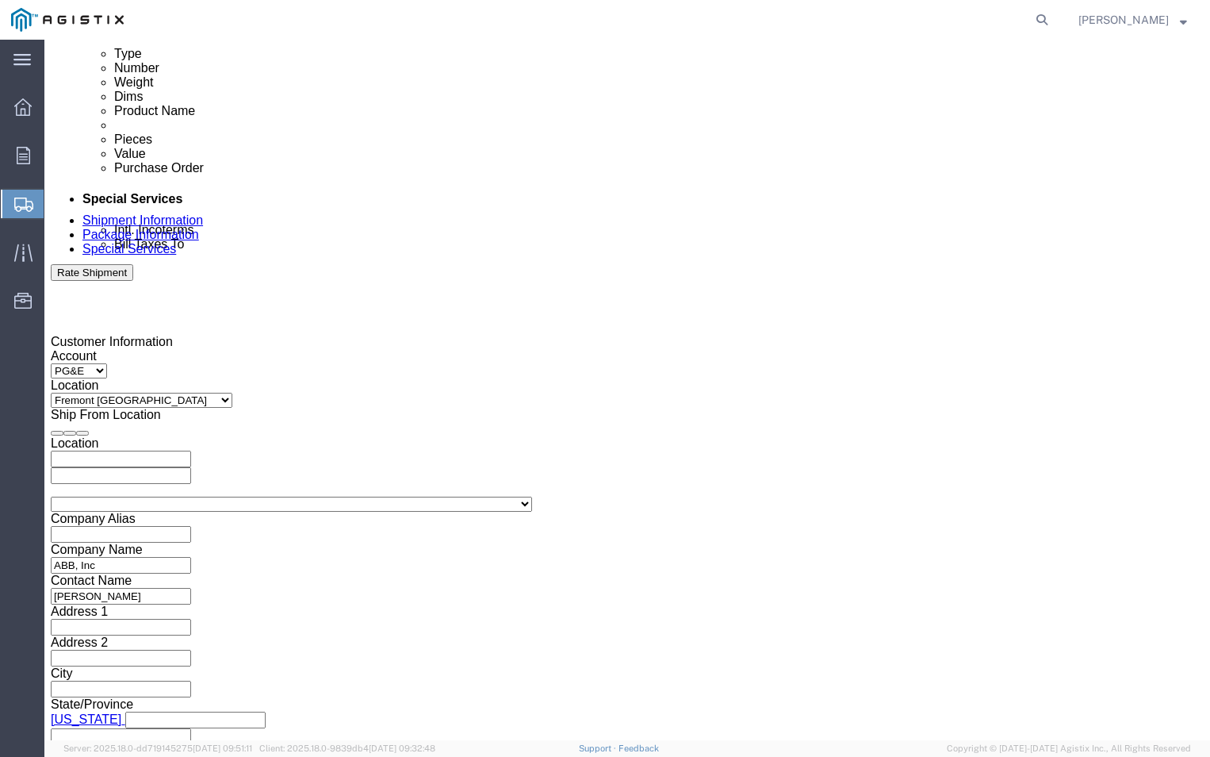
scroll to position [747, 0]
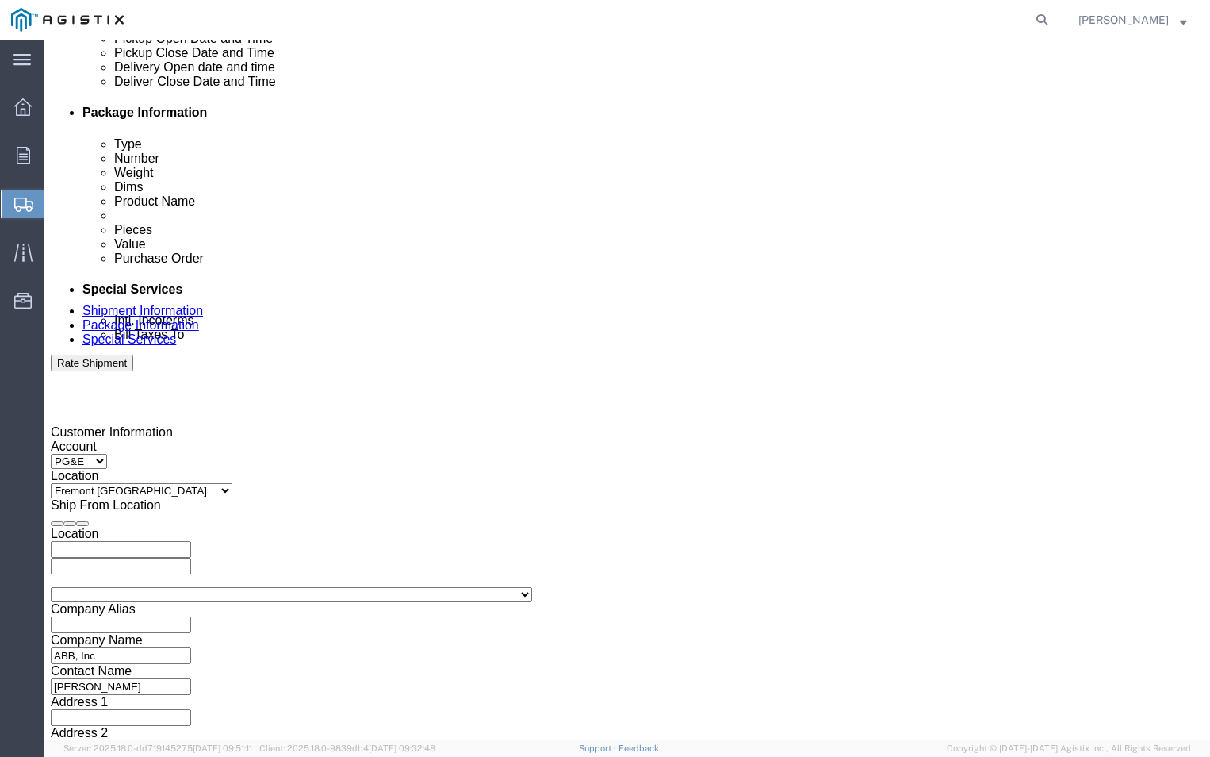
click div
click input "2:00 PM"
drag, startPoint x: 146, startPoint y: 627, endPoint x: 135, endPoint y: 604, distance: 24.8
click input "9:00 PM"
type input "9:00 AM"
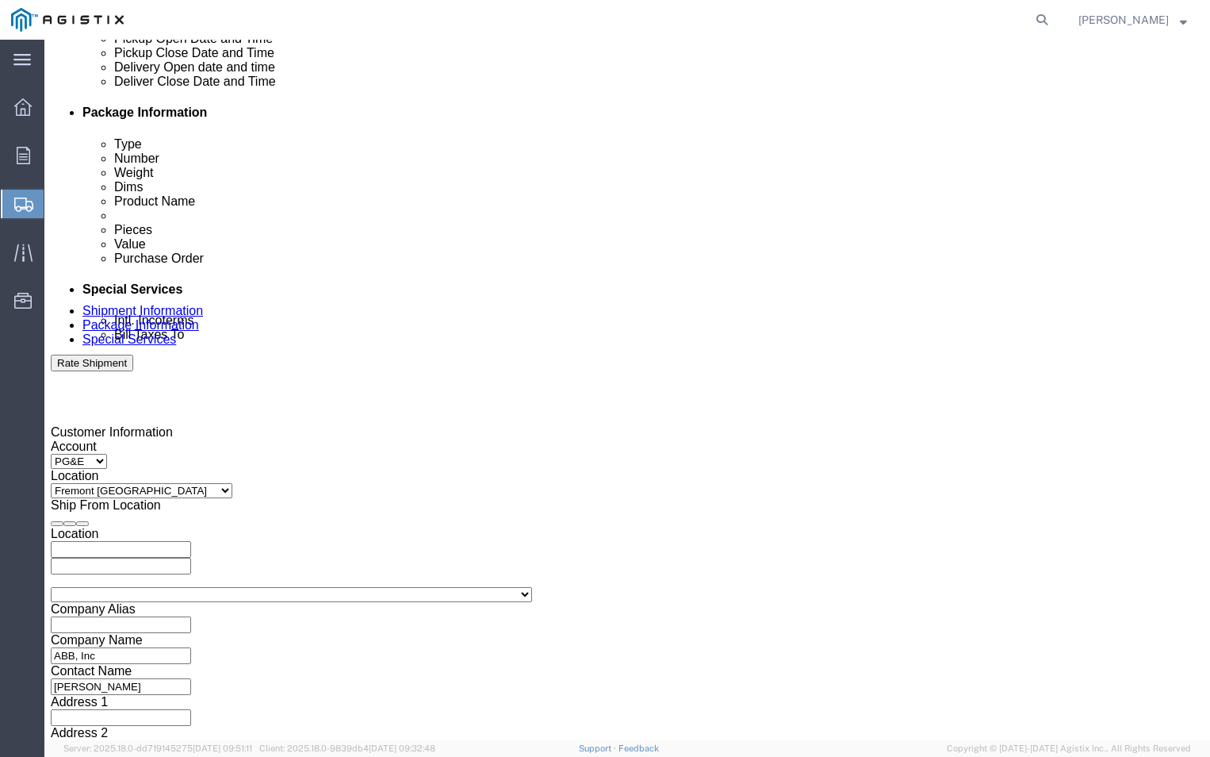
click button "Apply"
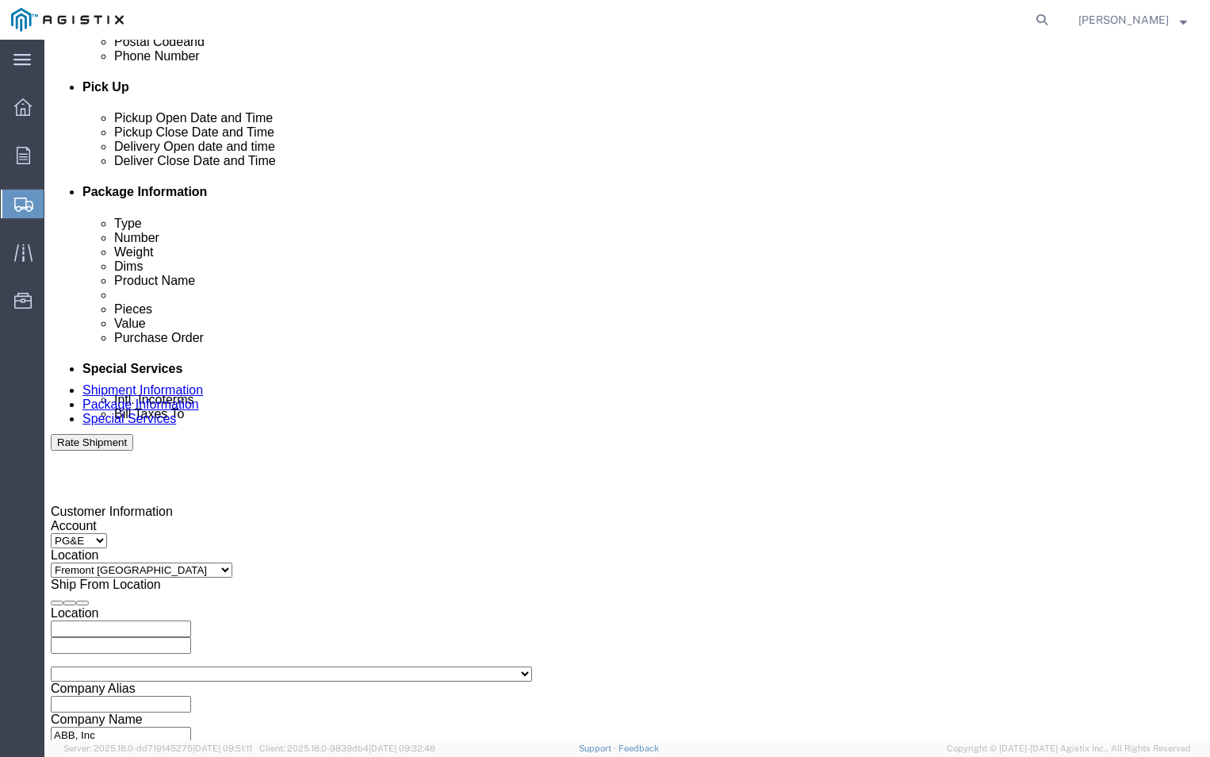
click div "Sep 11 2025 1:00 PM"
click input "1:00 PM"
type input "4:00 PM"
click button "Apply"
click div
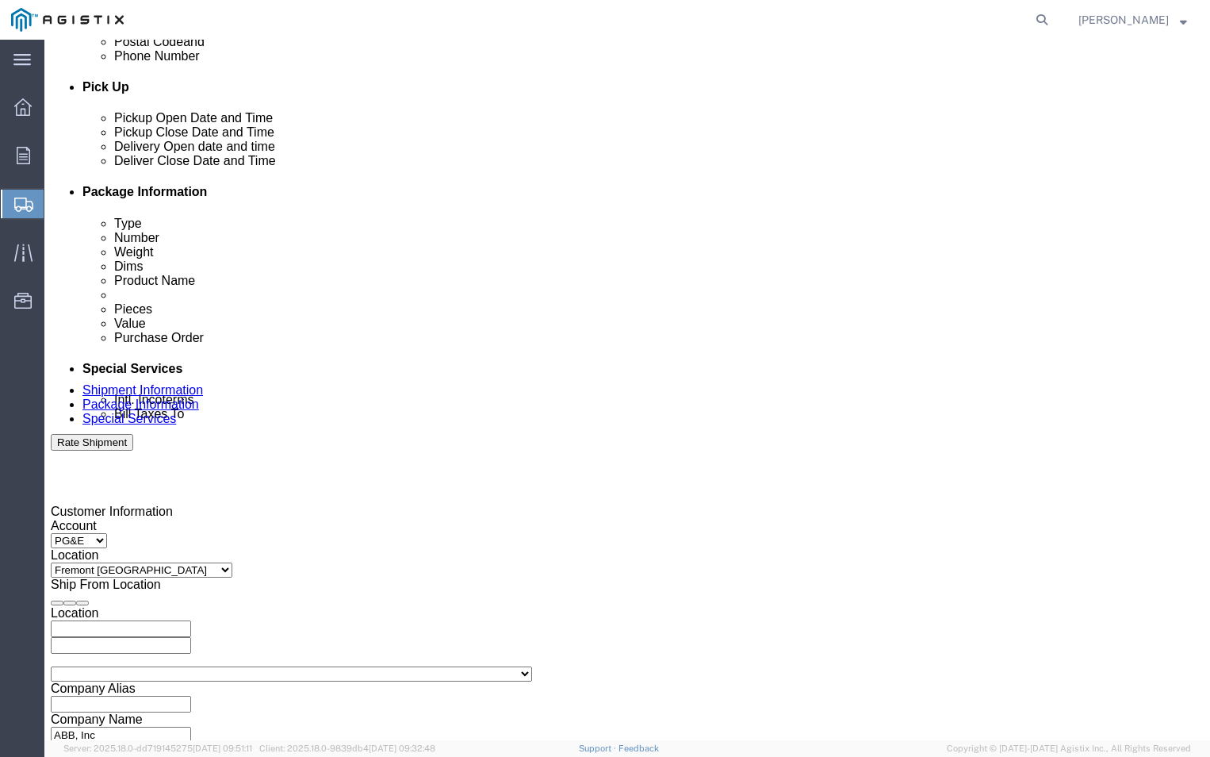
scroll to position [681, 0]
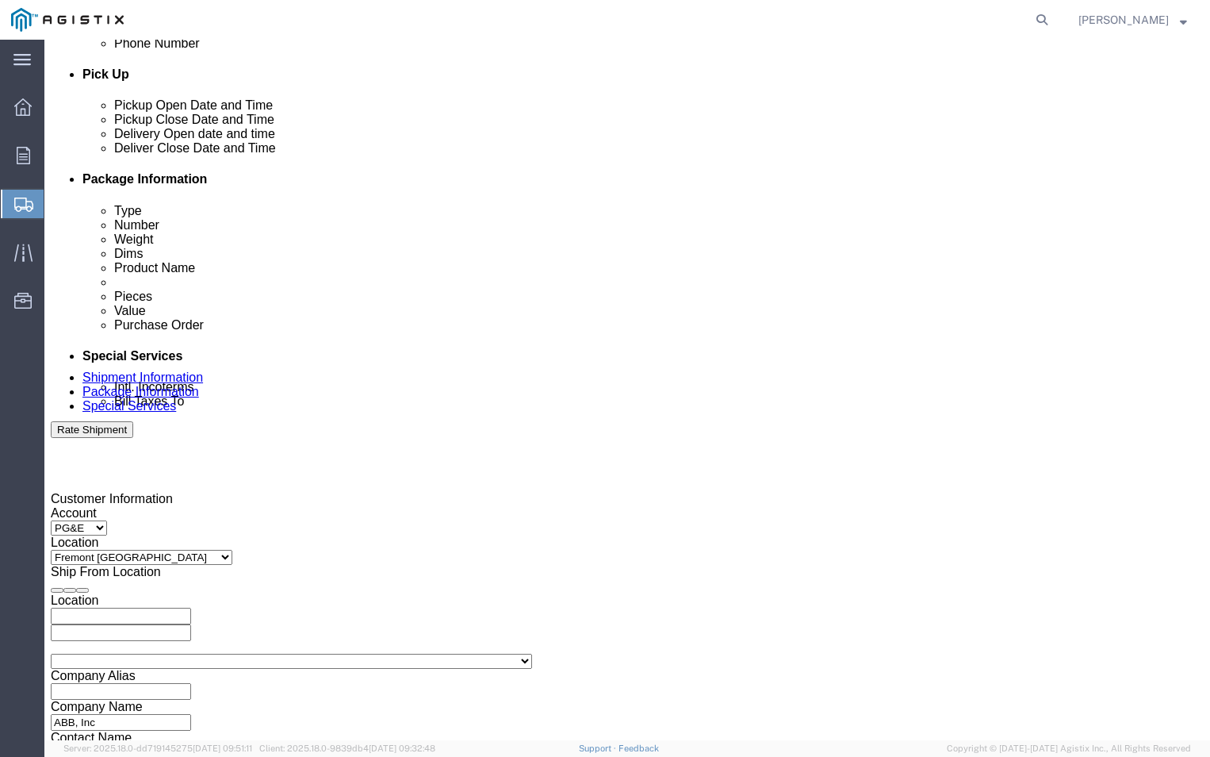
click input "10:00 AM"
click input "2:00 AM"
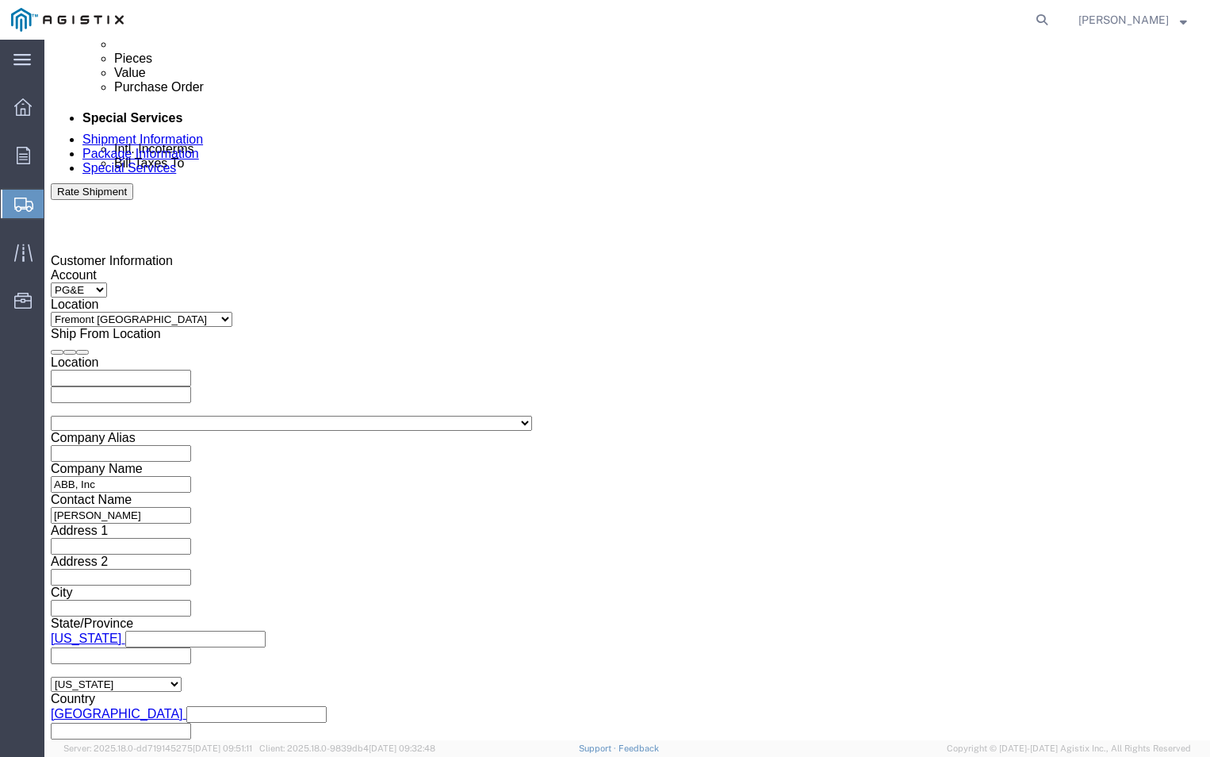
scroll to position [919, 0]
type input "2:00 PM"
click button "Apply"
click input "text"
type input "3501398099"
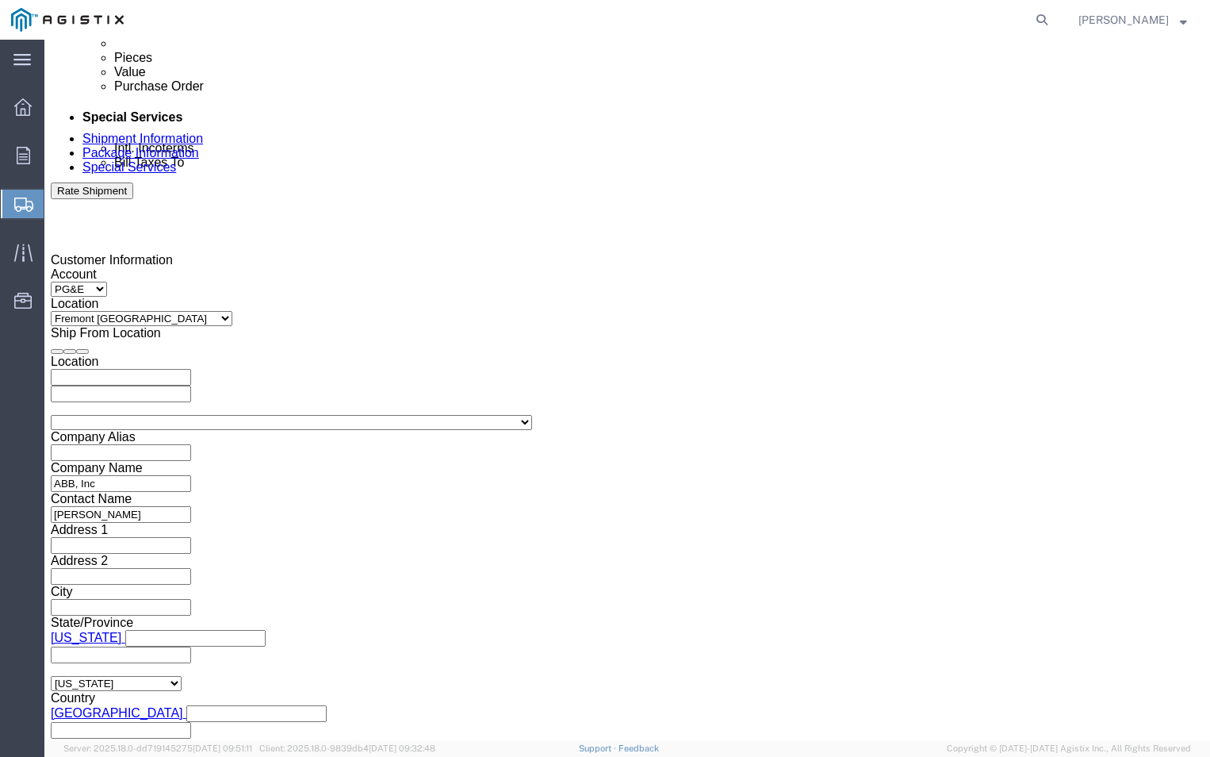
click select "Select Air Less than Truckload Multi-Leg Ocean Freight Rail Small Parcel Truckl…"
select select "LTL"
click select "Select Air Less than Truckload Multi-Leg Ocean Freight Rail Small Parcel Truckl…"
click button "Continue"
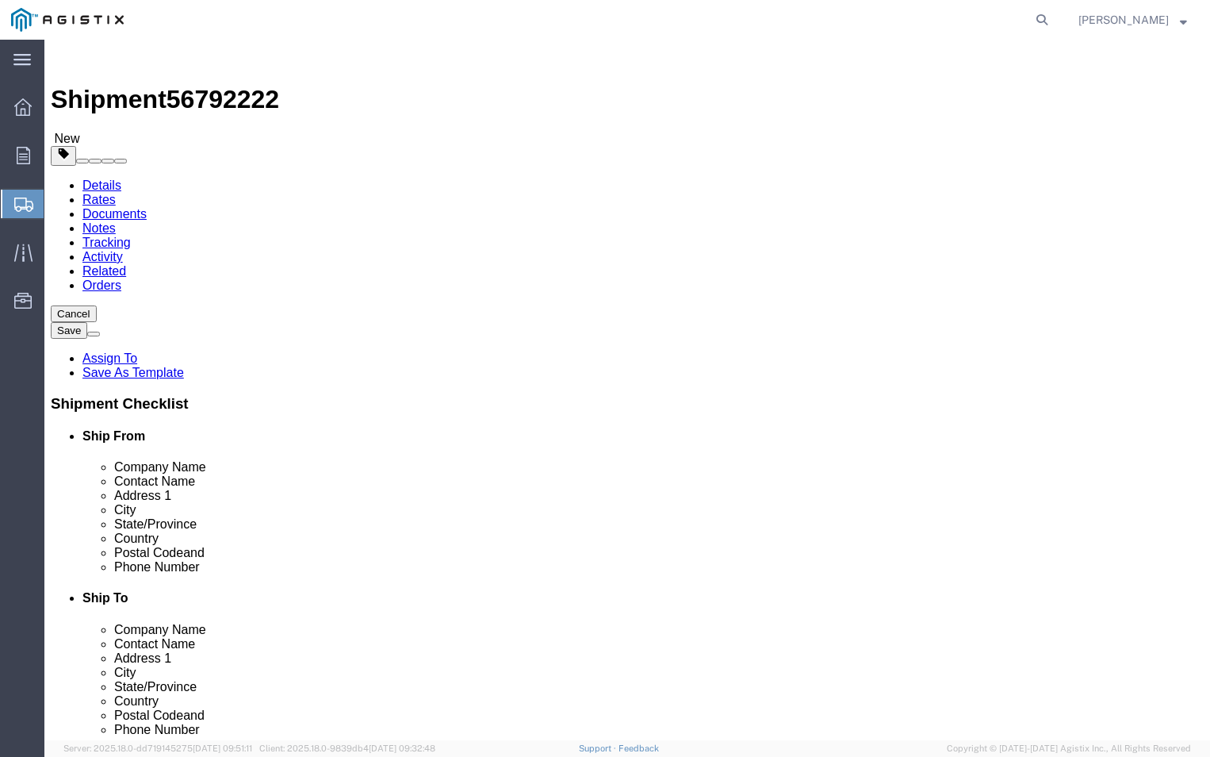
click select "Select Bulk Bundle(s) Cardboard Box(es) Carton(s) Crate(s) Drum(s) (Fiberboard)…"
select select "PSNS"
click select "Select Bulk Bundle(s) Cardboard Box(es) Carton(s) Crate(s) Drum(s) (Fiberboard)…"
click input "text"
type input "6"
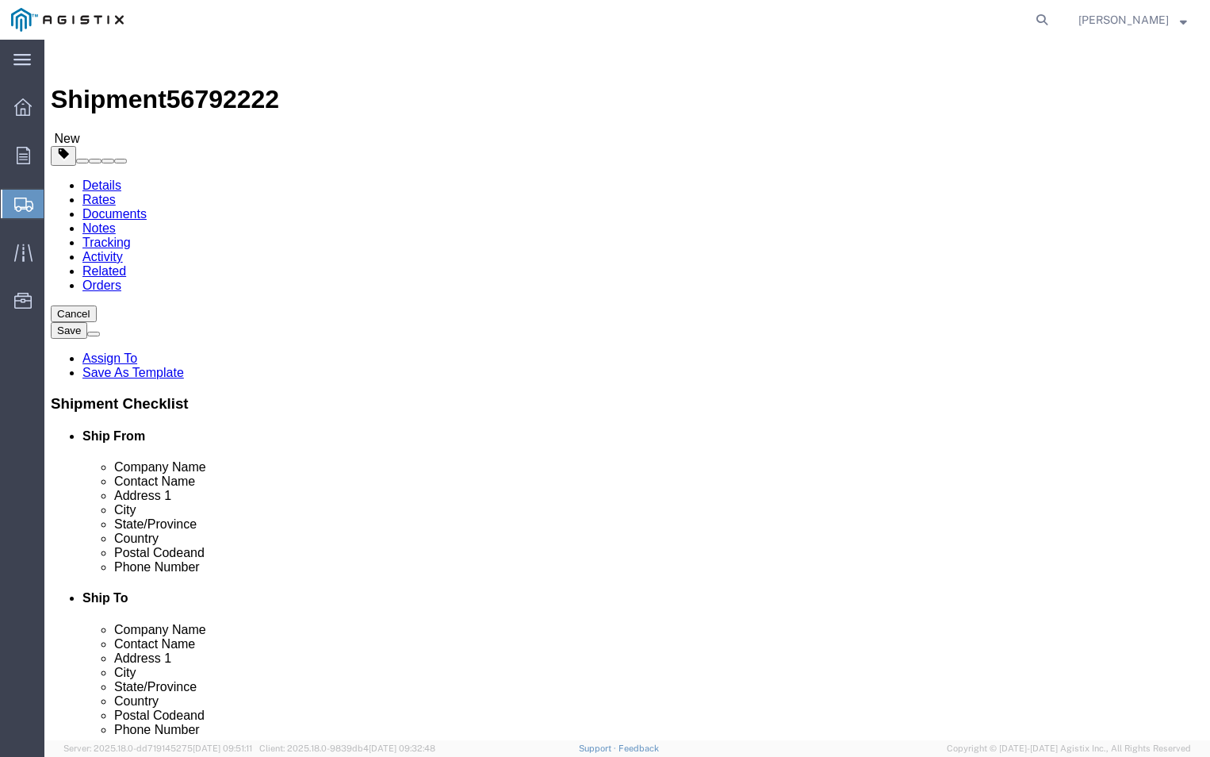
click input "text"
type input "42"
click input "text"
type input "42"
click input "text"
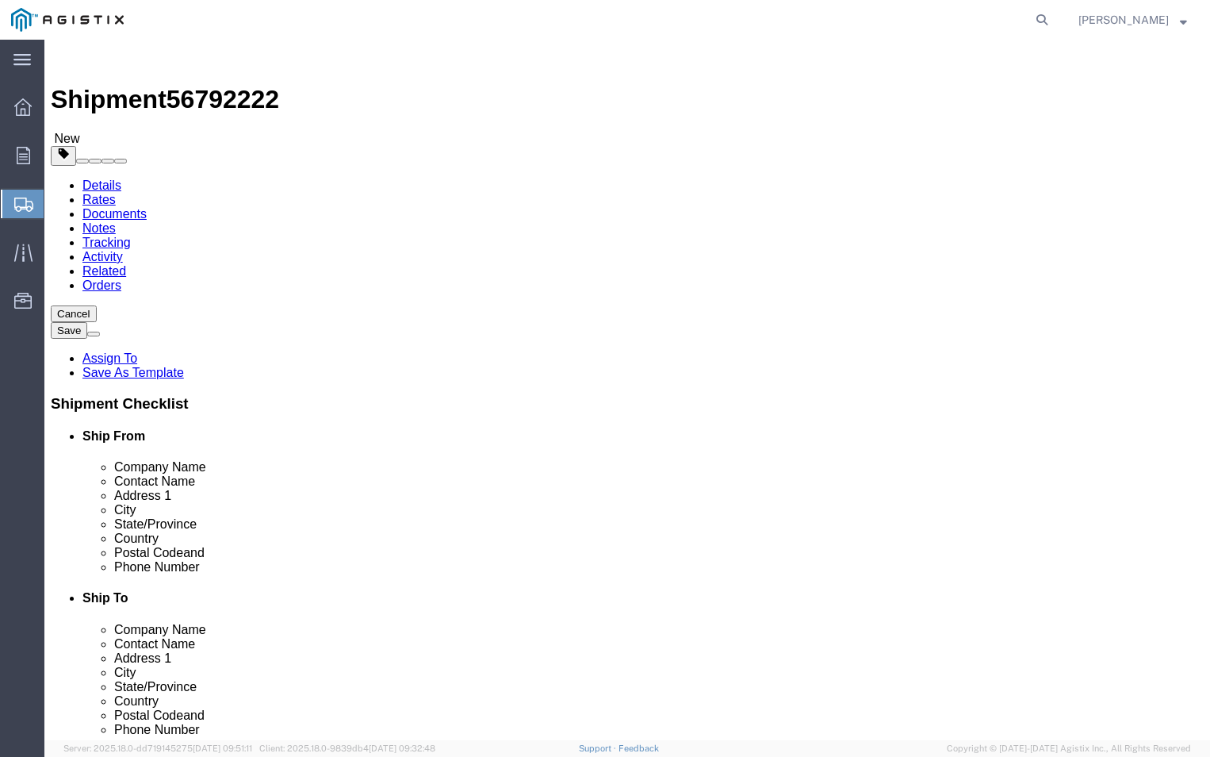
type input "24"
click input "0.00"
type input "0"
type input "404"
click link "Add Content"
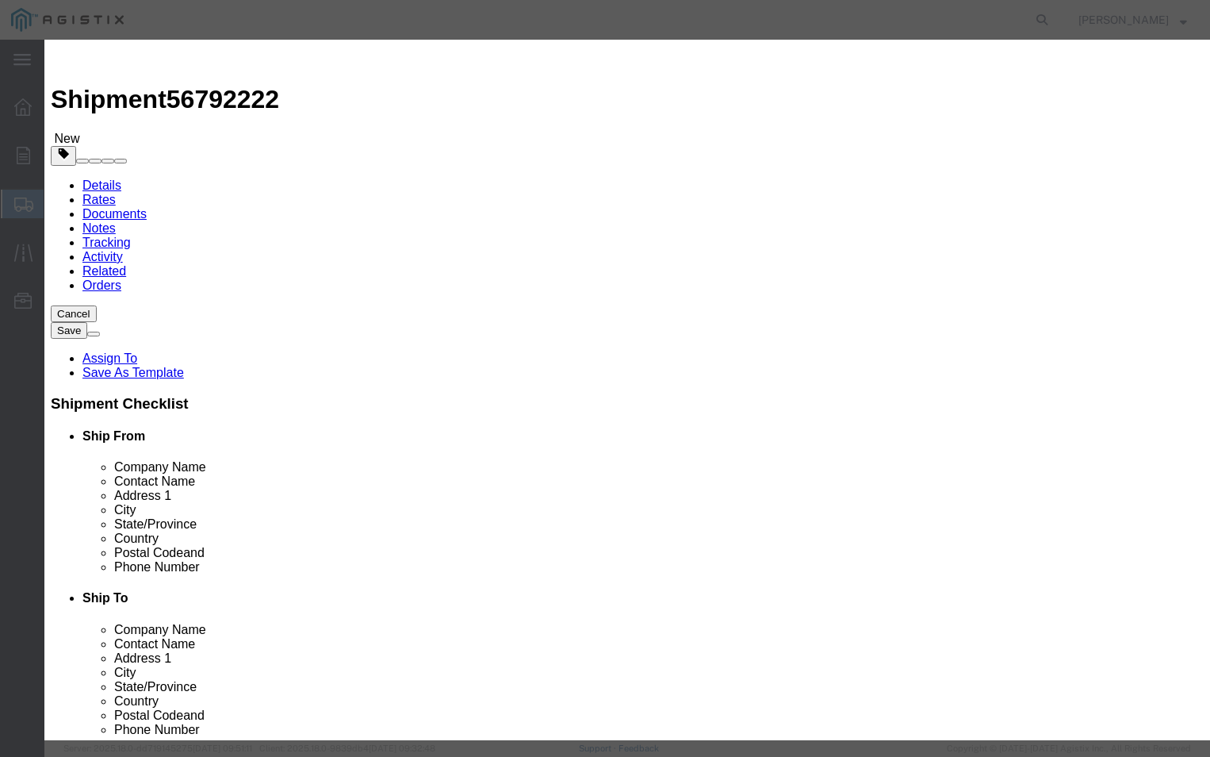
click input "text"
type input "PGEM250073"
click div "Product Name PGEM250073 Pieces 0 Select Bag Barrels 100Board Feet Bottle Box Bl…"
click input "0"
type input "6"
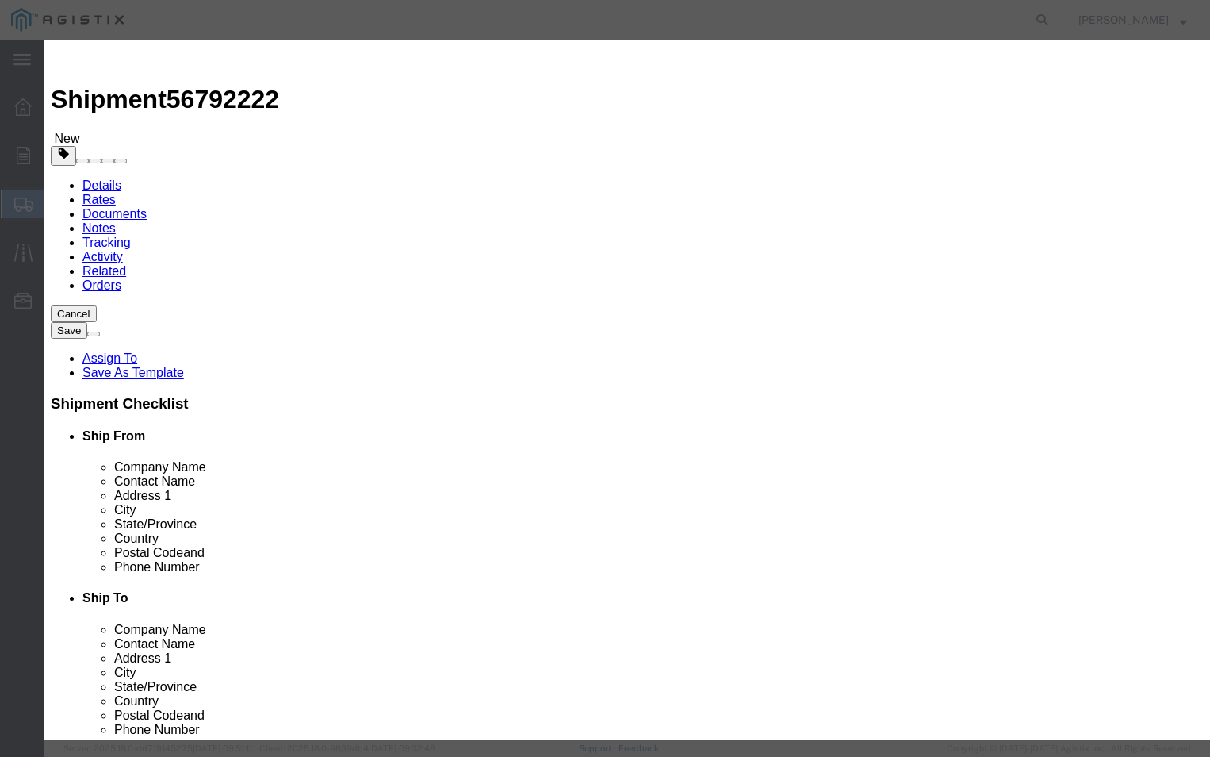
click input "text"
type input "1500"
click select "Select 50 55 60 65 70 85 92.5 100 125 175 250 300 400"
select select "70"
click select "Select 50 55 60 65 70 85 92.5 100 125 175 250 300 400"
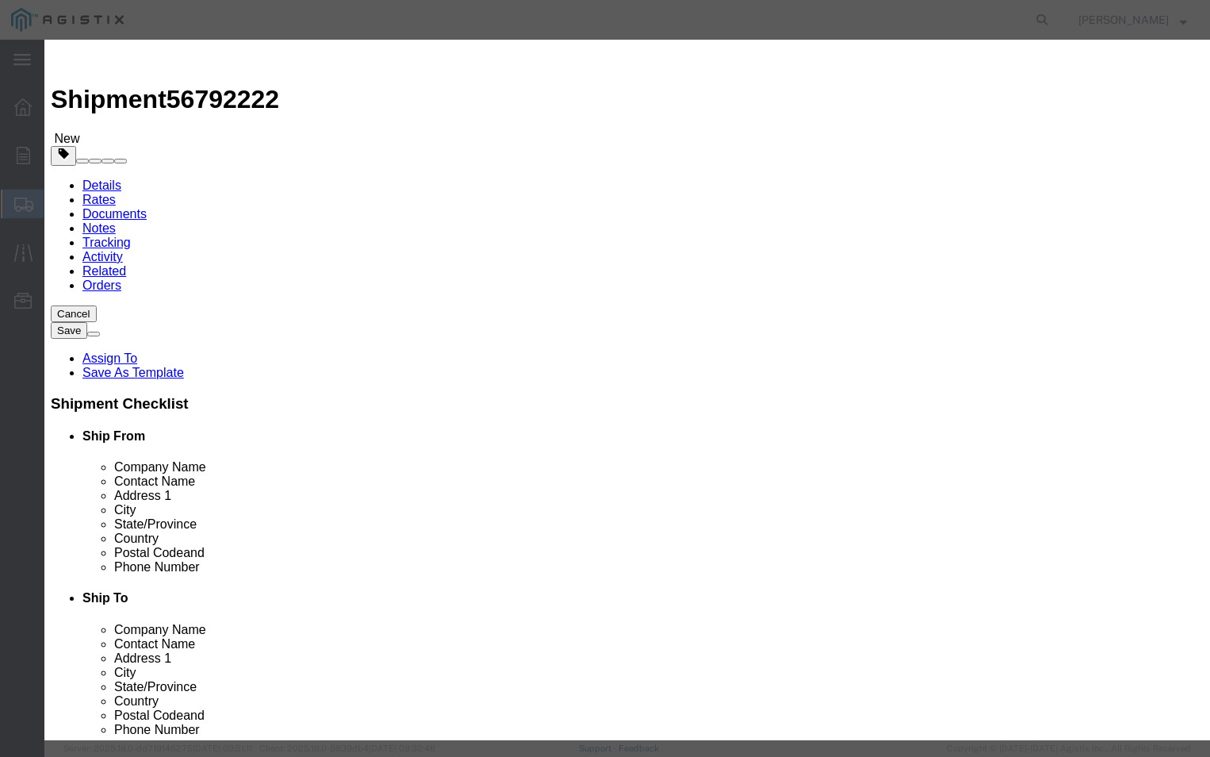
click textarea
click div "Product Name PGEM250073 Pieces 6 Select Bag Barrels 100Board Feet Bottle Box Bl…"
drag, startPoint x: 483, startPoint y: 246, endPoint x: 466, endPoint y: 249, distance: 17.7
click textarea "PLEASE call 510-770-2025"
type textarea "PLEASE call 510-770-2025 before delivery"
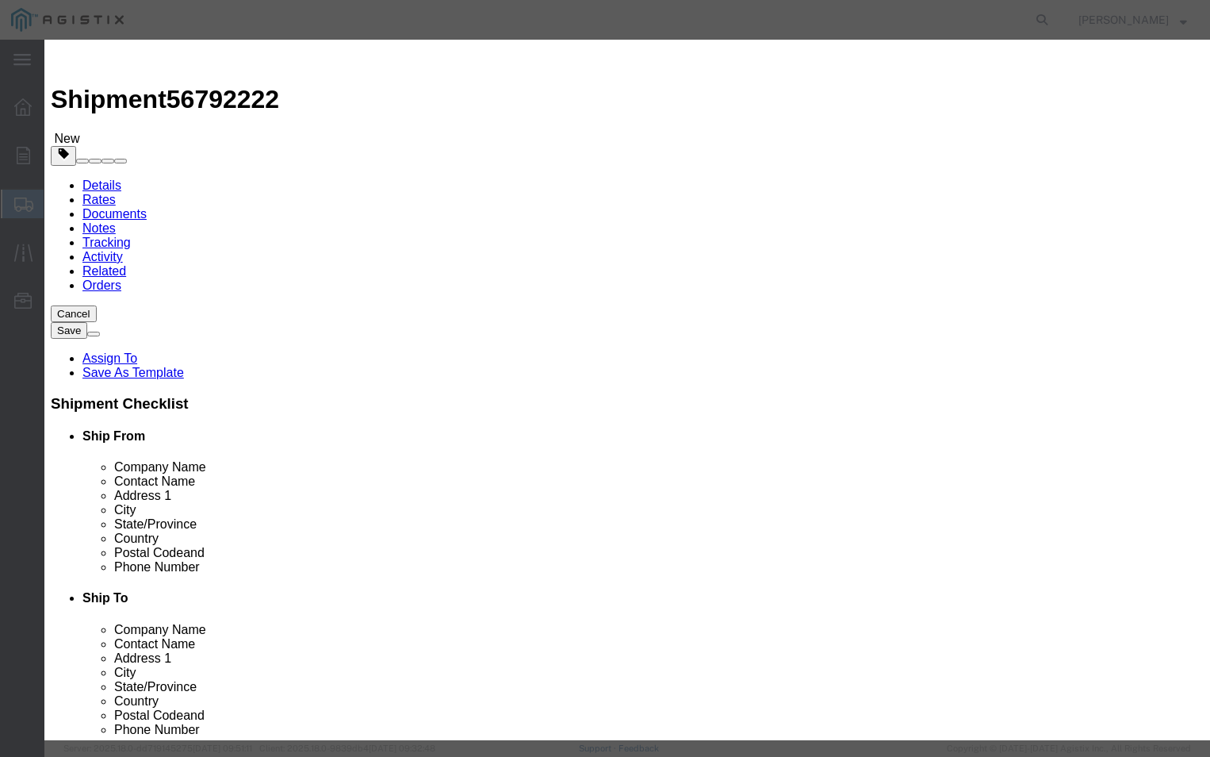
click button "Save & Close"
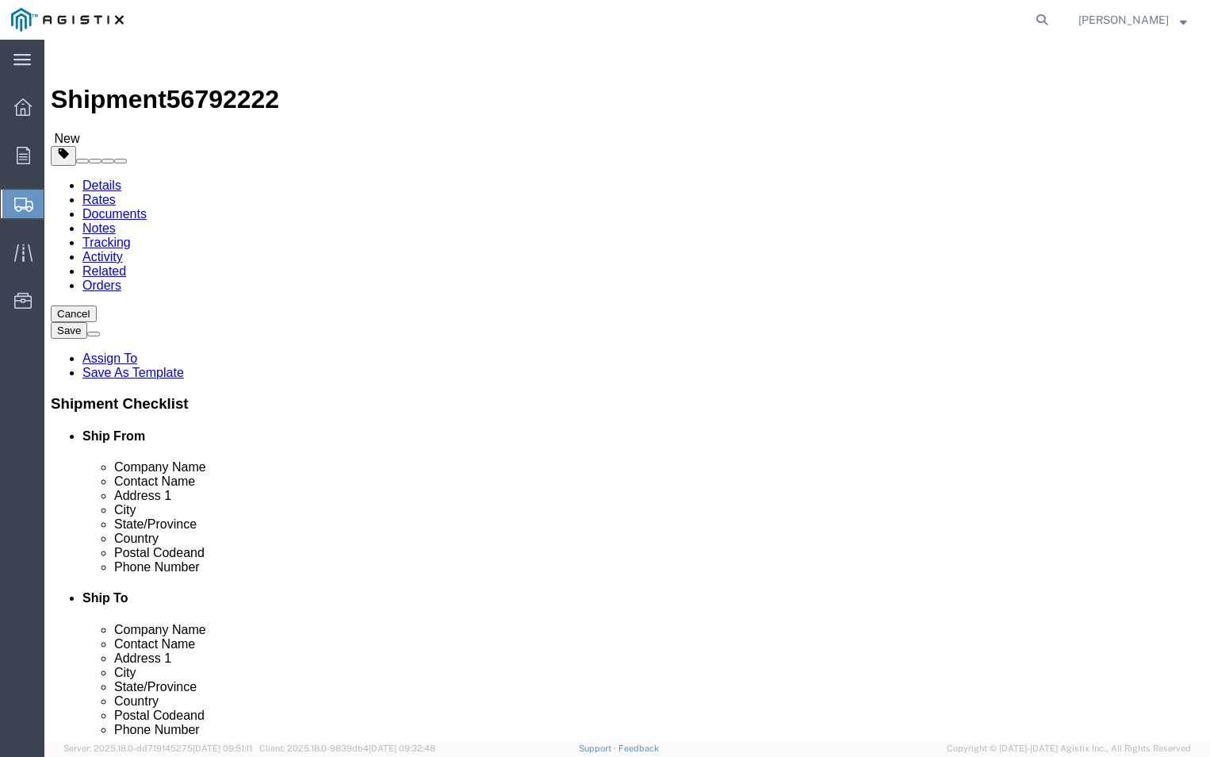
click button "Continue"
click input "text"
type input "[PERSON_NAME][EMAIL_ADDRESS][DOMAIN_NAME]"
click label "BOL"
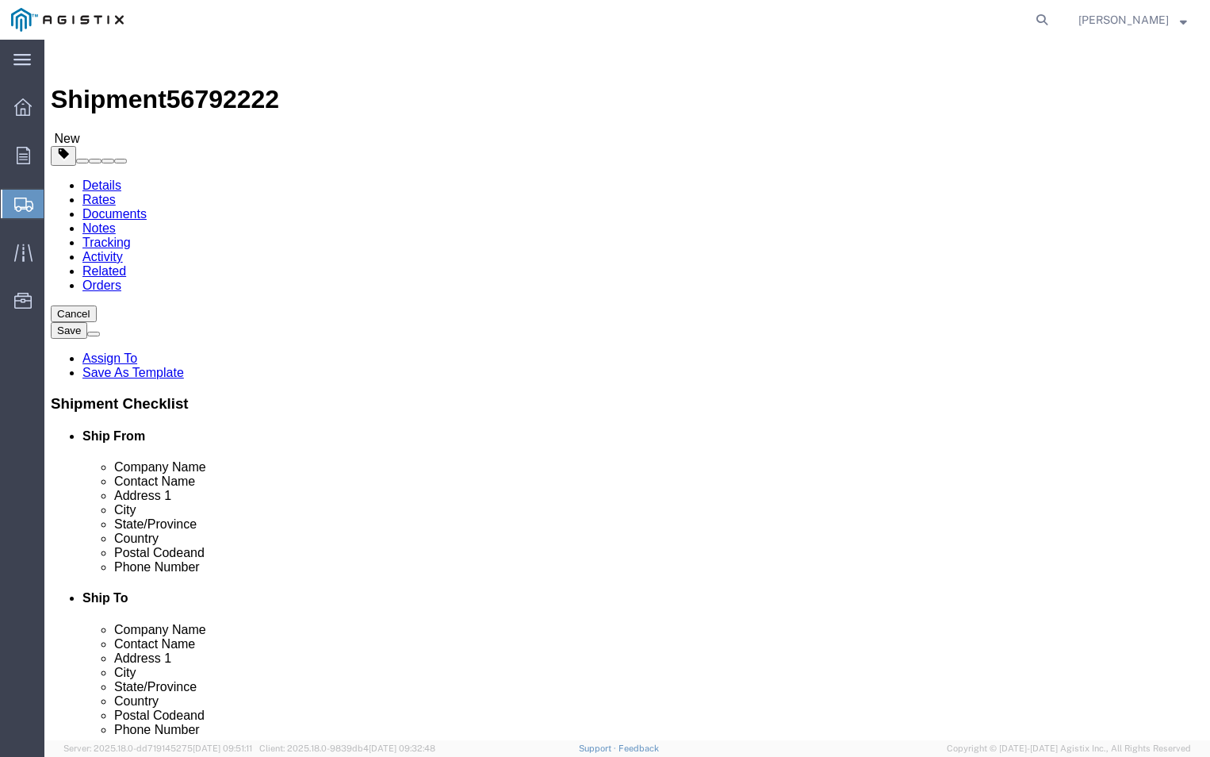
click input "BOL"
checkbox input "true"
click input "Packing List"
checkbox input "true"
click div "To anastasia.shoulders@us.abb.com (new) anastasia.shoulders@us.abb.com Include …"
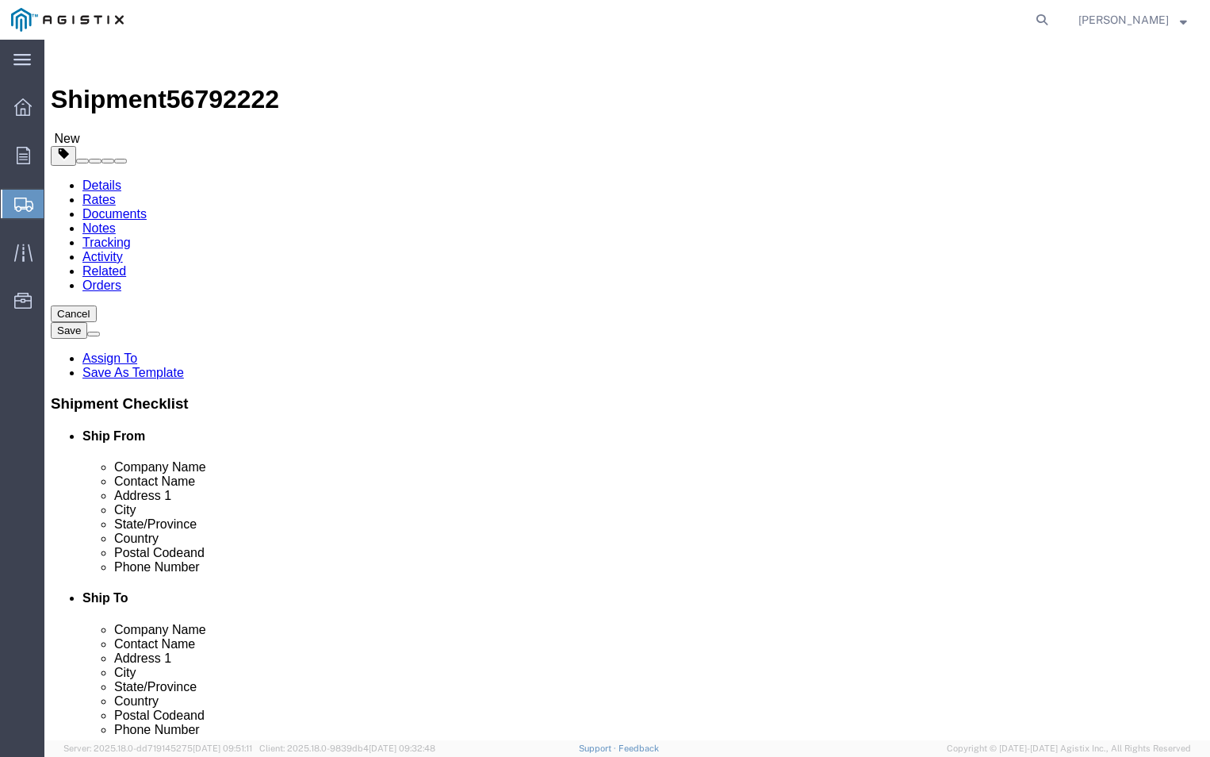
click button "Rate Shipment"
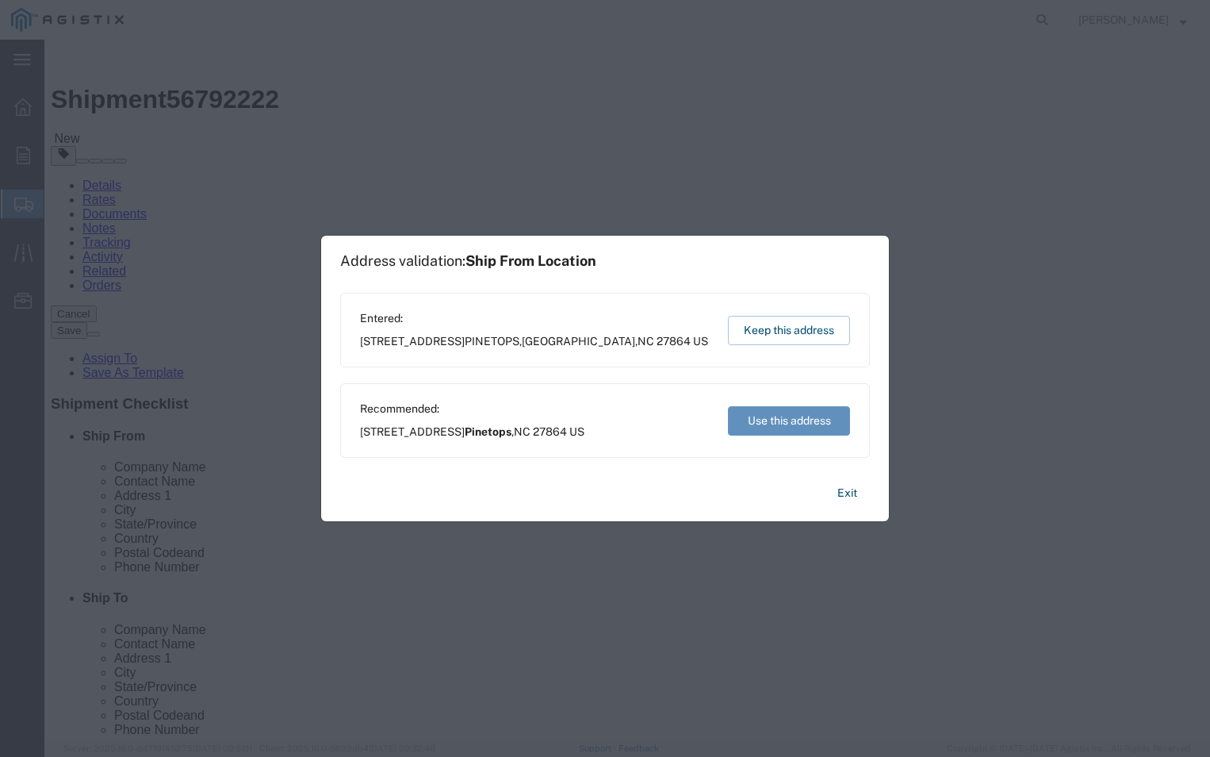
click at [776, 417] on button "Use this address" at bounding box center [789, 420] width 122 height 29
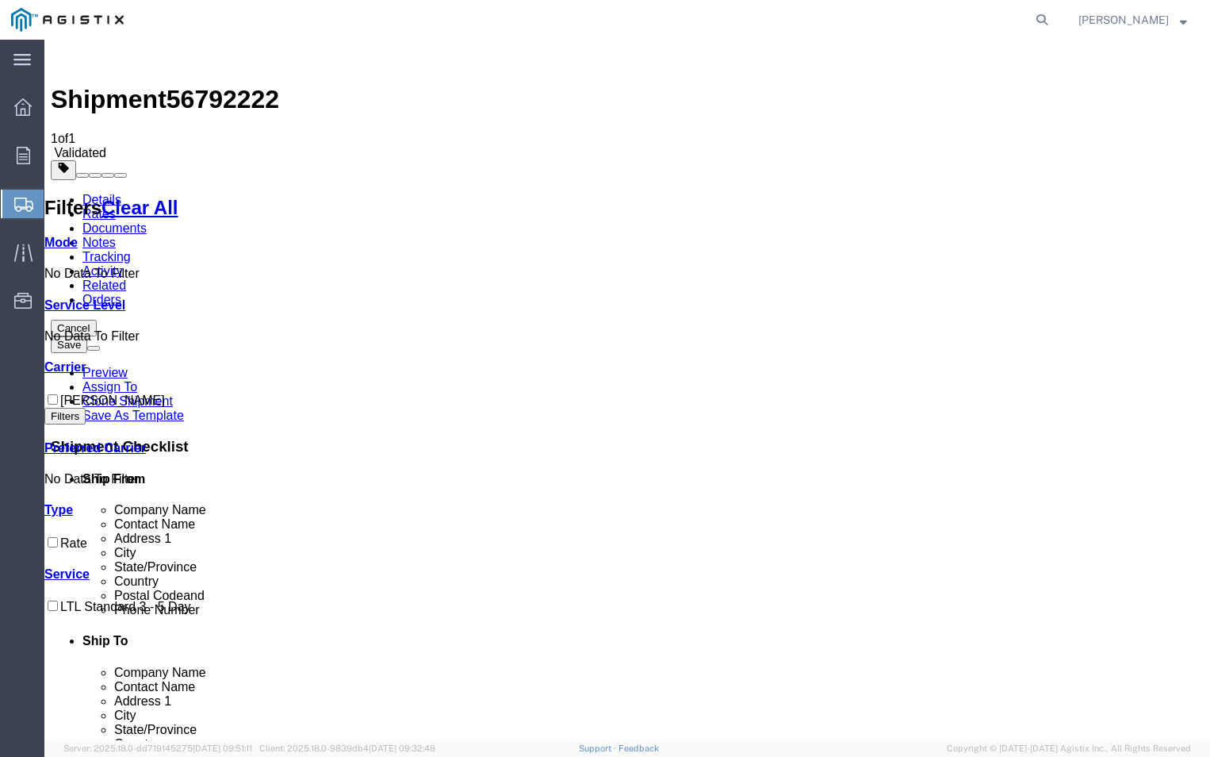
checkbox input "true"
